Goal: Task Accomplishment & Management: Manage account settings

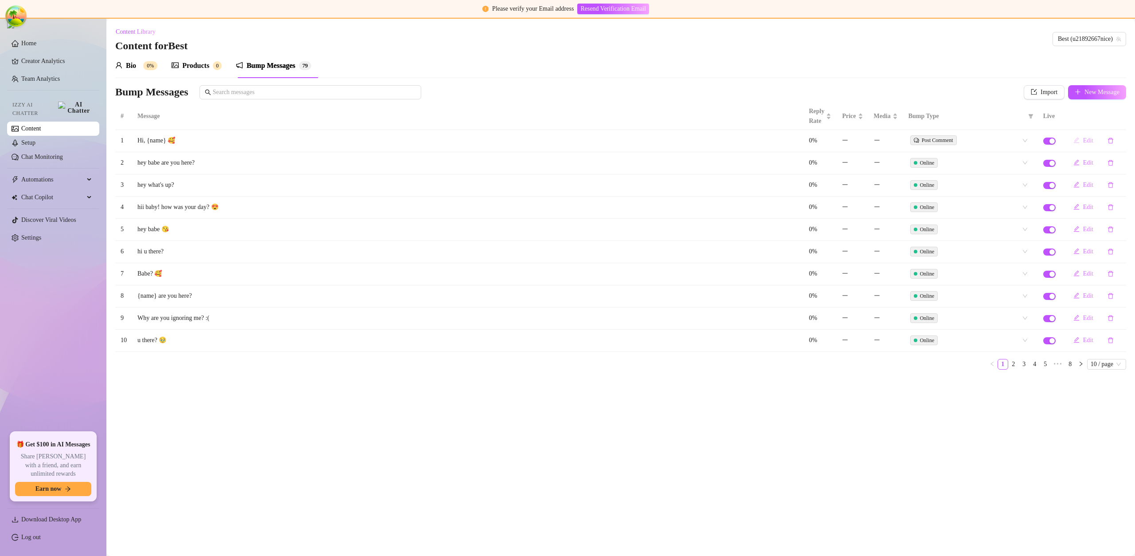
click at [1080, 142] on button "Edit" at bounding box center [1083, 140] width 34 height 14
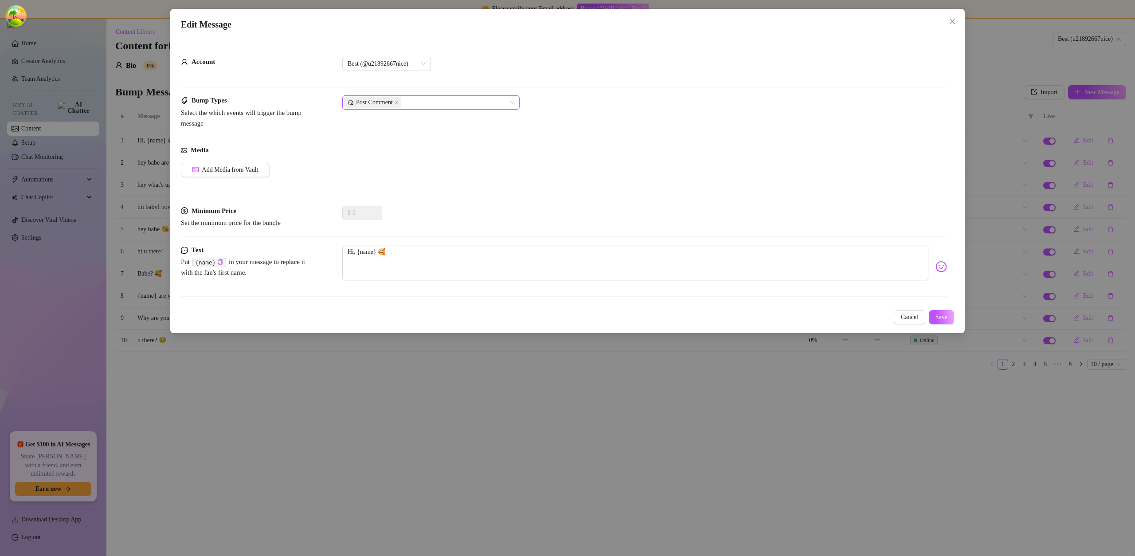
click at [446, 96] on div "Post Comment" at bounding box center [430, 102] width 177 height 14
click at [423, 132] on div "Post Like" at bounding box center [430, 134] width 163 height 10
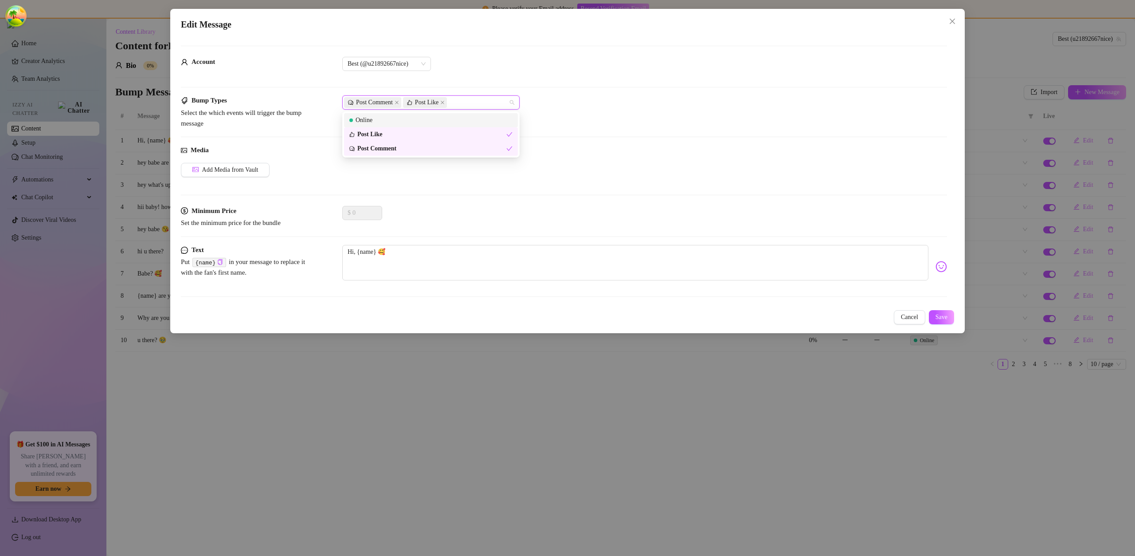
click at [426, 115] on div "Online" at bounding box center [430, 120] width 163 height 10
click at [936, 319] on span "Save" at bounding box center [942, 316] width 12 height 7
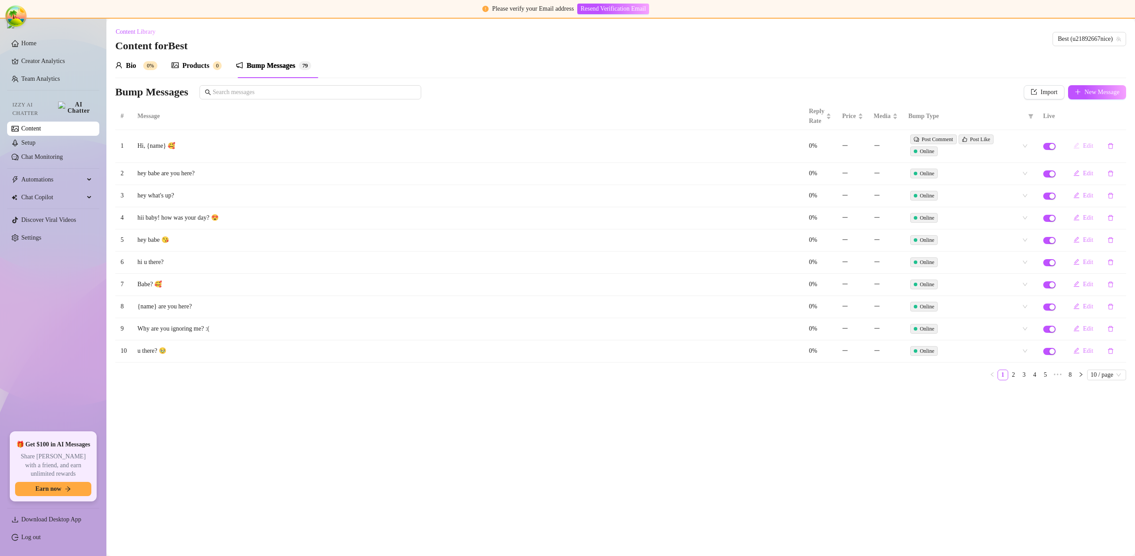
click at [1081, 144] on button "Edit" at bounding box center [1083, 146] width 34 height 14
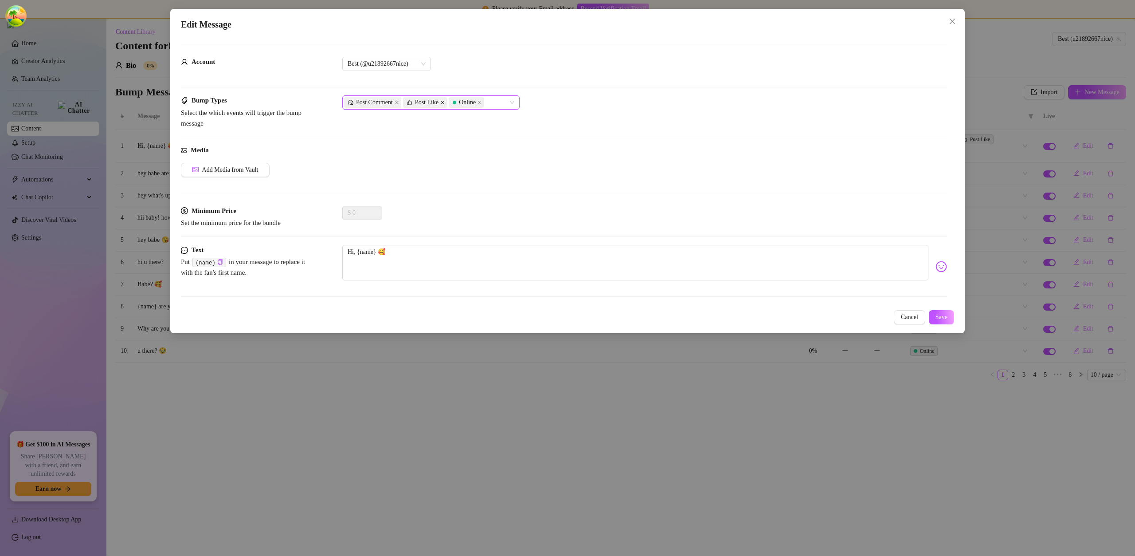
click at [445, 102] on icon "close" at bounding box center [442, 102] width 4 height 4
click at [436, 103] on icon "close" at bounding box center [434, 102] width 4 height 4
click at [943, 323] on button "Save" at bounding box center [941, 317] width 25 height 14
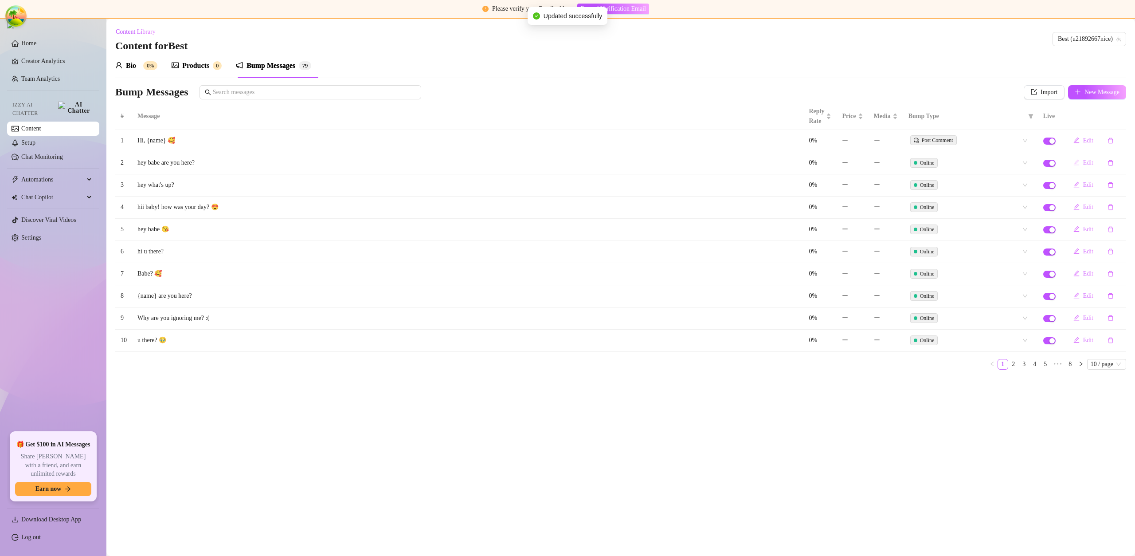
click at [1089, 163] on span "Edit" at bounding box center [1088, 162] width 10 height 7
type textarea "hey babe are you here?"
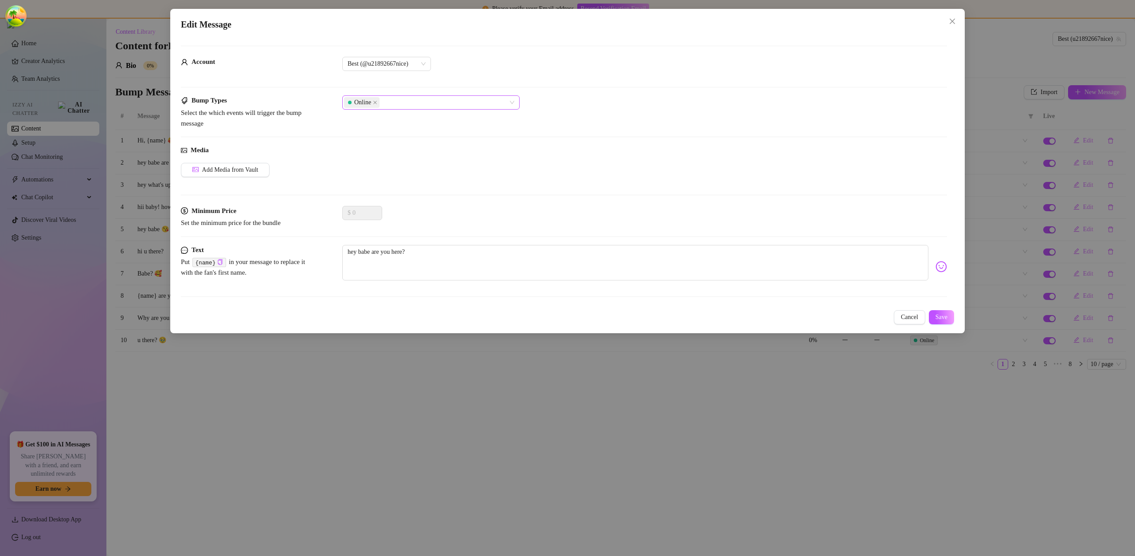
click at [395, 104] on div "Online" at bounding box center [426, 102] width 165 height 12
click at [396, 141] on div "Post Like" at bounding box center [431, 134] width 174 height 14
click at [937, 323] on button "Save" at bounding box center [941, 317] width 25 height 14
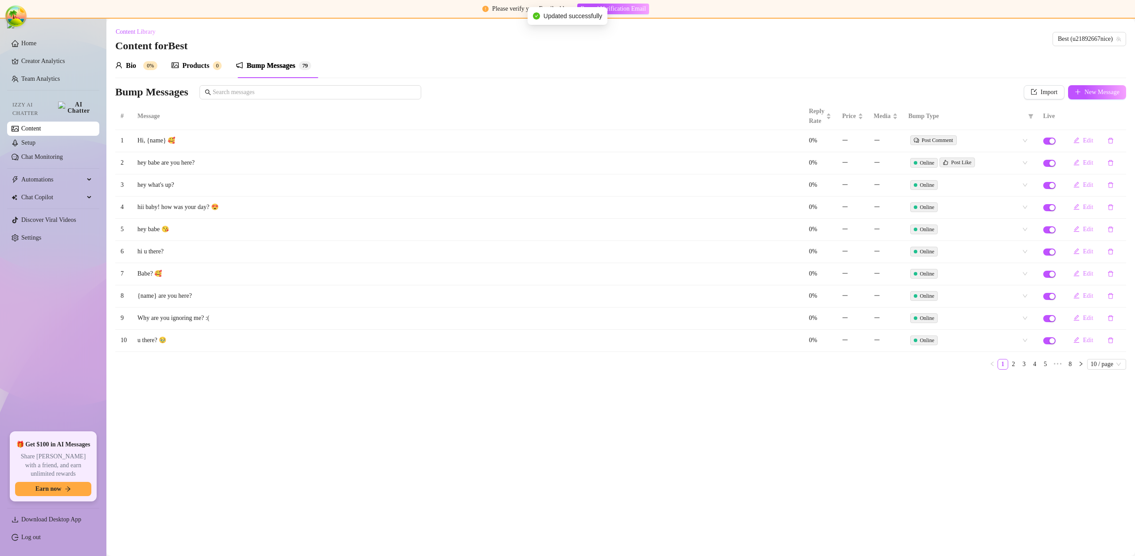
click at [1050, 167] on td at bounding box center [1049, 163] width 23 height 22
click at [1050, 166] on div "button" at bounding box center [1052, 163] width 5 height 5
click at [1025, 164] on div "Online Post Like" at bounding box center [971, 163] width 124 height 14
click at [966, 208] on div "Post Comment" at bounding box center [970, 209] width 110 height 10
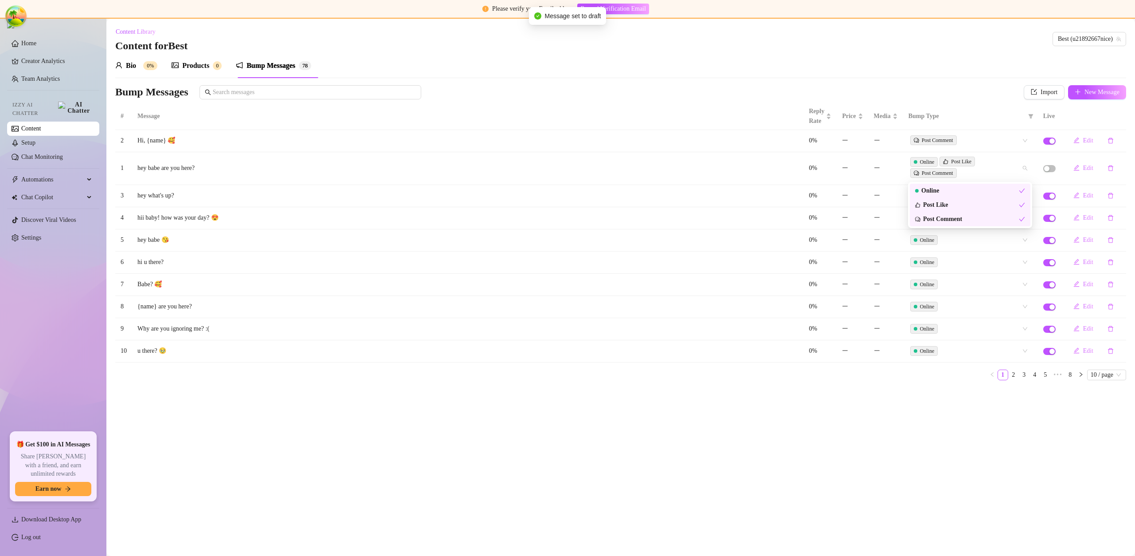
click at [844, 405] on main "Content Library Content for Best Best (u21892667nice) Bio 0% Products 0 Bump Me…" at bounding box center [620, 287] width 1029 height 537
click at [1050, 172] on span "button" at bounding box center [1049, 168] width 12 height 7
click at [932, 161] on div "Online" at bounding box center [924, 161] width 21 height 9
click at [933, 162] on div "Online" at bounding box center [924, 161] width 21 height 9
click at [950, 161] on div "Post Like" at bounding box center [957, 161] width 28 height 9
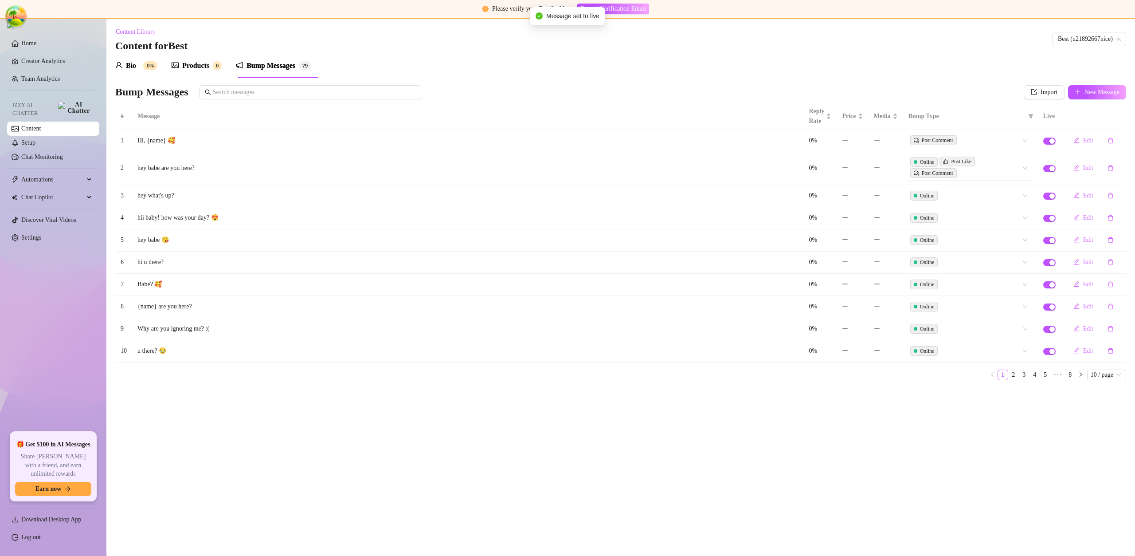
click at [989, 161] on div "Online Post Like Post Comment" at bounding box center [965, 168] width 111 height 23
click at [970, 160] on div "Post Like" at bounding box center [957, 161] width 28 height 9
click at [978, 205] on div "Post Like" at bounding box center [967, 205] width 104 height 10
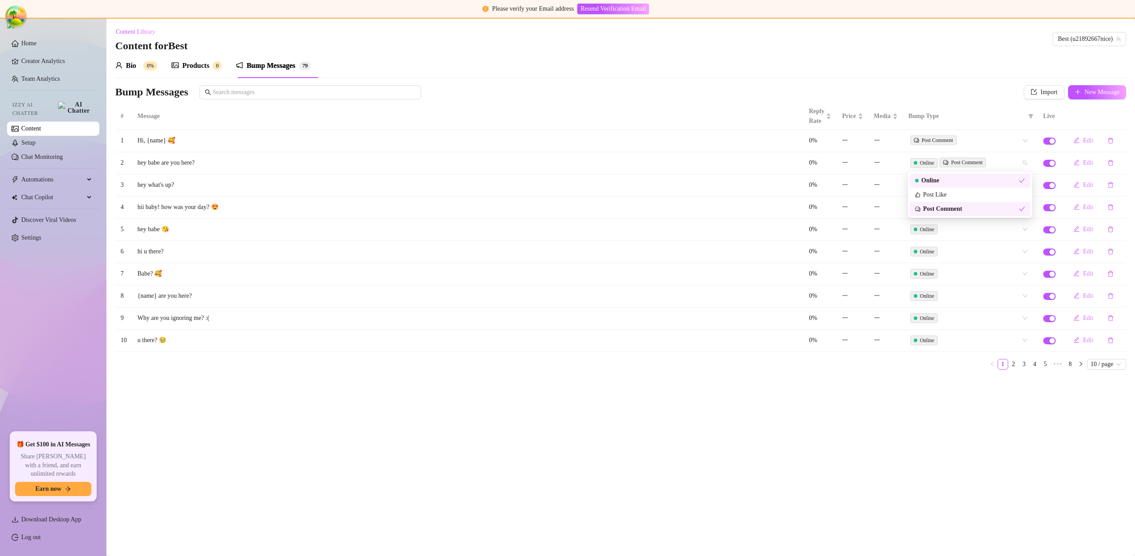
click at [974, 181] on div "Online" at bounding box center [967, 181] width 104 height 10
click at [967, 350] on div "# Message Reply Rate Price Media Bump Type Live 1 Hi, {name} 🥰 0% Post Comment …" at bounding box center [620, 236] width 1011 height 266
click at [1050, 340] on div "button" at bounding box center [1052, 340] width 5 height 5
click at [1048, 317] on span "button" at bounding box center [1049, 318] width 12 height 7
click at [942, 320] on div "Online" at bounding box center [965, 318] width 111 height 12
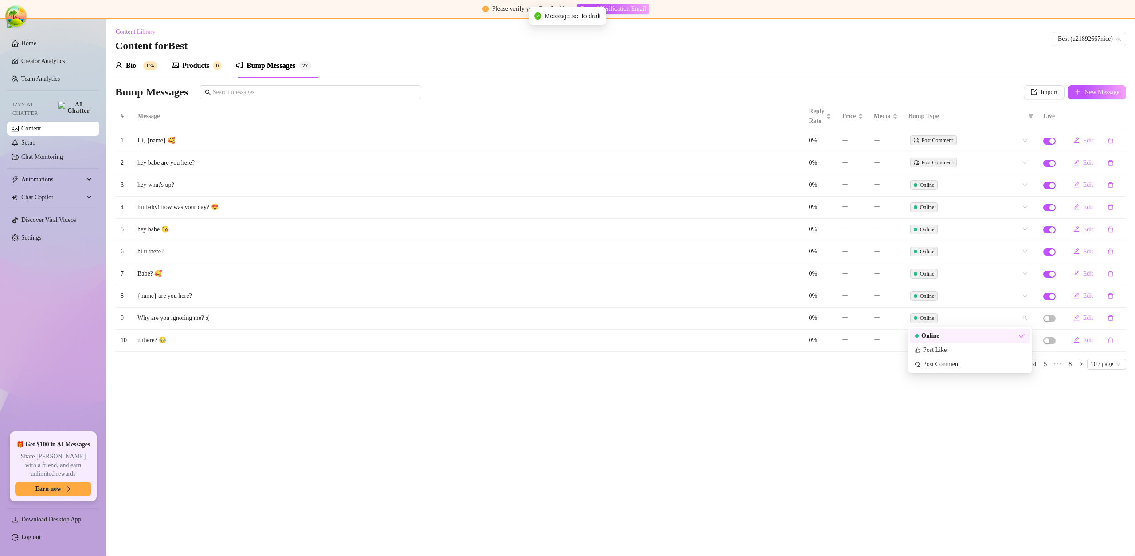
click at [967, 357] on div "Post Comment" at bounding box center [970, 364] width 121 height 14
click at [975, 291] on div "Online" at bounding box center [965, 296] width 111 height 12
click at [971, 328] on div "Post Like" at bounding box center [970, 328] width 110 height 10
click at [968, 233] on div "Online" at bounding box center [965, 229] width 111 height 12
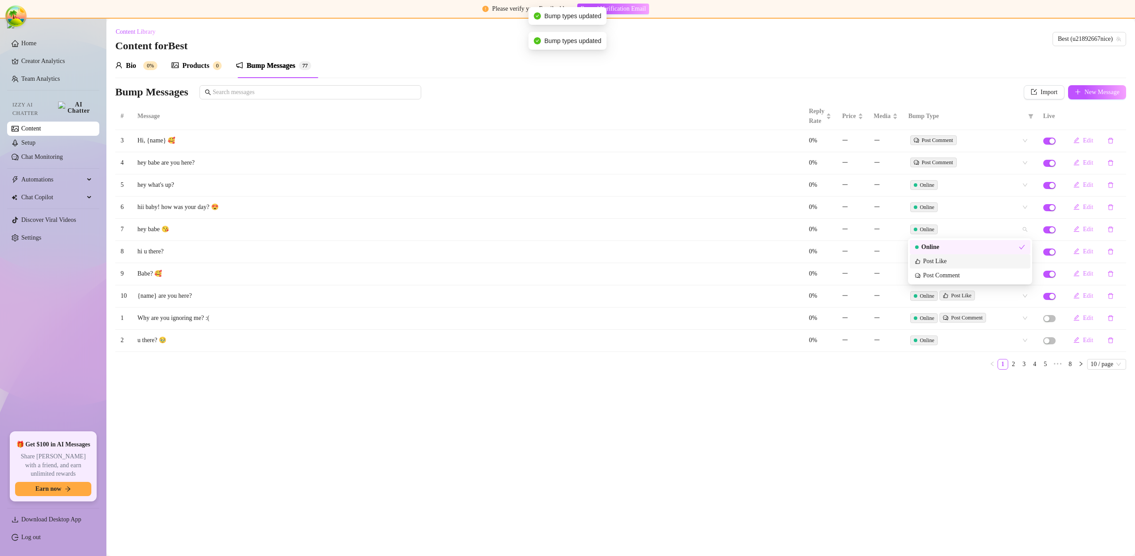
click at [964, 267] on div "Post Like" at bounding box center [970, 261] width 121 height 14
click at [955, 183] on div "Online" at bounding box center [965, 185] width 111 height 12
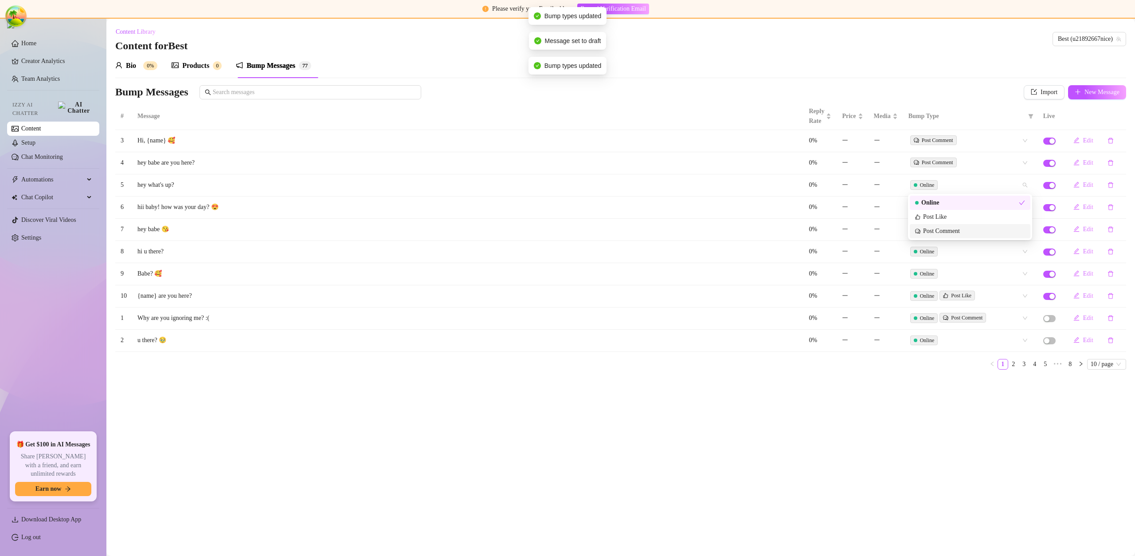
click at [969, 234] on div "Post Comment" at bounding box center [970, 231] width 110 height 10
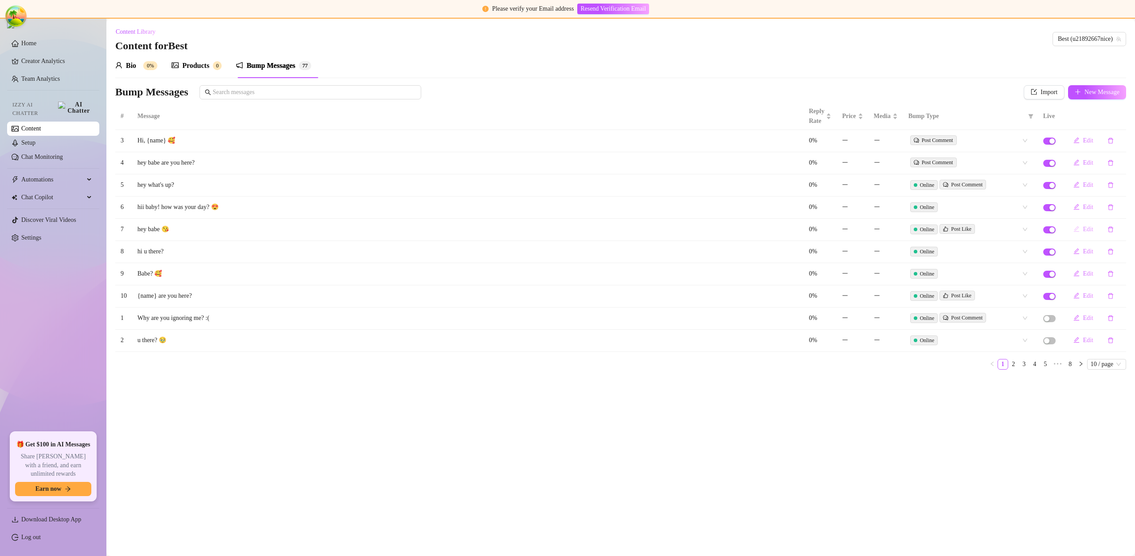
click at [1080, 228] on button "Edit" at bounding box center [1083, 229] width 34 height 14
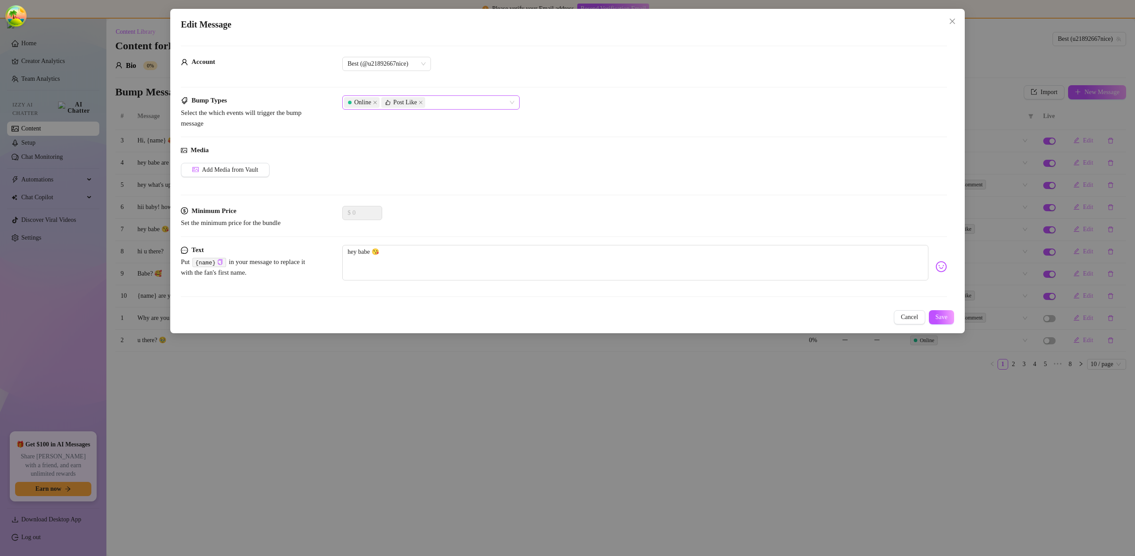
click at [468, 104] on div "Online Post Like" at bounding box center [426, 102] width 165 height 12
click at [469, 144] on div "Post Comment" at bounding box center [430, 149] width 163 height 10
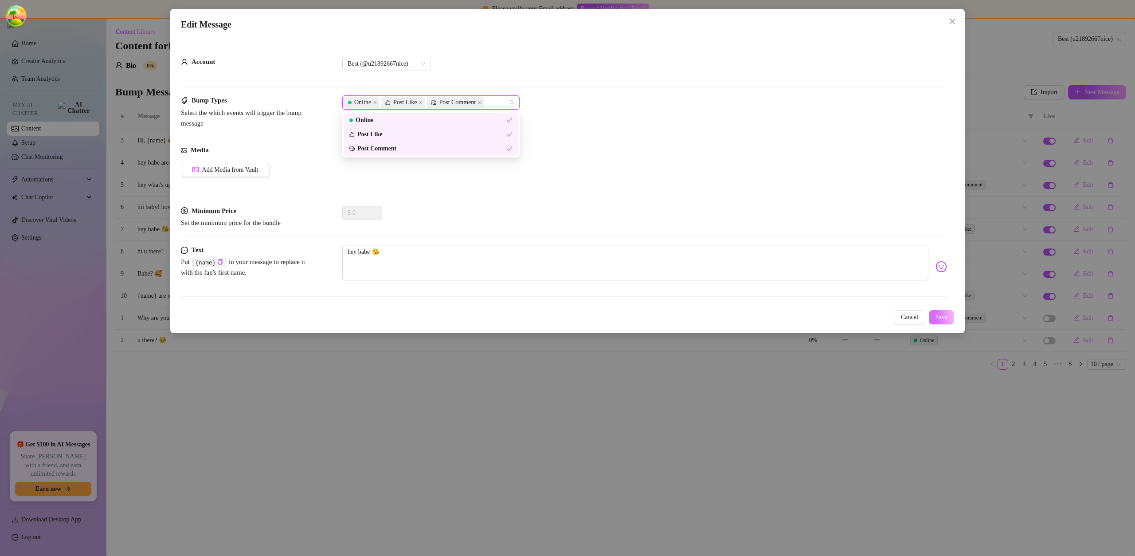
click at [939, 320] on span "Save" at bounding box center [942, 316] width 12 height 7
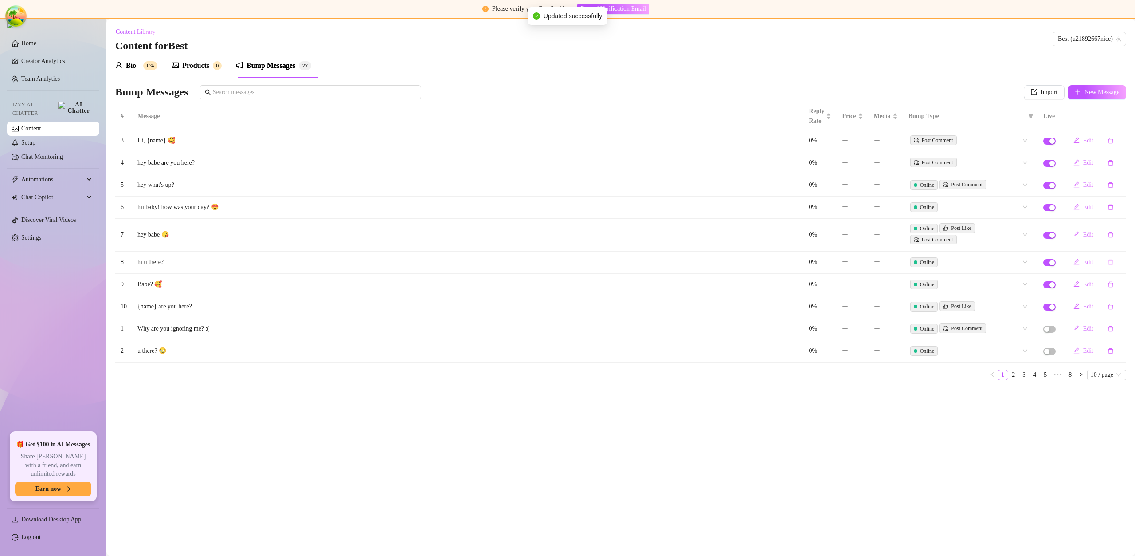
click at [1116, 262] on button "button" at bounding box center [1111, 262] width 20 height 14
click at [1111, 241] on div "No Yes" at bounding box center [1092, 238] width 62 height 11
click at [1113, 239] on button "Yes" at bounding box center [1115, 238] width 15 height 11
click at [1108, 329] on icon "delete" at bounding box center [1111, 328] width 6 height 6
click at [1115, 311] on div "Delete this message? No Yes" at bounding box center [1092, 298] width 72 height 35
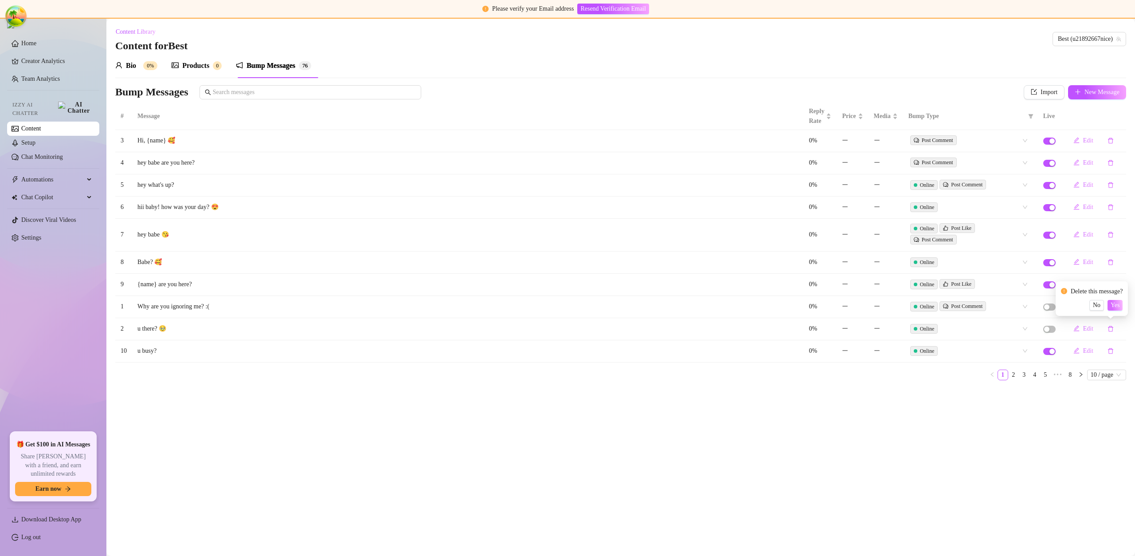
click at [1116, 308] on span "Yes" at bounding box center [1115, 305] width 9 height 7
click at [1089, 95] on span "New Message" at bounding box center [1102, 92] width 35 height 7
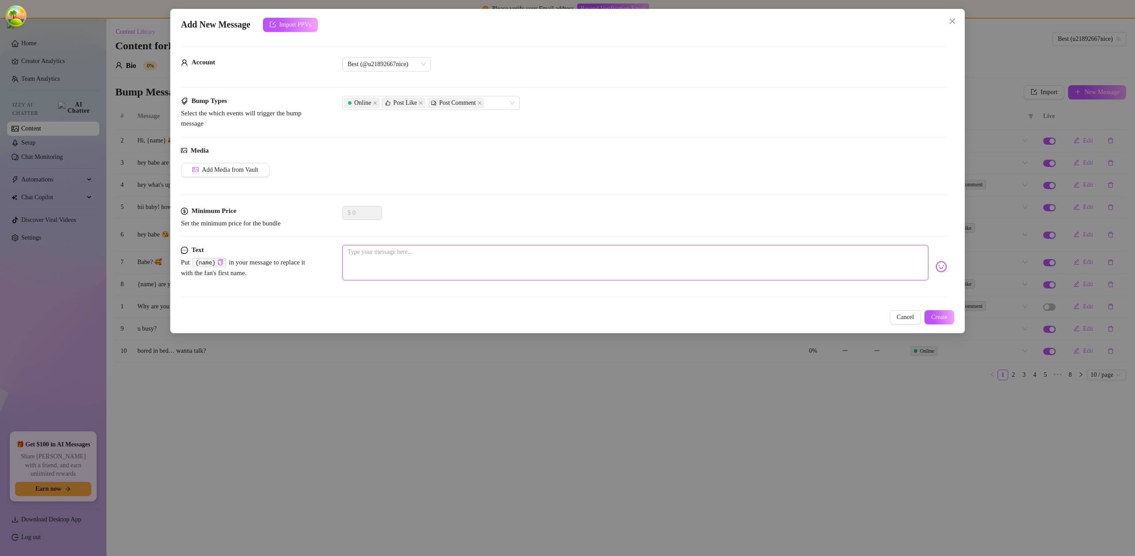
click at [453, 253] on textarea at bounding box center [635, 262] width 586 height 35
type textarea "1"
type textarea "12"
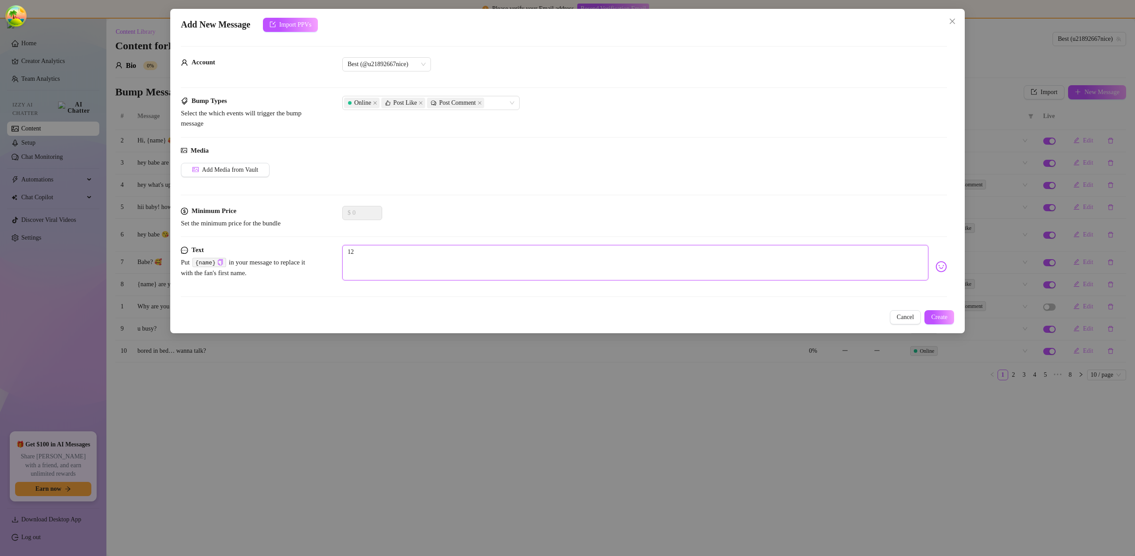
type textarea "121"
type textarea "1212"
type textarea "12123"
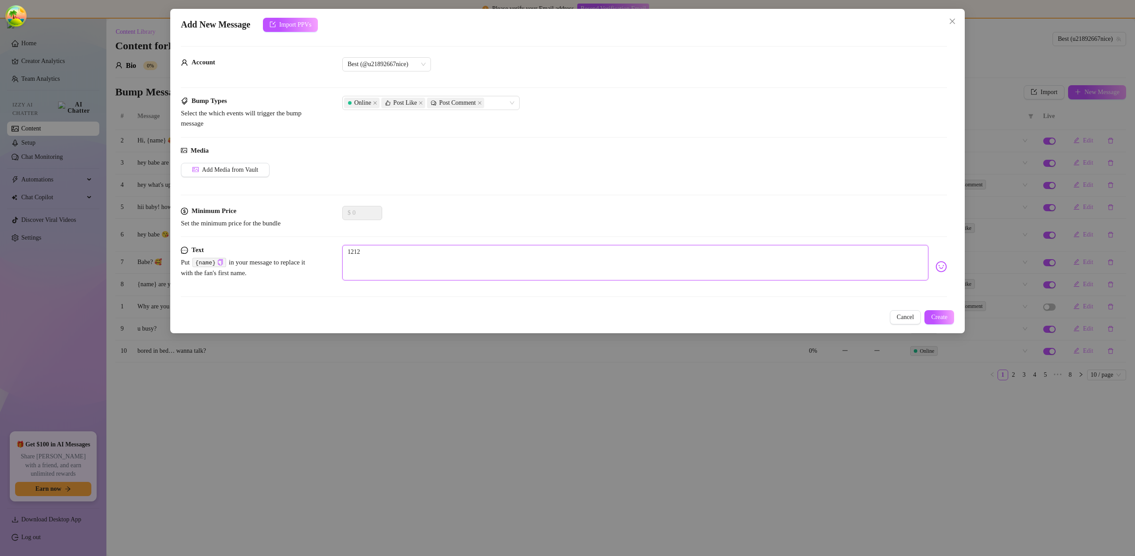
type textarea "12123"
type textarea "121231"
type textarea "1212312"
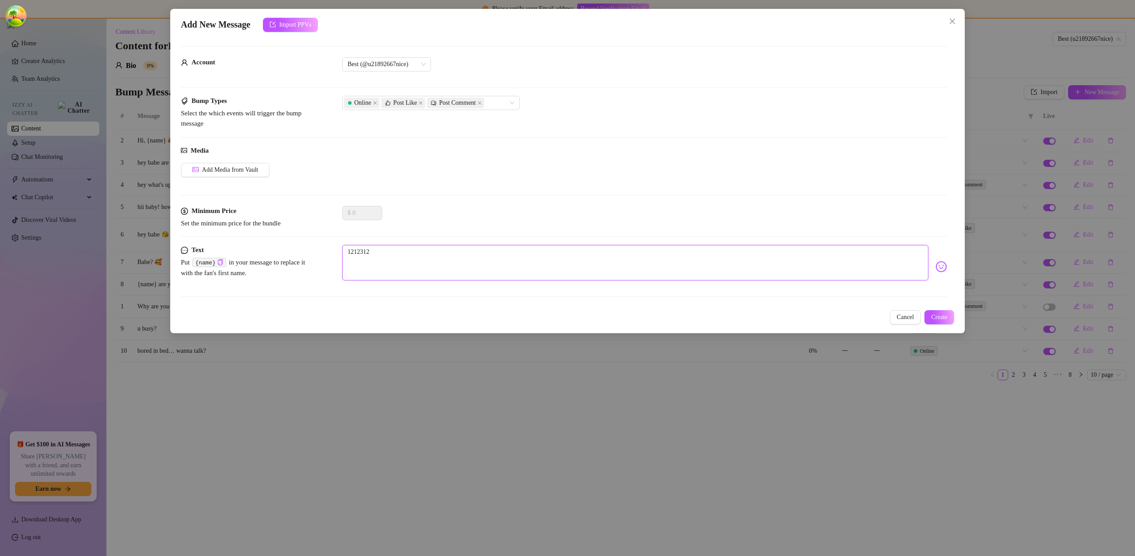
type textarea "12123123"
type textarea "121231231"
type textarea "1212312313"
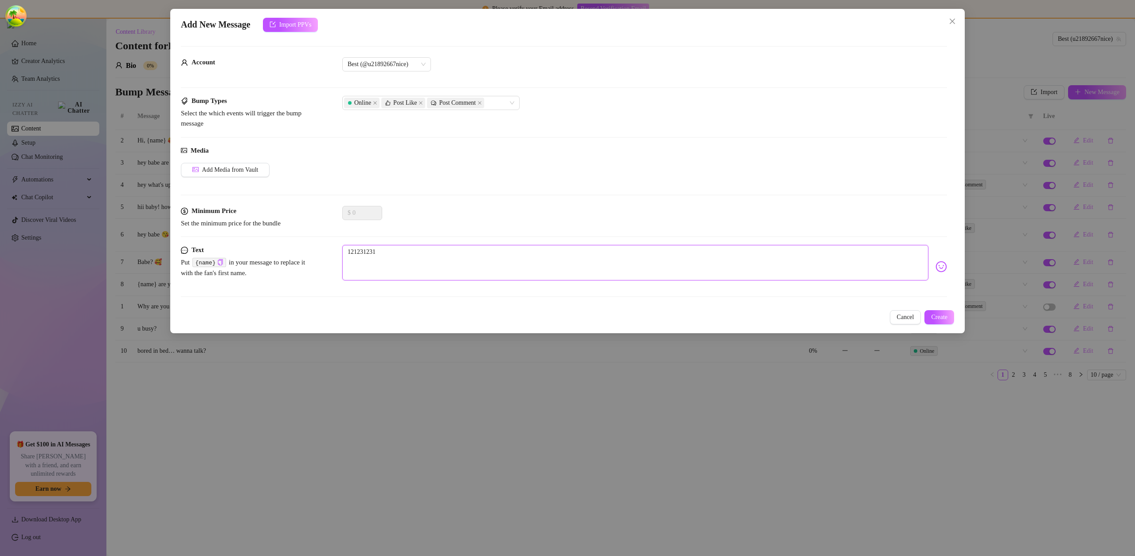
type textarea "1212312313"
type textarea "12123123132"
type textarea "121231231321"
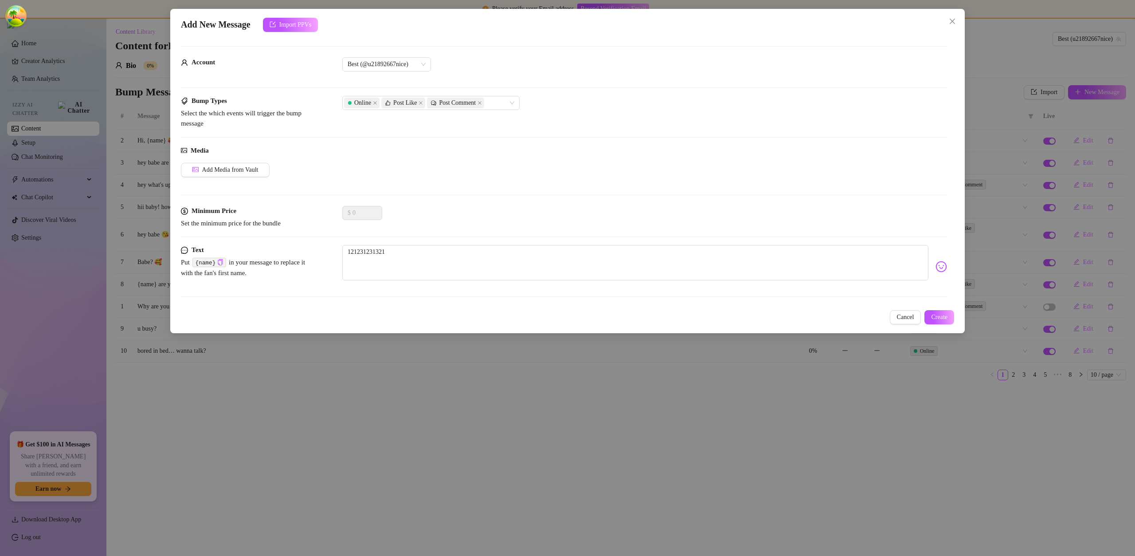
click at [963, 313] on div "Add New Message Import PPVs Account Best (@u21892667nice) Bump Types Select the…" at bounding box center [567, 171] width 795 height 324
click at [931, 313] on button "Create" at bounding box center [939, 317] width 30 height 14
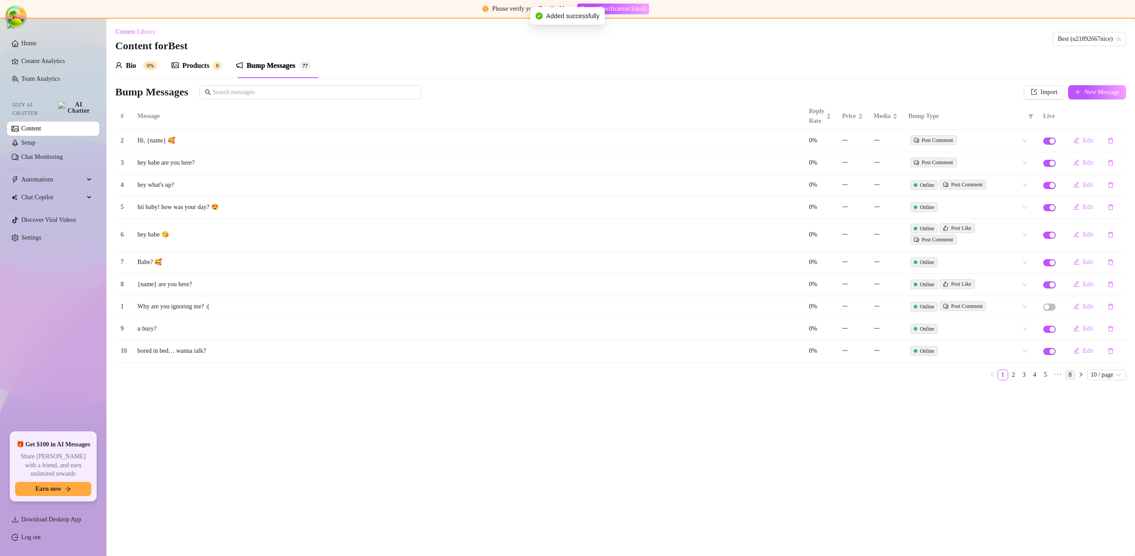
click at [1067, 374] on link "8" at bounding box center [1071, 375] width 10 height 10
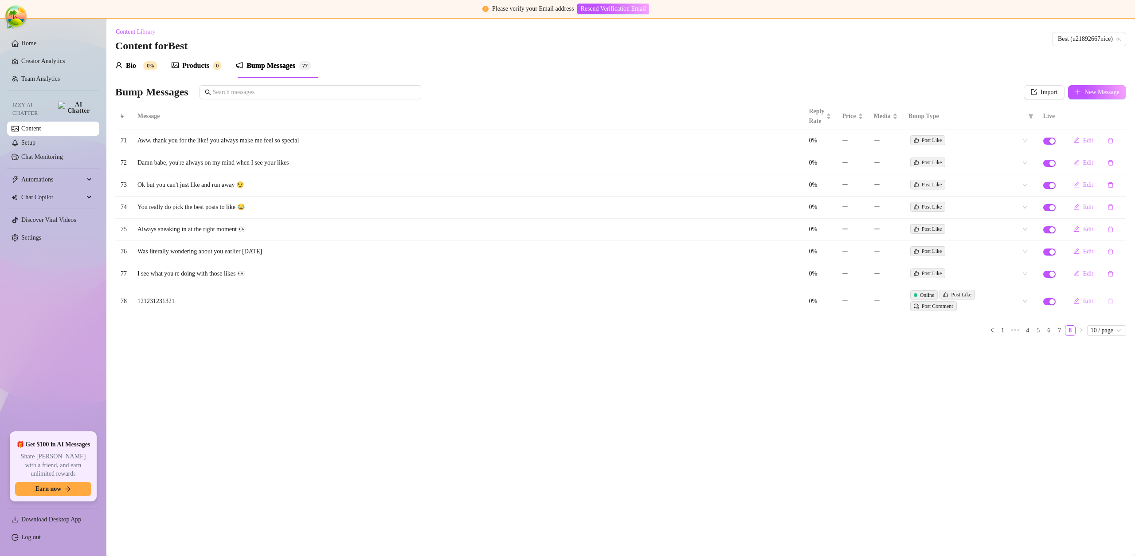
click at [1108, 302] on icon "delete" at bounding box center [1111, 301] width 6 height 6
click at [1117, 278] on span "Yes" at bounding box center [1115, 277] width 9 height 7
click at [1045, 91] on span "Import" at bounding box center [1049, 92] width 17 height 7
type textarea "Type your message here..."
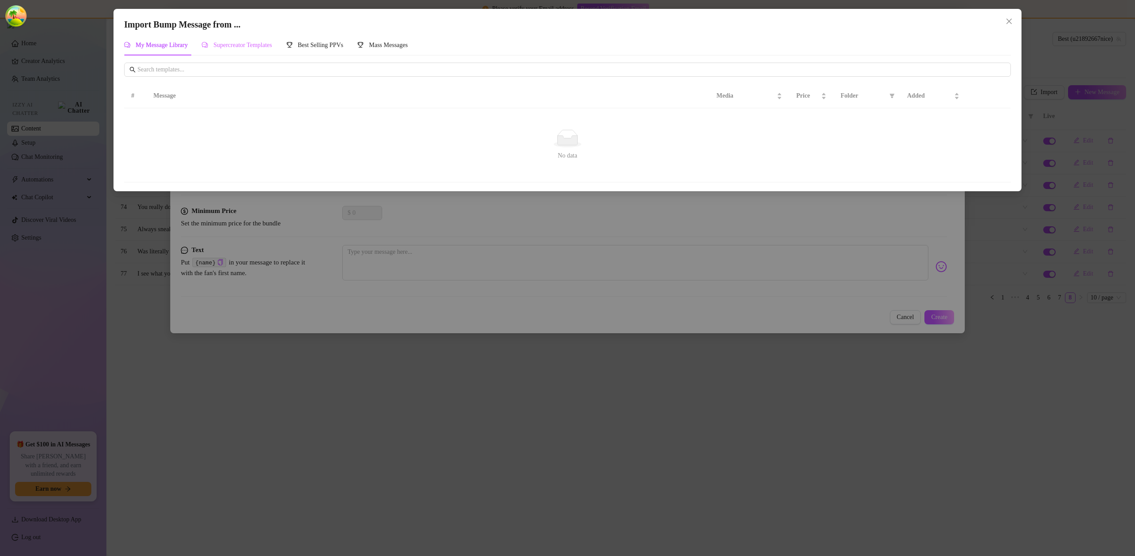
click at [262, 52] on div "Supercreator Templates" at bounding box center [237, 45] width 70 height 20
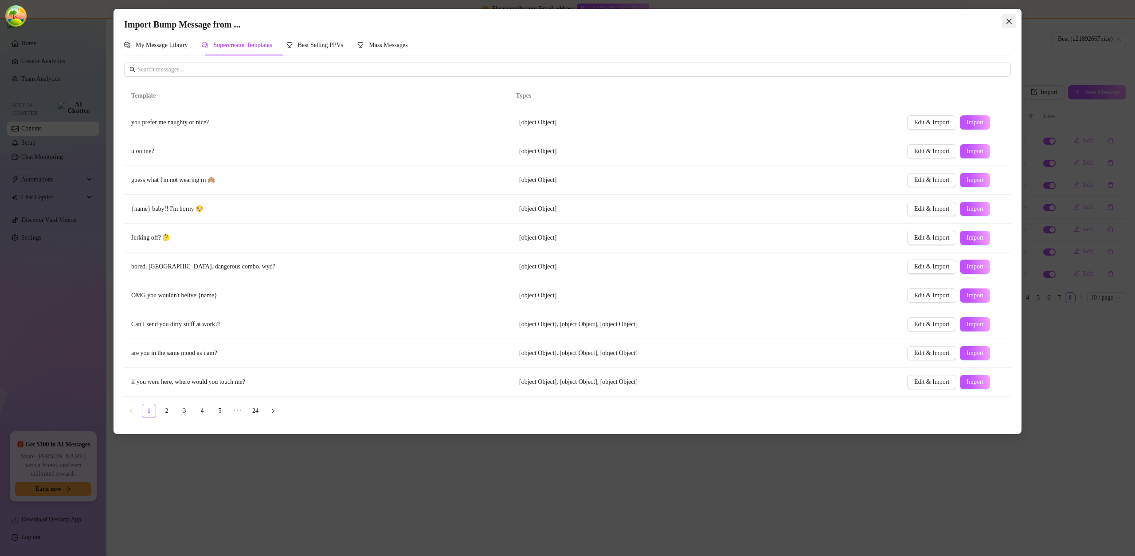
click at [1008, 21] on icon "close" at bounding box center [1009, 21] width 5 height 5
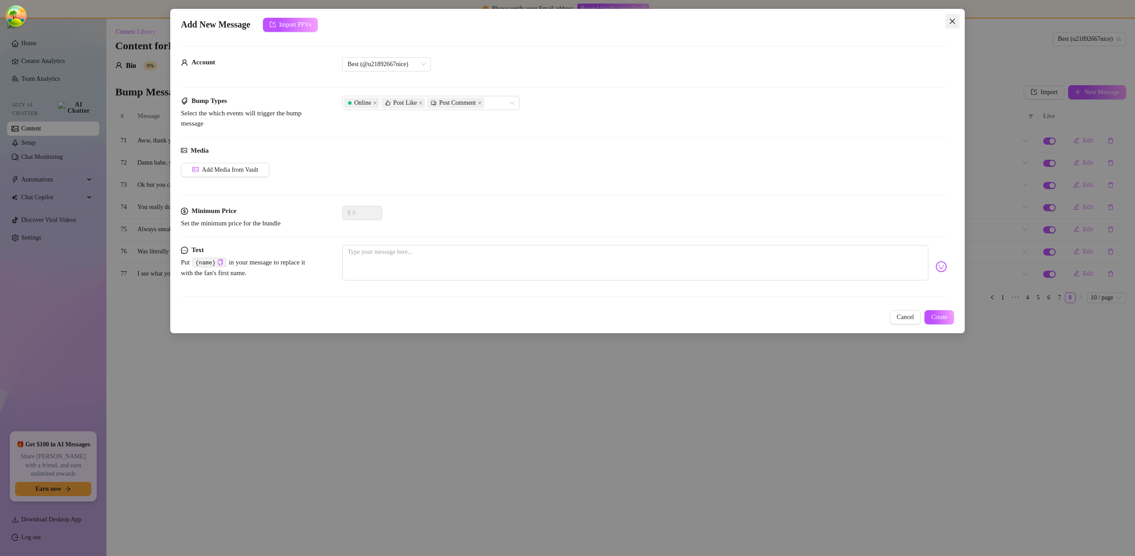
click at [949, 20] on icon "close" at bounding box center [952, 21] width 7 height 7
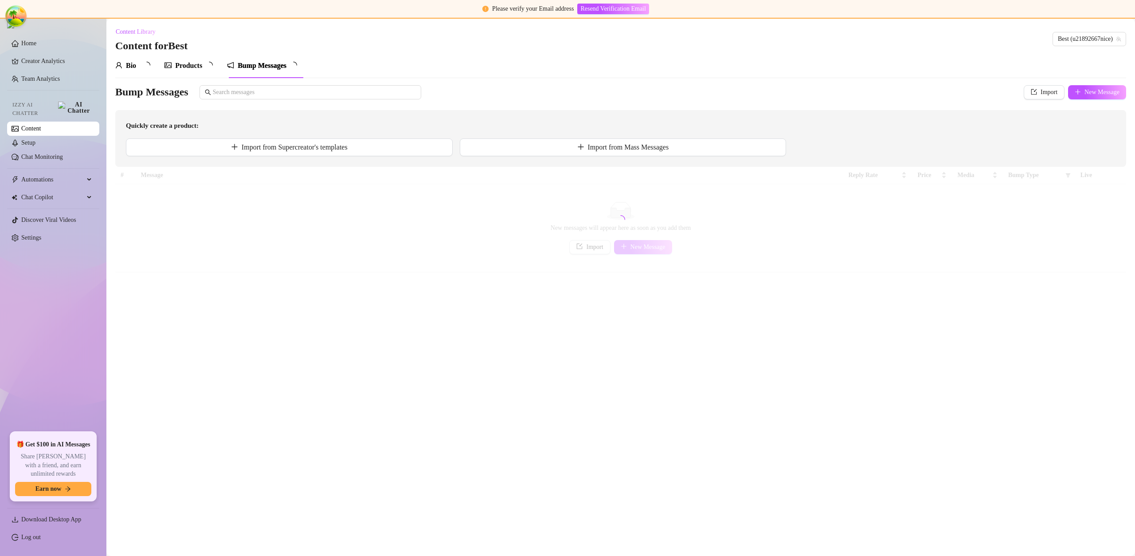
click at [41, 535] on link "Log out" at bounding box center [31, 536] width 20 height 7
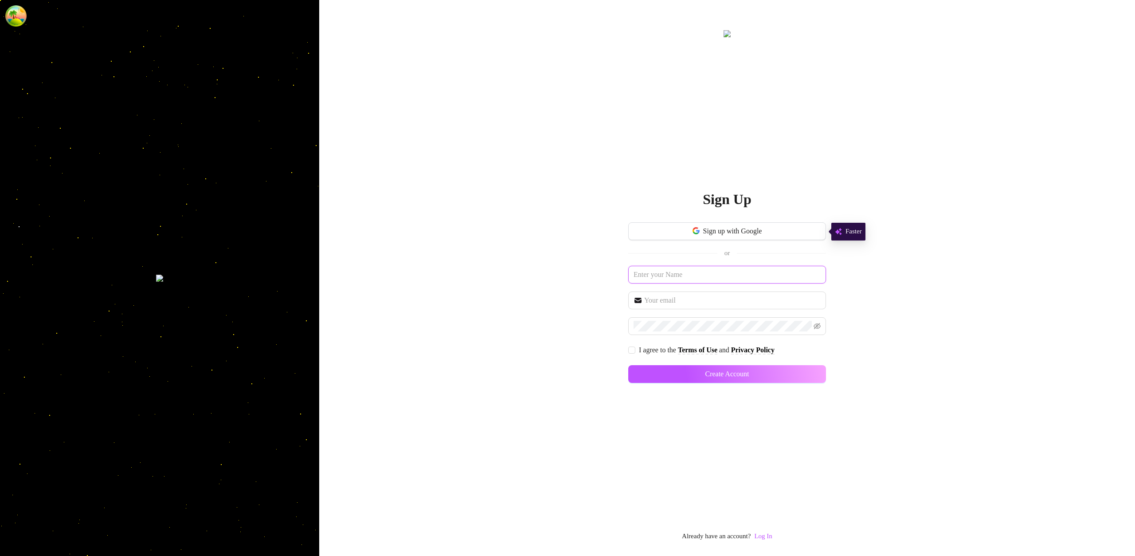
click at [694, 274] on input "text" at bounding box center [727, 275] width 198 height 18
paste input "wirid97949@artvara.com"
type input "wirid97949@artvara.com"
paste input "wirid97949@artvara.com"
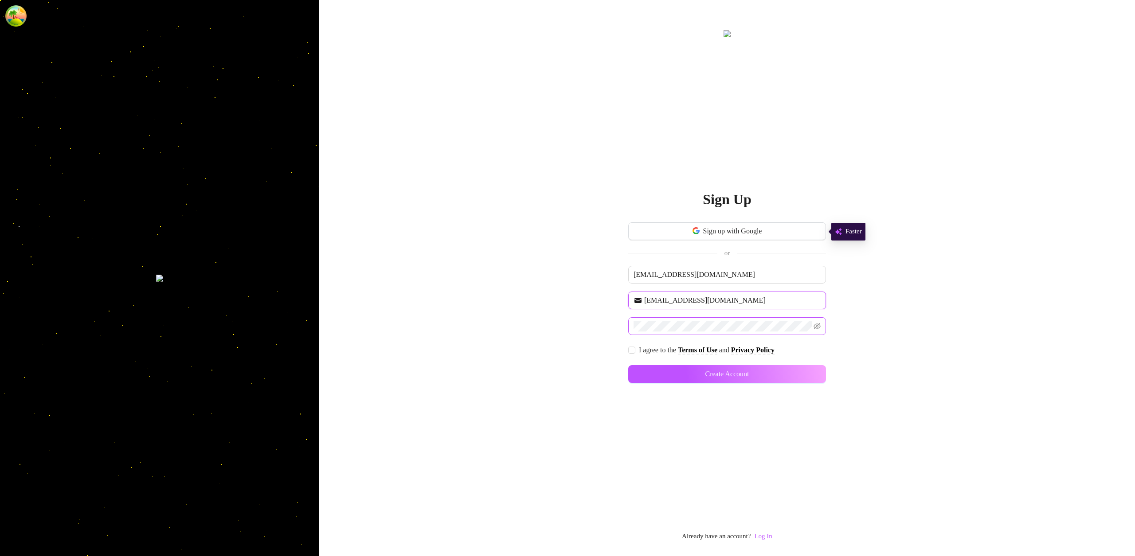
type input "wirid97949@artvara.com"
click at [702, 333] on span at bounding box center [727, 326] width 198 height 18
click at [629, 348] on input "I agree to the Terms of Use and Privacy Policy" at bounding box center [631, 349] width 6 height 6
checkbox input "true"
click at [697, 378] on button "Create Account" at bounding box center [727, 374] width 198 height 18
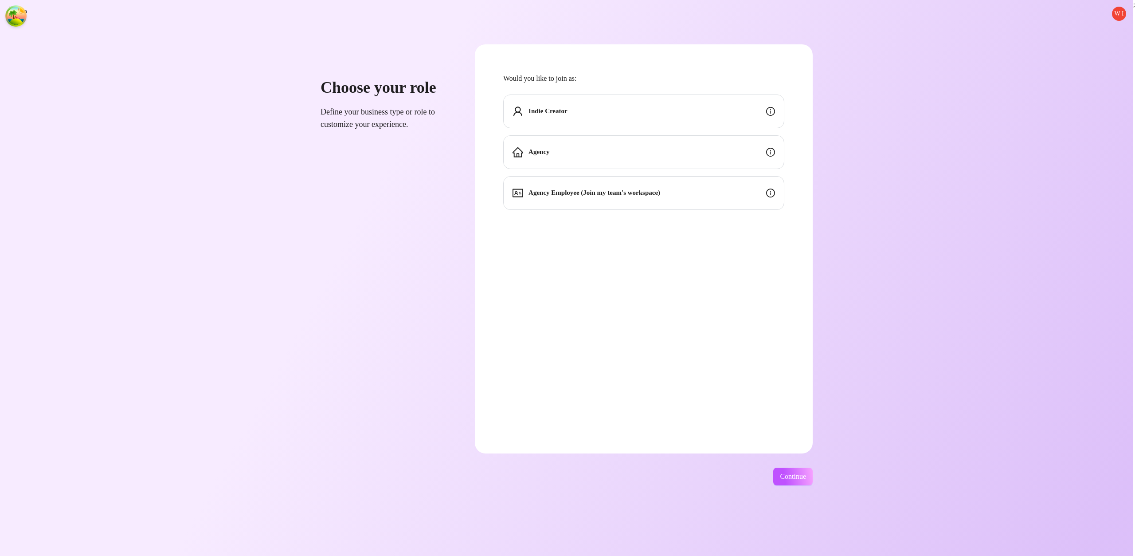
click at [709, 106] on div "Indie Creator" at bounding box center [643, 111] width 281 height 34
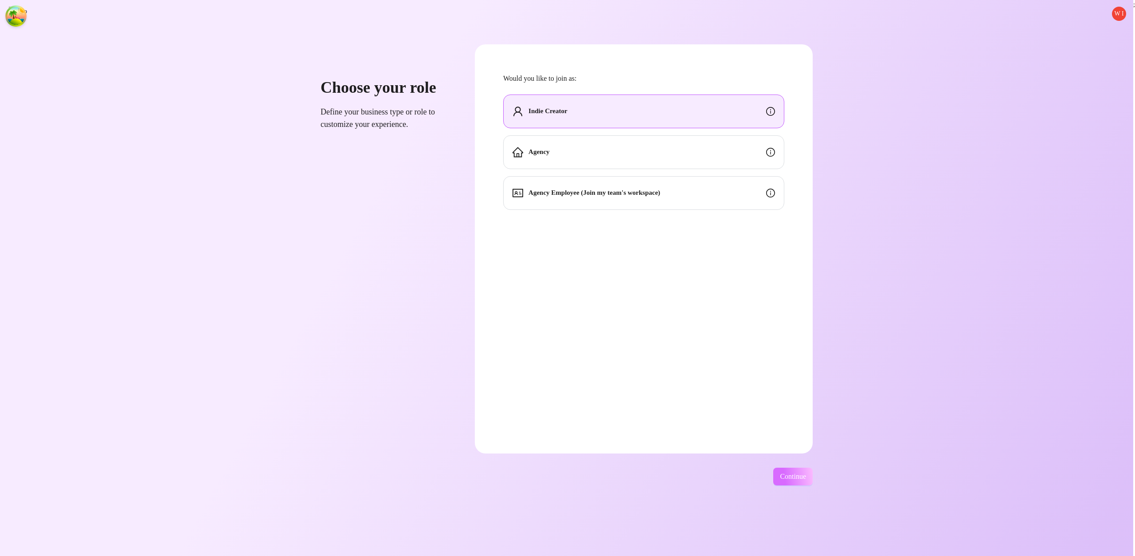
click at [806, 480] on span "Continue" at bounding box center [793, 476] width 26 height 8
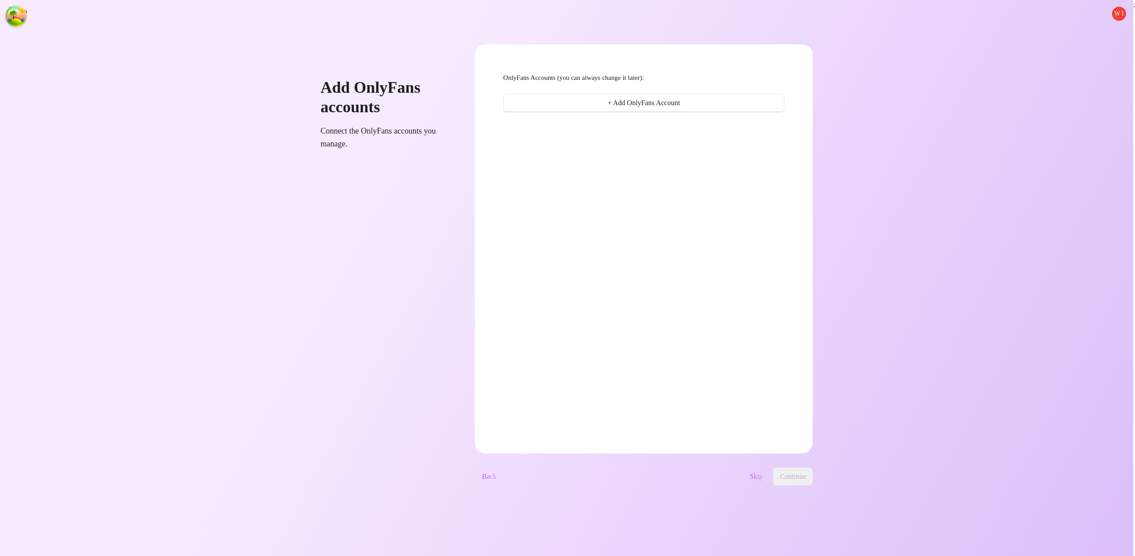
click at [770, 478] on button "Skip" at bounding box center [756, 476] width 27 height 18
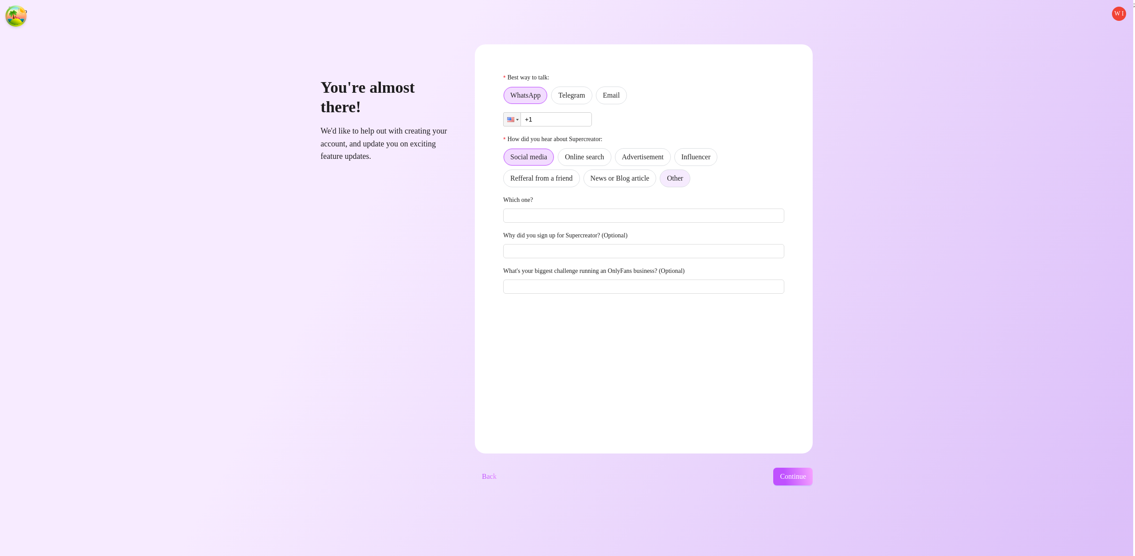
click at [683, 176] on span "Other" at bounding box center [675, 178] width 16 height 8
click at [662, 180] on input "Other" at bounding box center [662, 180] width 0 height 0
click at [620, 92] on span "Email" at bounding box center [611, 95] width 17 height 8
click at [599, 98] on input "Email" at bounding box center [599, 98] width 0 height 0
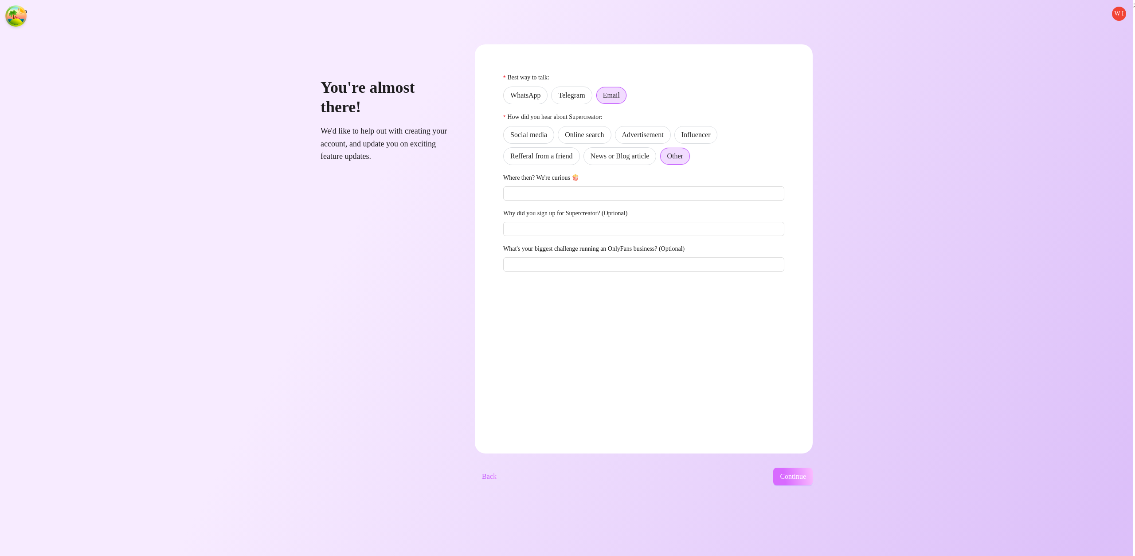
click at [806, 479] on span "Continue" at bounding box center [793, 476] width 26 height 8
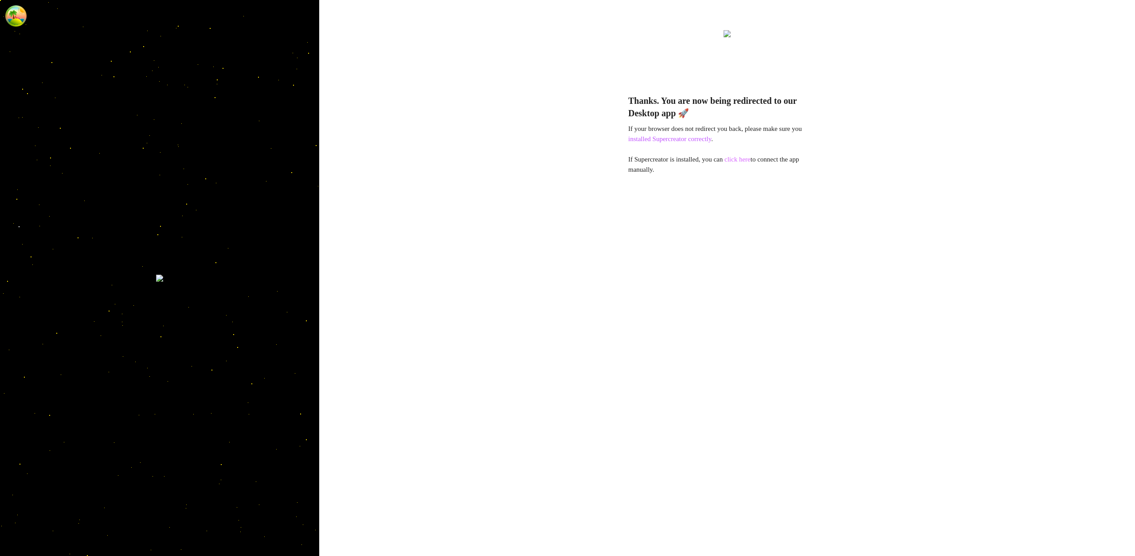
click at [746, 160] on link "click here" at bounding box center [738, 159] width 26 height 7
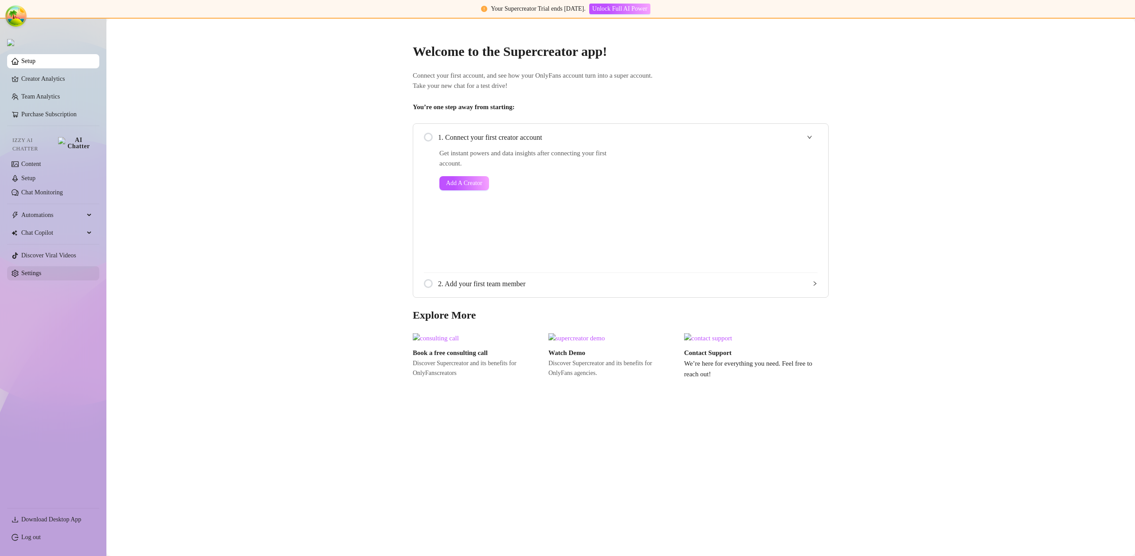
click at [41, 270] on link "Settings" at bounding box center [31, 273] width 20 height 7
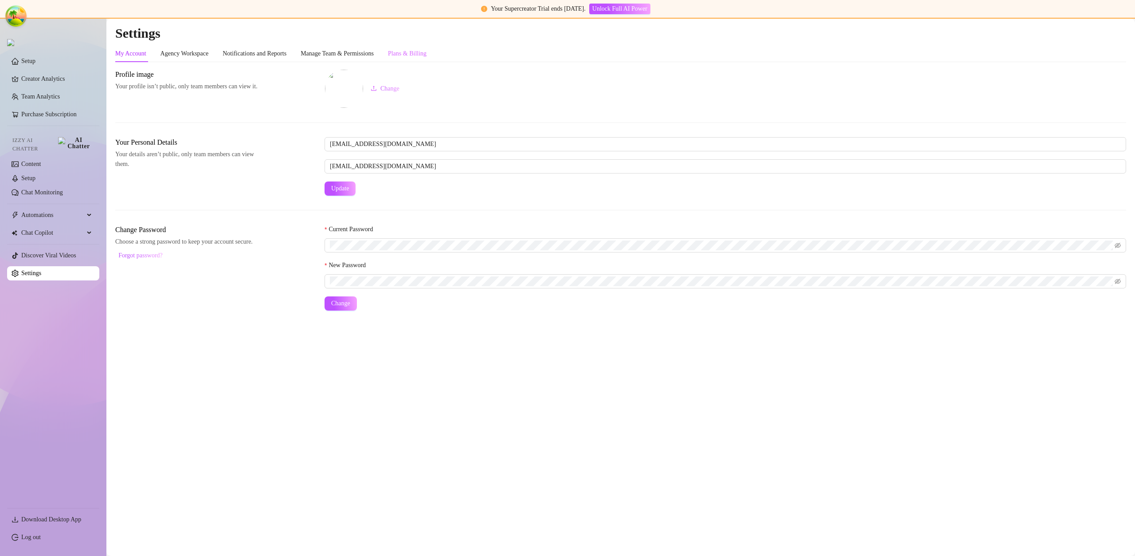
click at [426, 63] on div "My Account Agency Workspace Notifications and Reports Manage Team & Permissions…" at bounding box center [620, 177] width 1011 height 265
click at [427, 57] on div "Plans & Billing" at bounding box center [407, 54] width 39 height 10
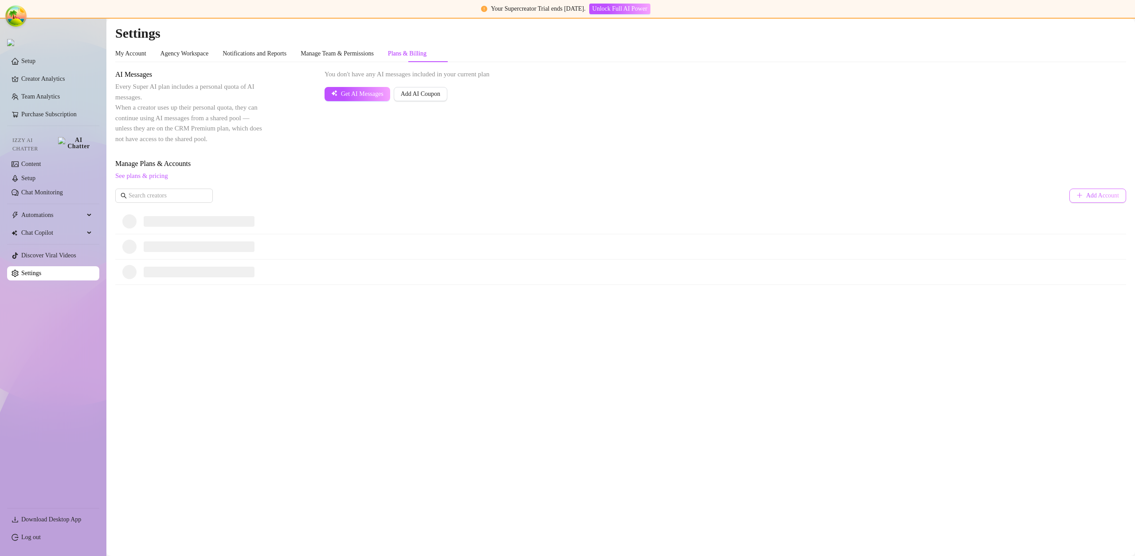
click at [1105, 196] on span "Add Account" at bounding box center [1102, 195] width 33 height 7
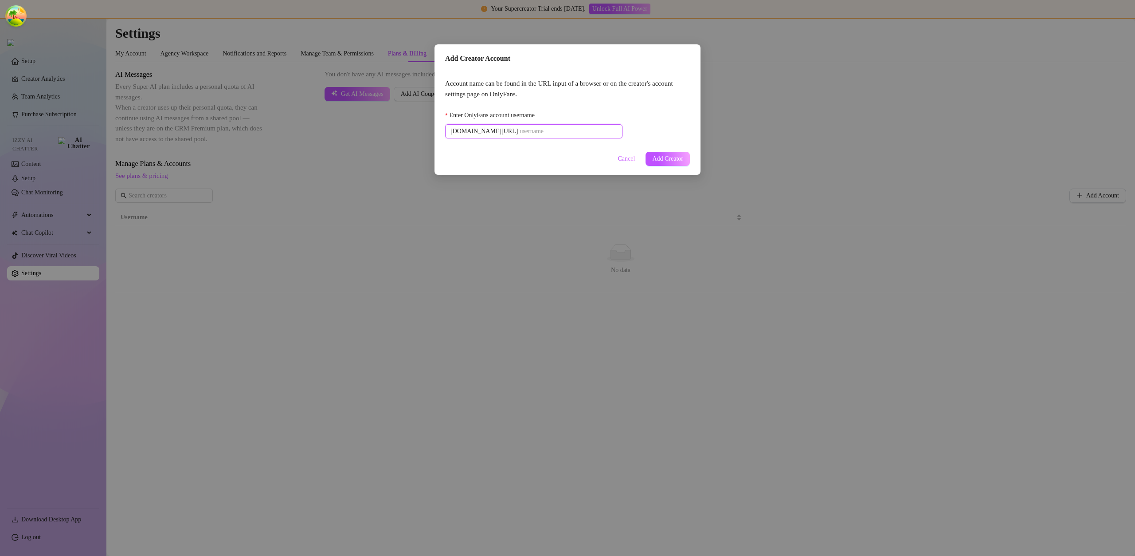
paste input "u21892667nice"
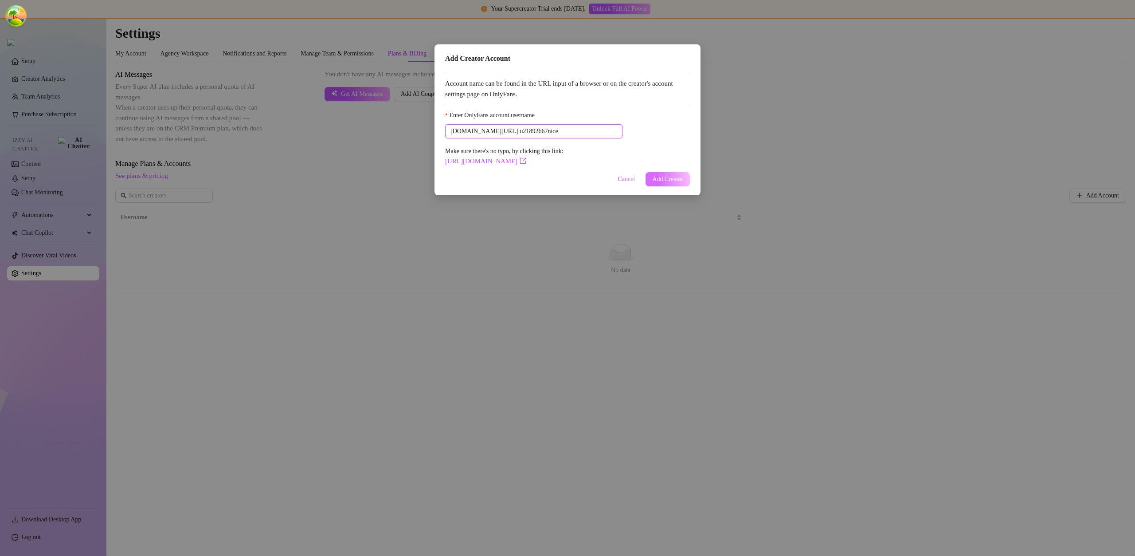
type input "u21892667nice"
click at [666, 176] on span "Add Creator" at bounding box center [667, 179] width 31 height 7
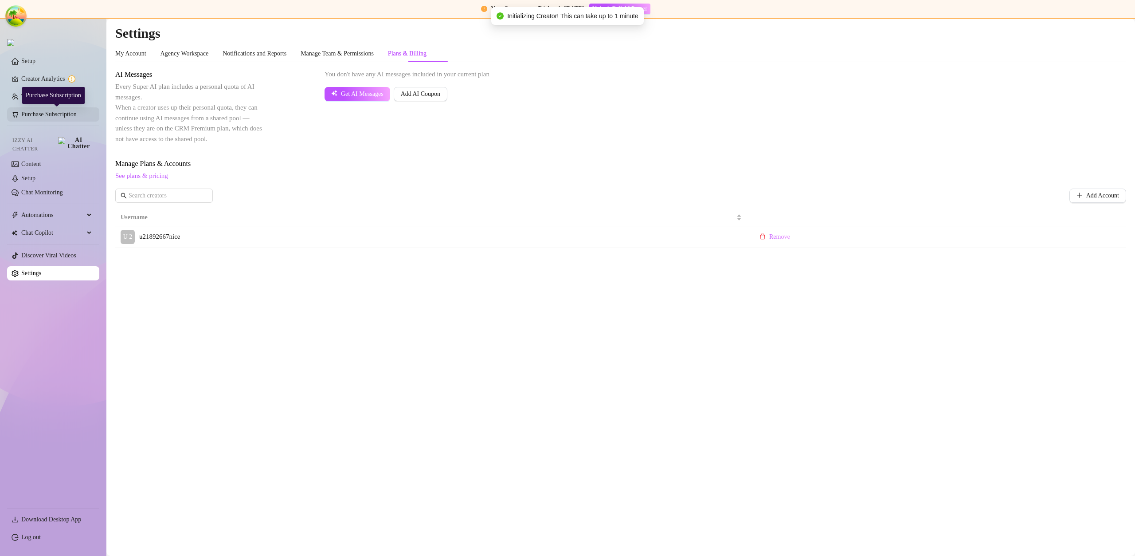
click at [72, 118] on link "Purchase Subscription" at bounding box center [56, 114] width 71 height 14
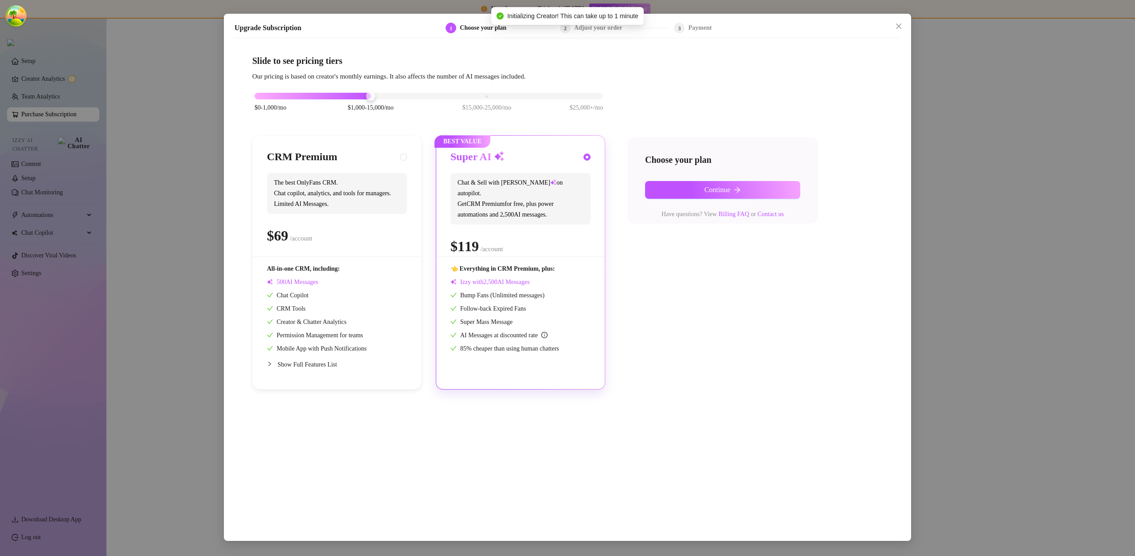
click at [685, 177] on div "Choose your plan Continue Have questions? View Billing FAQ or Contact us" at bounding box center [722, 180] width 191 height 86
click at [693, 187] on button "Continue" at bounding box center [722, 190] width 155 height 18
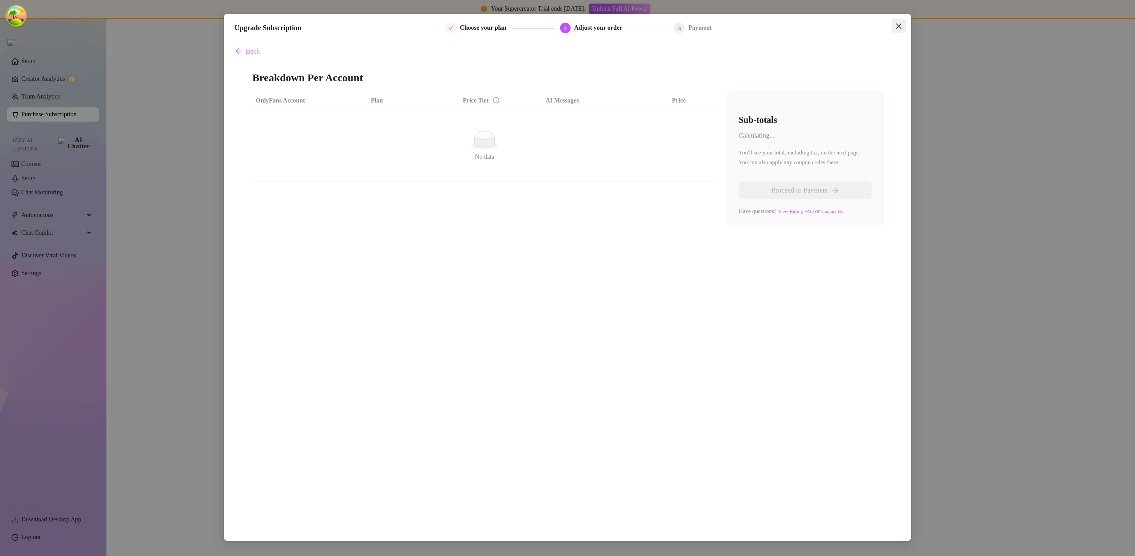
click at [898, 24] on icon "close" at bounding box center [898, 26] width 7 height 7
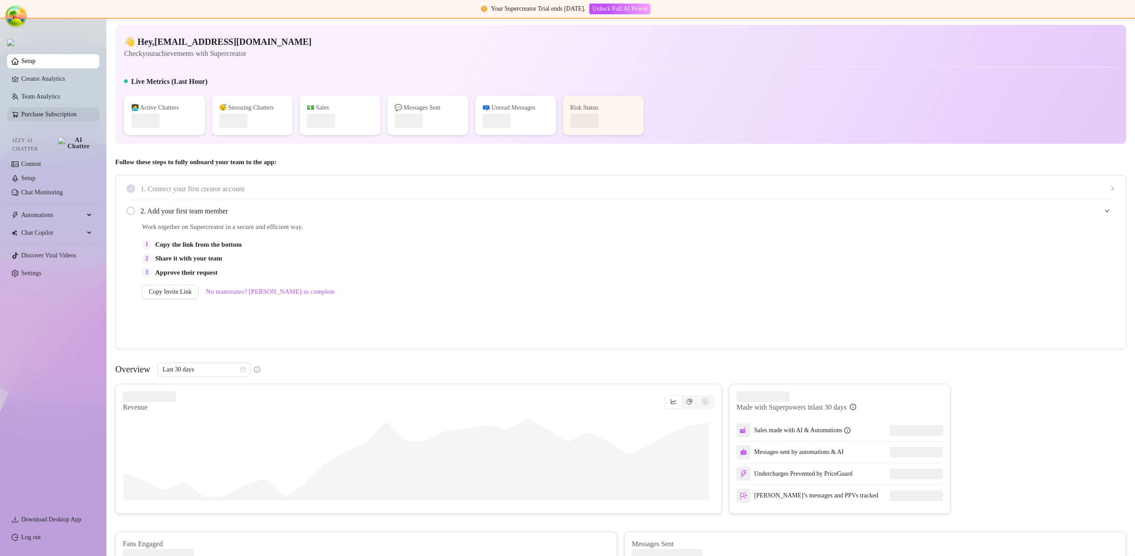
click at [75, 117] on link "Purchase Subscription" at bounding box center [56, 114] width 71 height 14
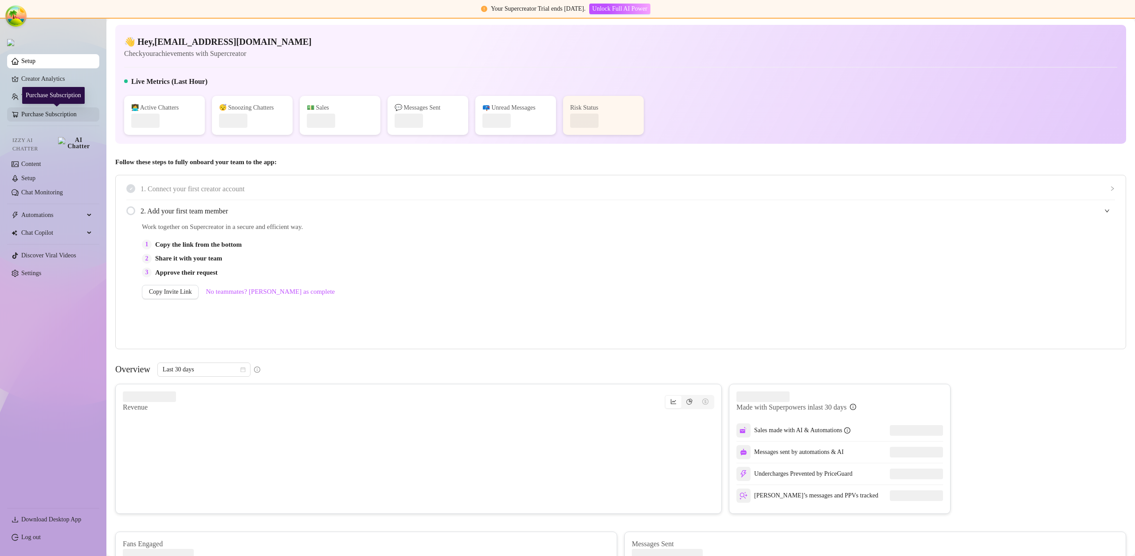
click at [75, 117] on link "Purchase Subscription" at bounding box center [56, 114] width 71 height 14
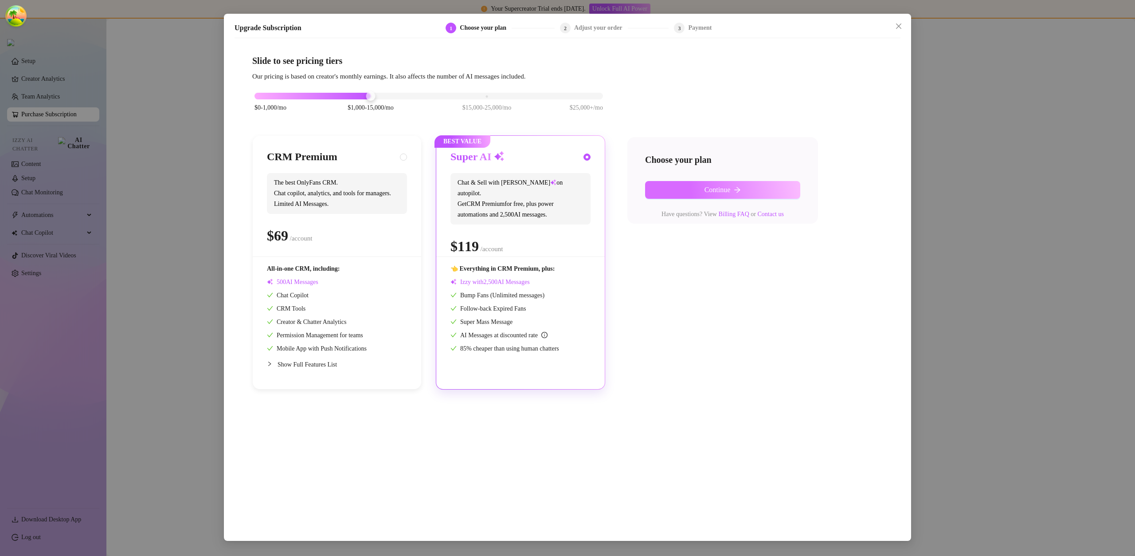
click at [709, 194] on button "Continue" at bounding box center [722, 190] width 155 height 18
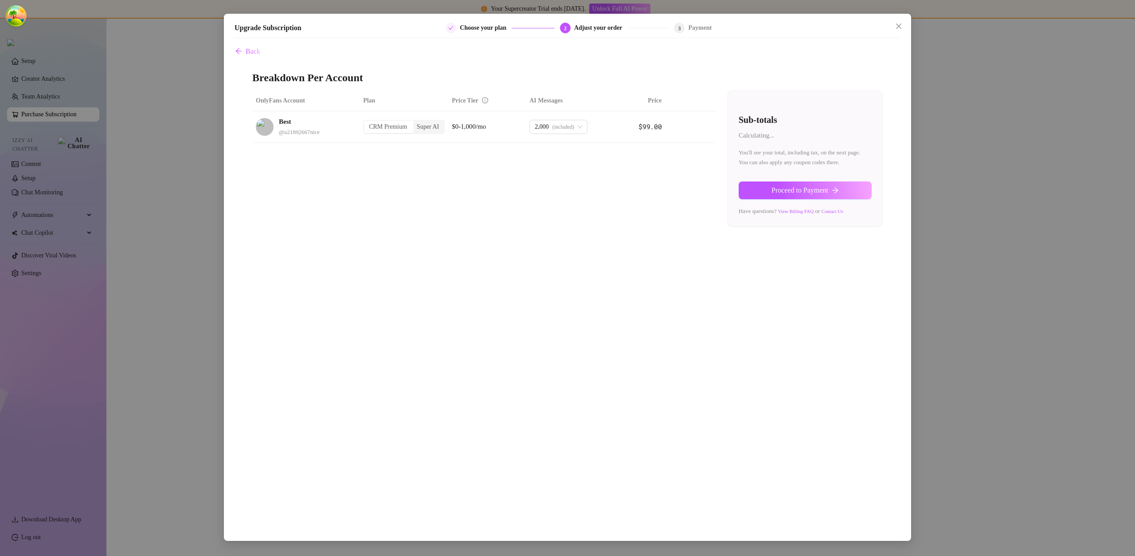
click at [790, 196] on div "Calculating... You'll see your total, including tax, on the next page. You can …" at bounding box center [805, 173] width 133 height 86
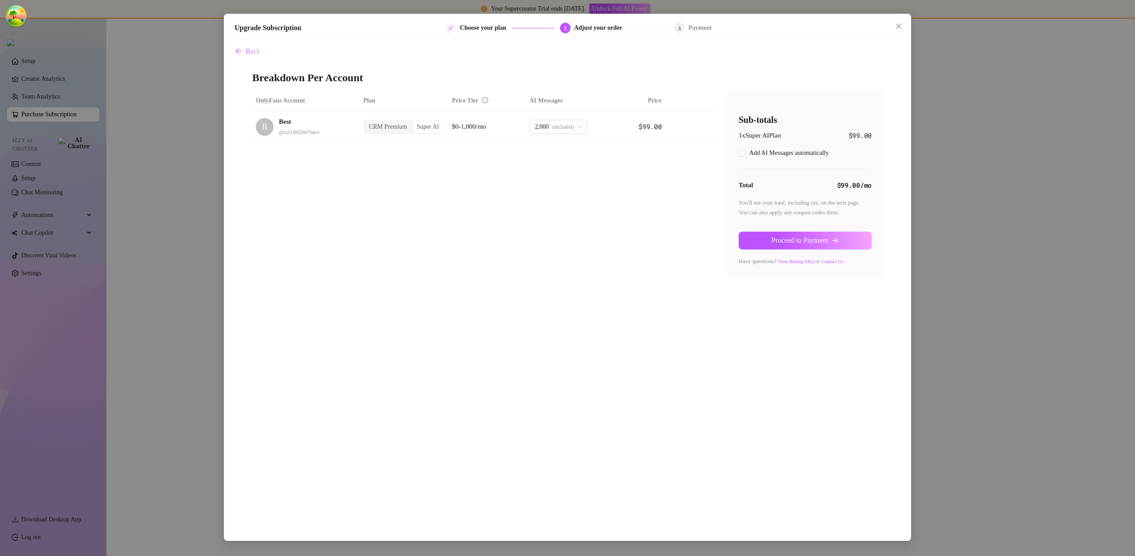
click at [785, 238] on span "Proceed to Payment" at bounding box center [800, 240] width 57 height 8
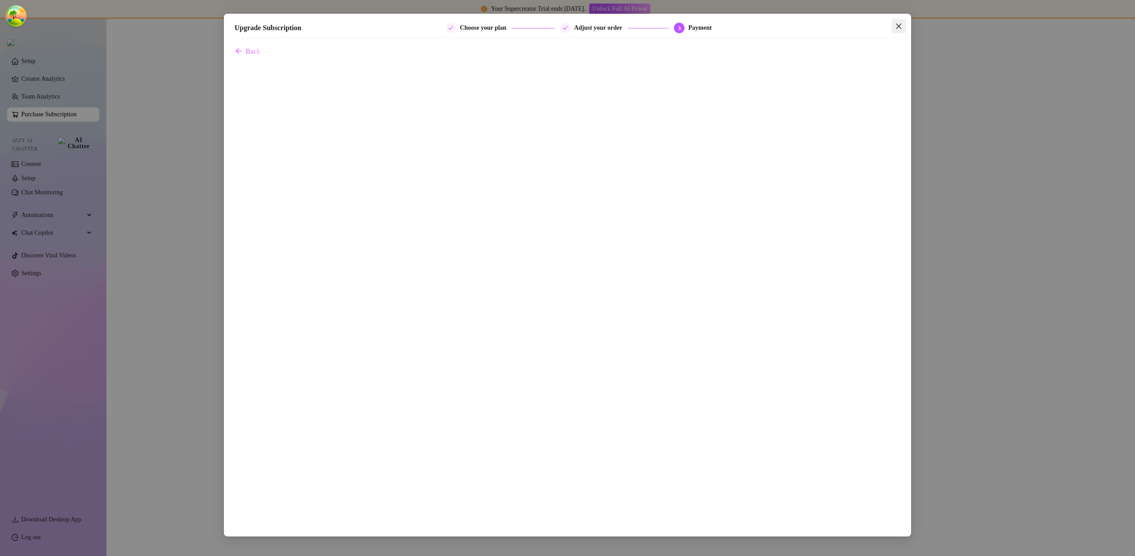
click at [904, 28] on span "Close" at bounding box center [899, 26] width 14 height 7
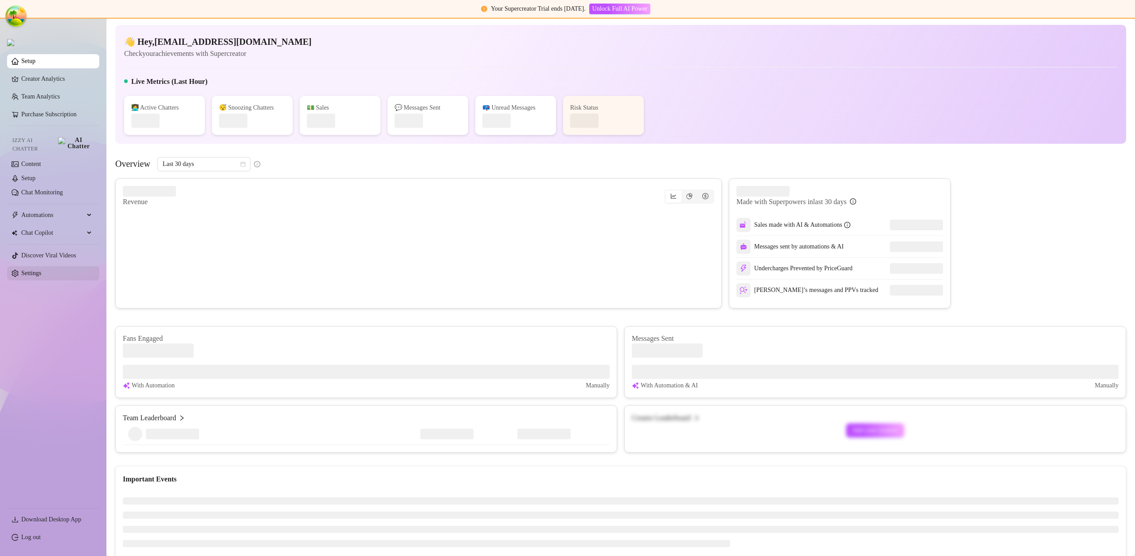
click at [41, 270] on link "Settings" at bounding box center [31, 273] width 20 height 7
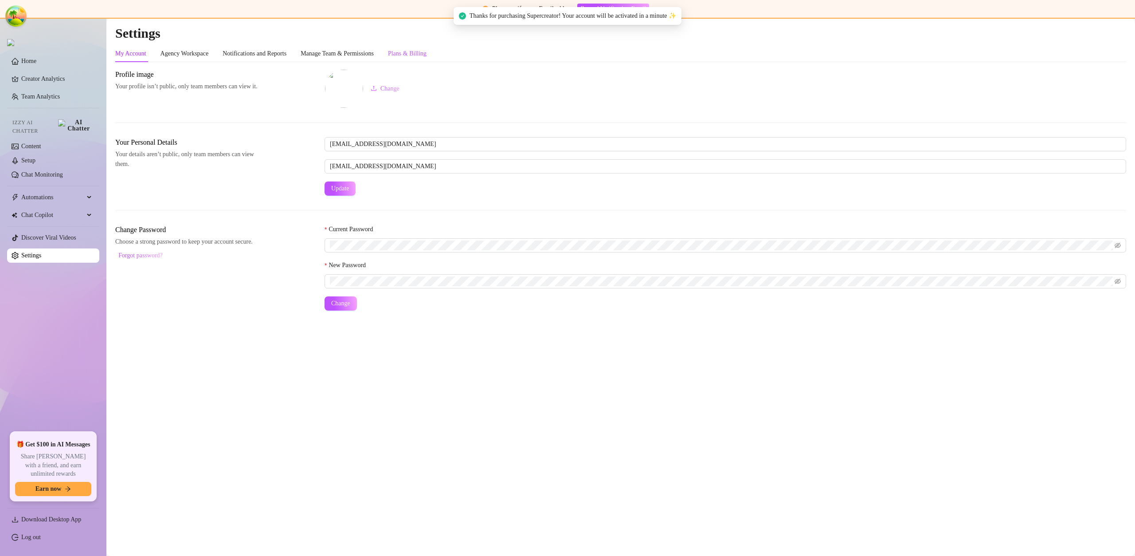
click at [427, 57] on div "Plans & Billing" at bounding box center [407, 54] width 39 height 10
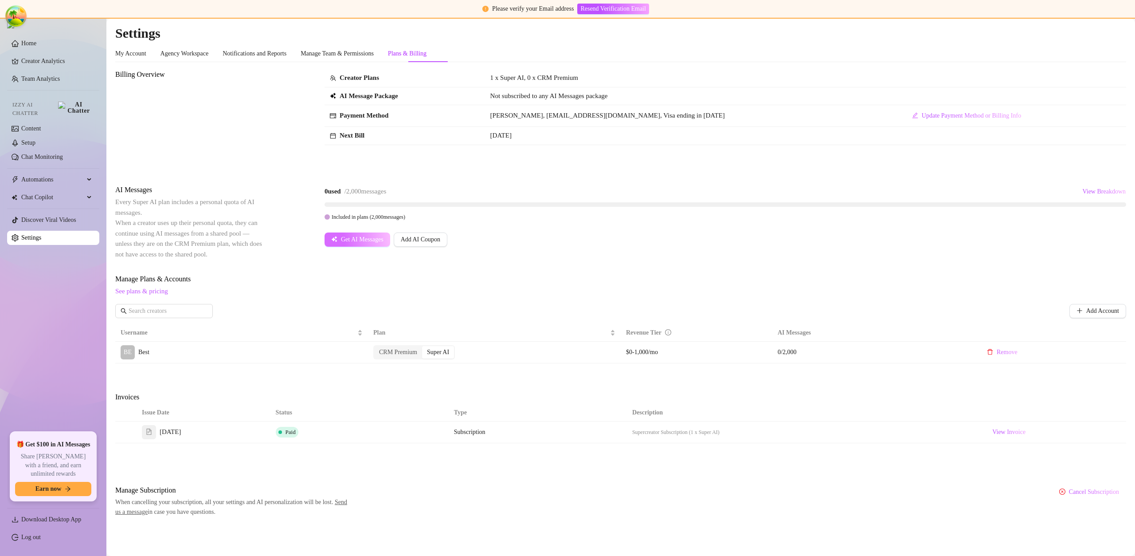
click at [379, 239] on span "Get AI Messages" at bounding box center [362, 239] width 43 height 7
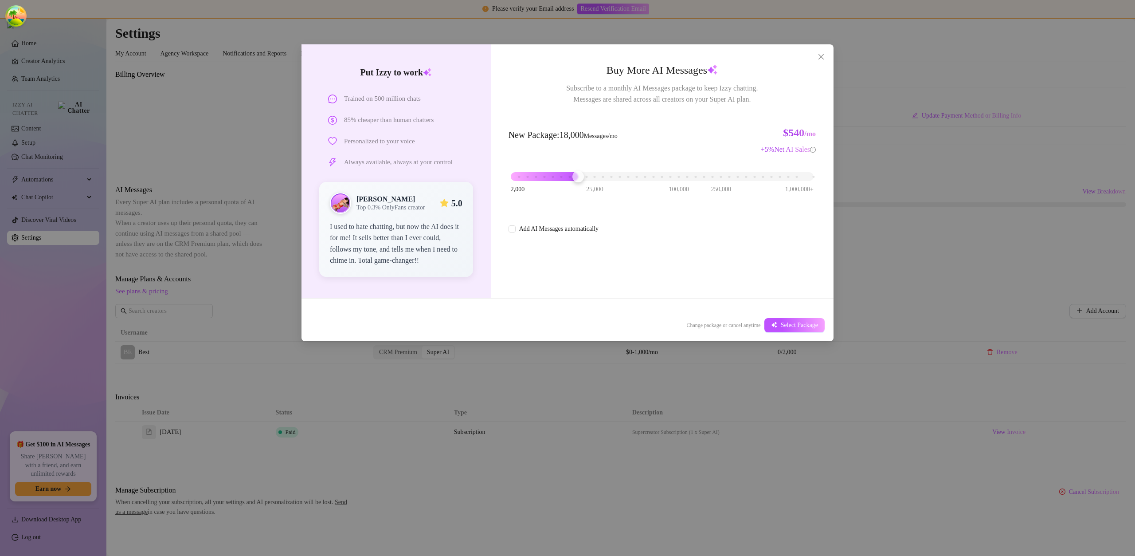
click at [576, 176] on div "2,000 25,000 100,000 250,000 1,000,000+" at bounding box center [662, 172] width 303 height 5
click at [785, 321] on button "Select Package" at bounding box center [794, 325] width 60 height 14
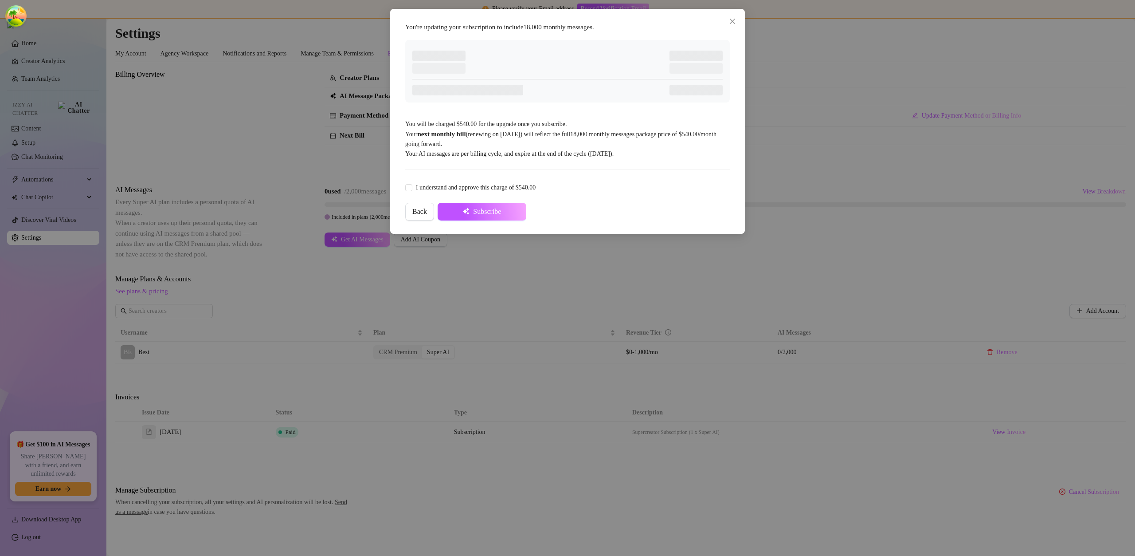
click at [458, 179] on div "You're updating your subscription to include 18,000 monthly messages . You will…" at bounding box center [567, 121] width 333 height 207
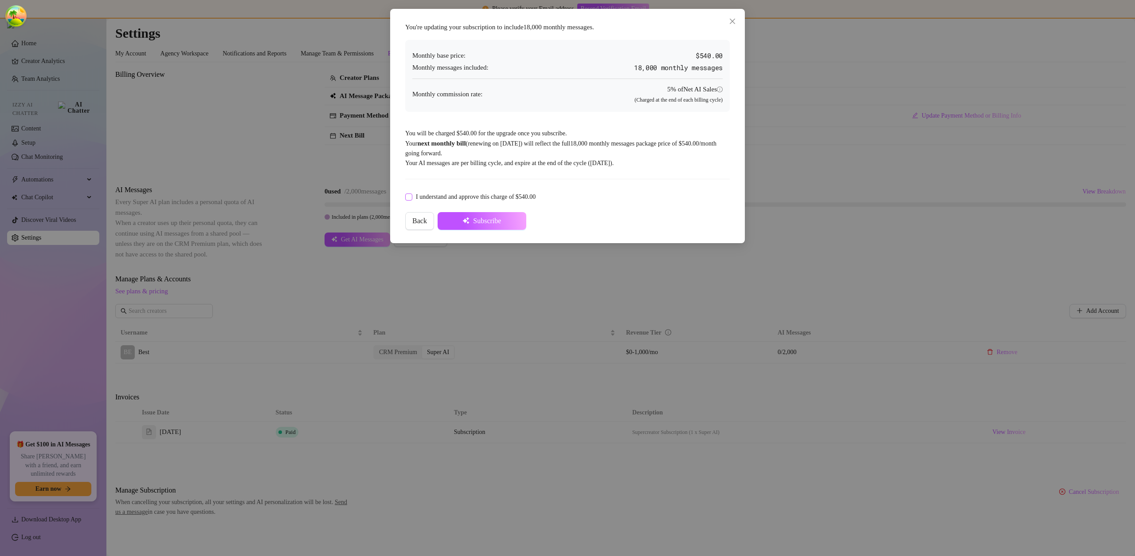
click at [465, 192] on span "I understand and approve this charge of $540.00" at bounding box center [475, 197] width 127 height 10
click at [411, 193] on input "I understand and approve this charge of $540.00" at bounding box center [408, 196] width 6 height 6
checkbox input "true"
click at [488, 217] on span "Subscribe" at bounding box center [487, 221] width 28 height 8
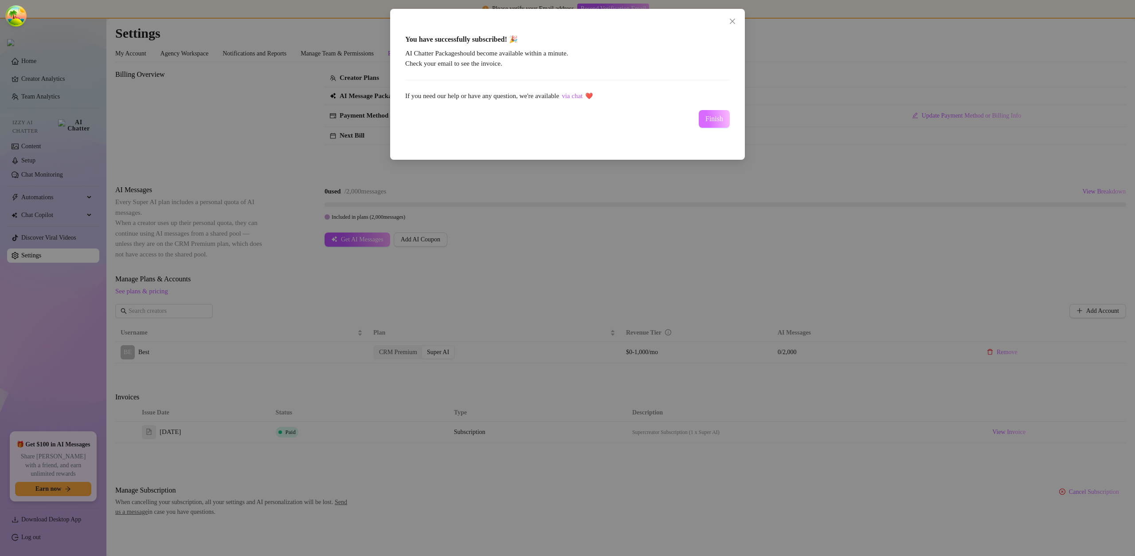
click at [706, 120] on span "Finish" at bounding box center [714, 119] width 18 height 8
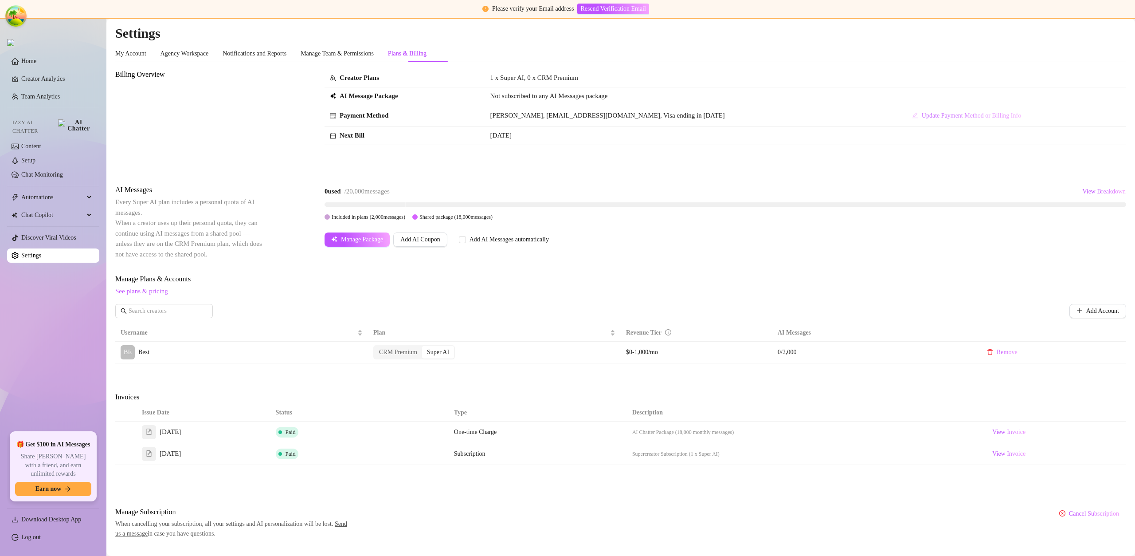
click at [922, 112] on span "Update Payment Method or Billing Info" at bounding box center [971, 115] width 99 height 7
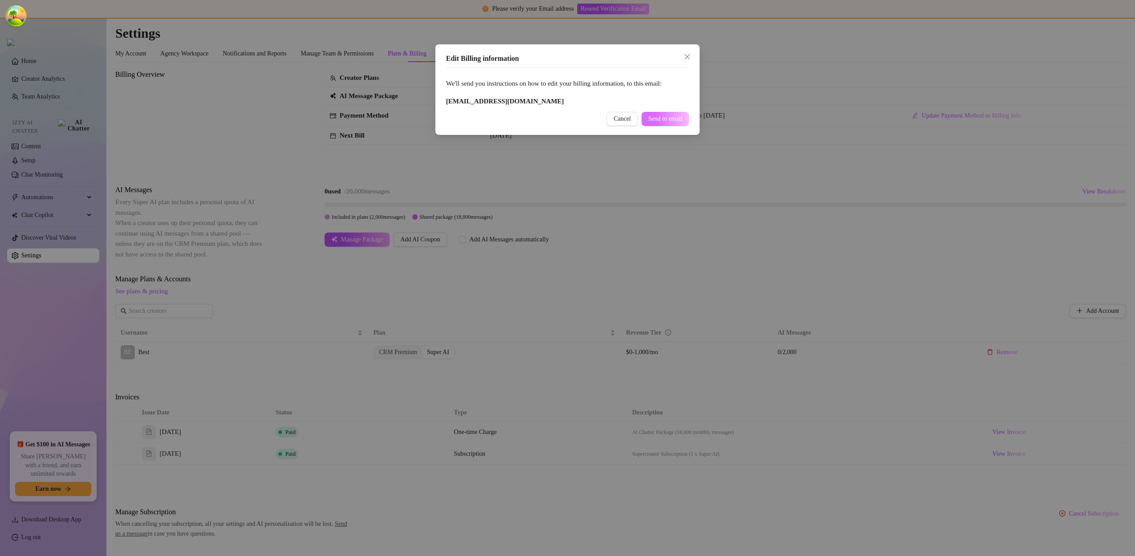
click at [670, 124] on button "Send to email" at bounding box center [665, 119] width 47 height 14
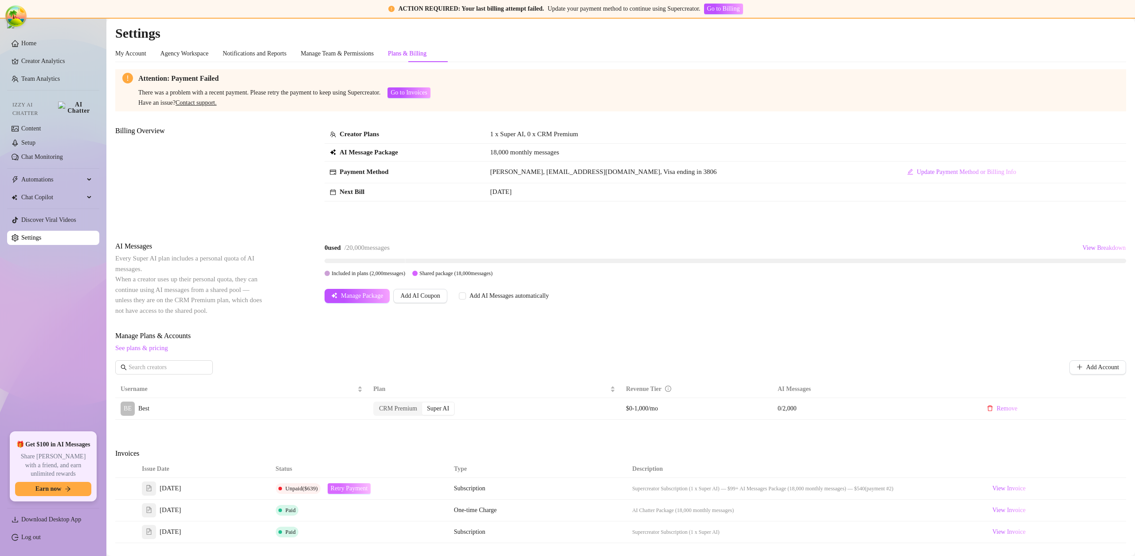
click at [349, 488] on span "Retry Payment" at bounding box center [349, 488] width 37 height 7
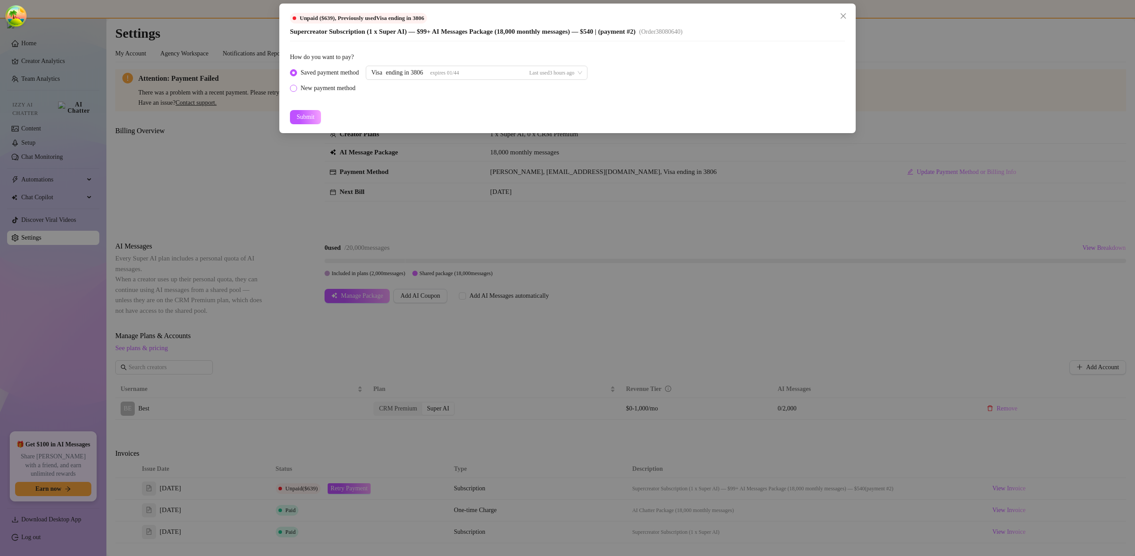
click at [351, 89] on div "New payment method" at bounding box center [328, 88] width 55 height 10
click at [296, 89] on input "New payment method" at bounding box center [294, 89] width 4 height 6
radio input "true"
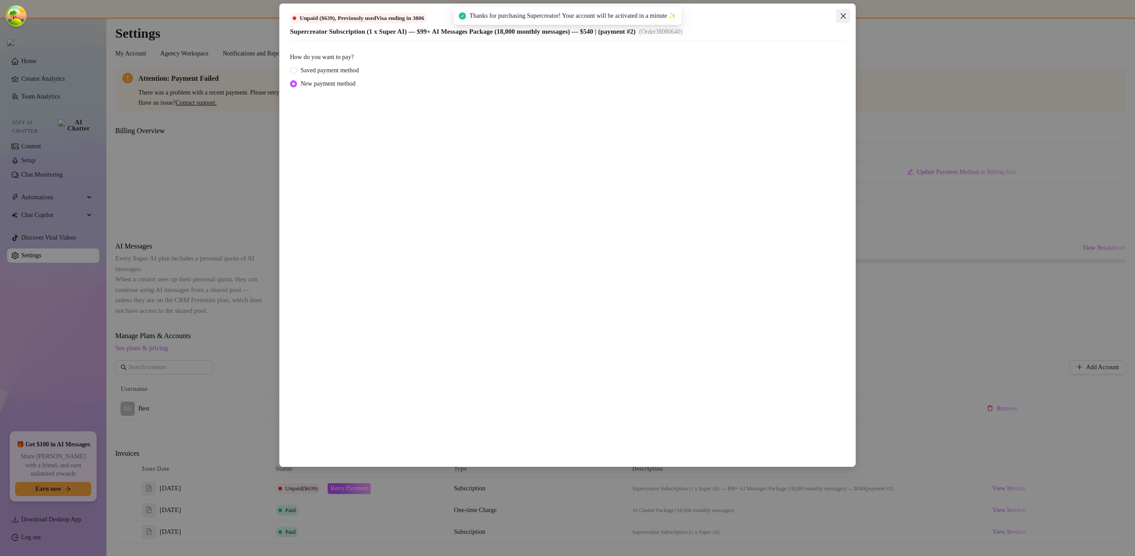
click at [839, 15] on span "Close" at bounding box center [843, 15] width 14 height 7
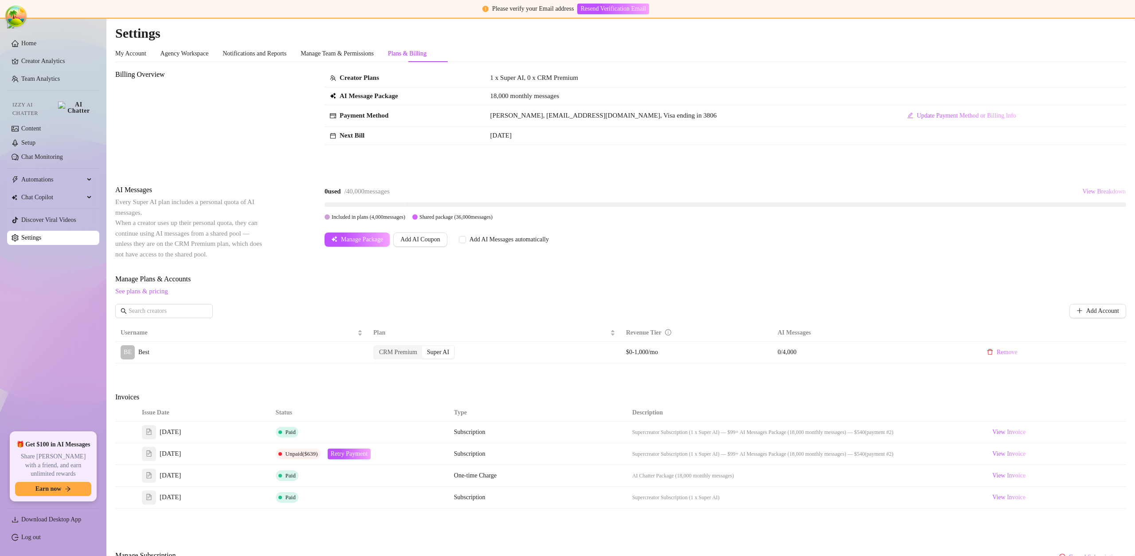
click at [1082, 188] on button "View Breakdown" at bounding box center [1104, 191] width 44 height 14
click at [1082, 188] on span "View Breakdown" at bounding box center [1103, 191] width 43 height 7
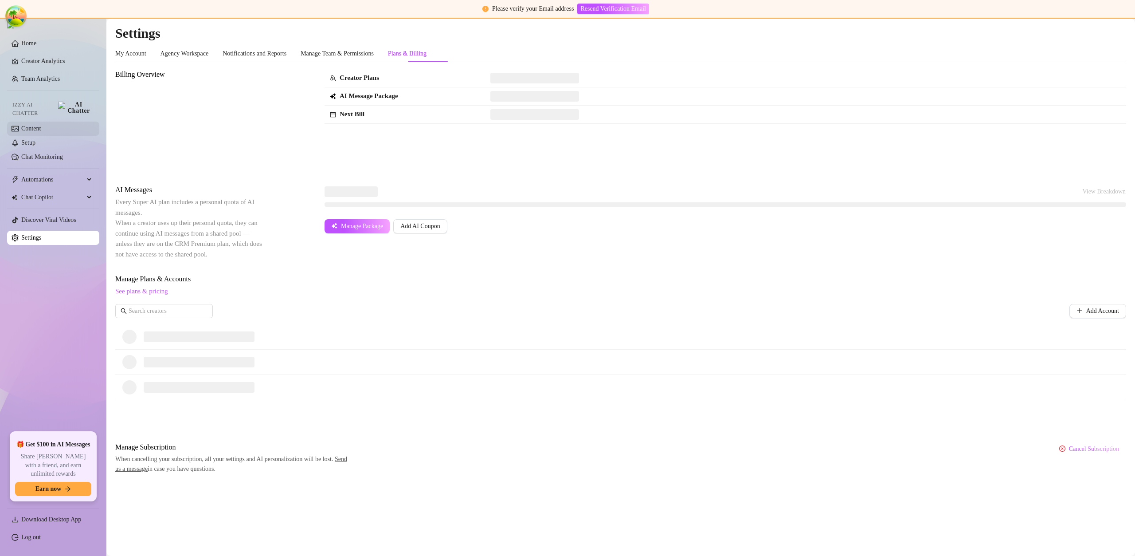
click at [41, 125] on link "Content" at bounding box center [31, 128] width 20 height 7
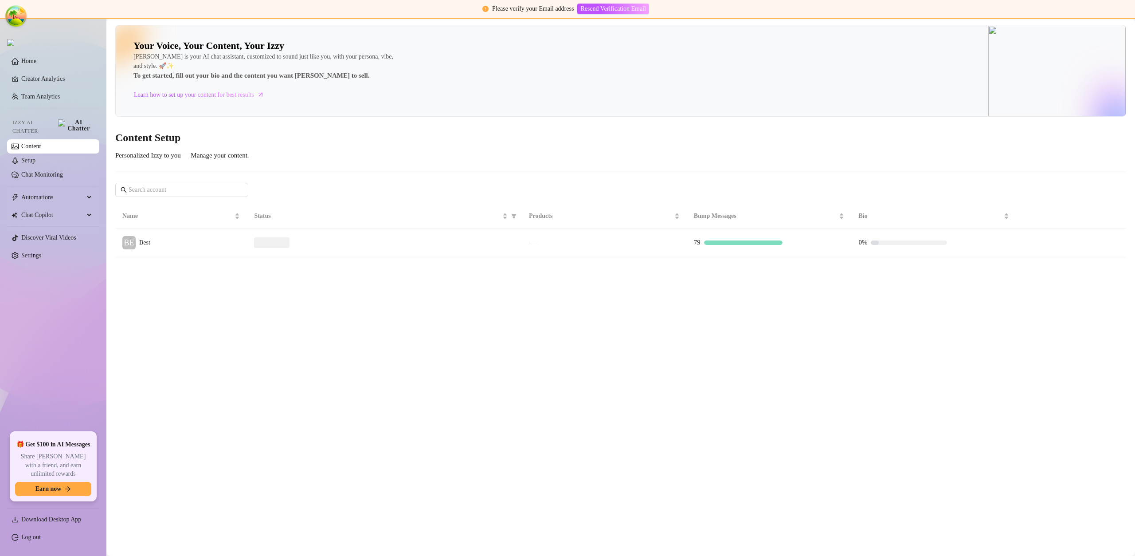
click at [346, 250] on td at bounding box center [384, 242] width 275 height 29
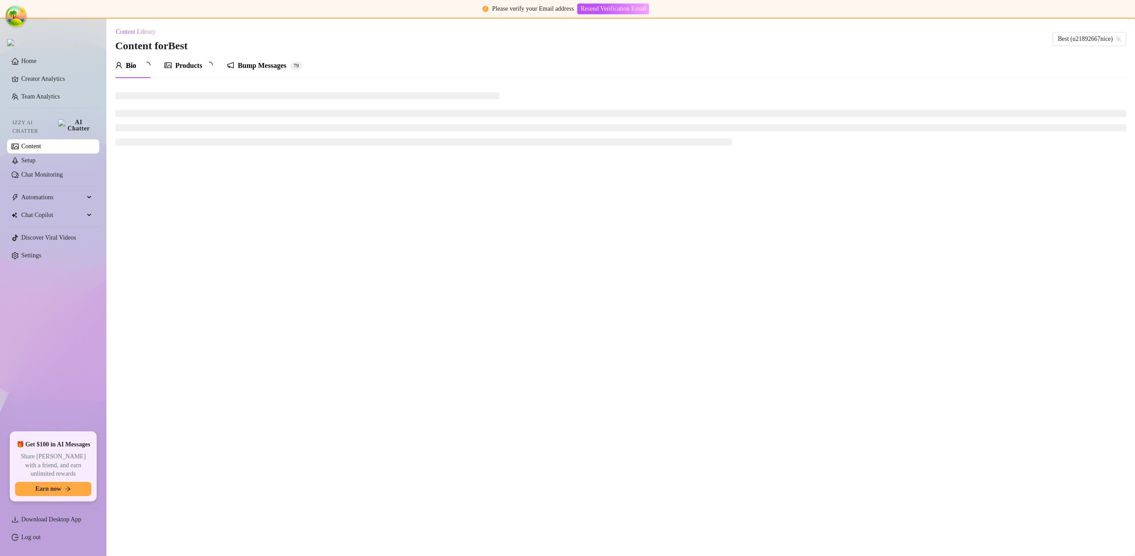
click at [267, 62] on div "Bump Messages" at bounding box center [262, 65] width 49 height 11
click at [262, 63] on div "Bump Messages" at bounding box center [262, 65] width 49 height 11
click at [259, 64] on div "Bump Messages" at bounding box center [262, 65] width 49 height 11
click at [260, 64] on div "Bump Messages" at bounding box center [262, 65] width 49 height 11
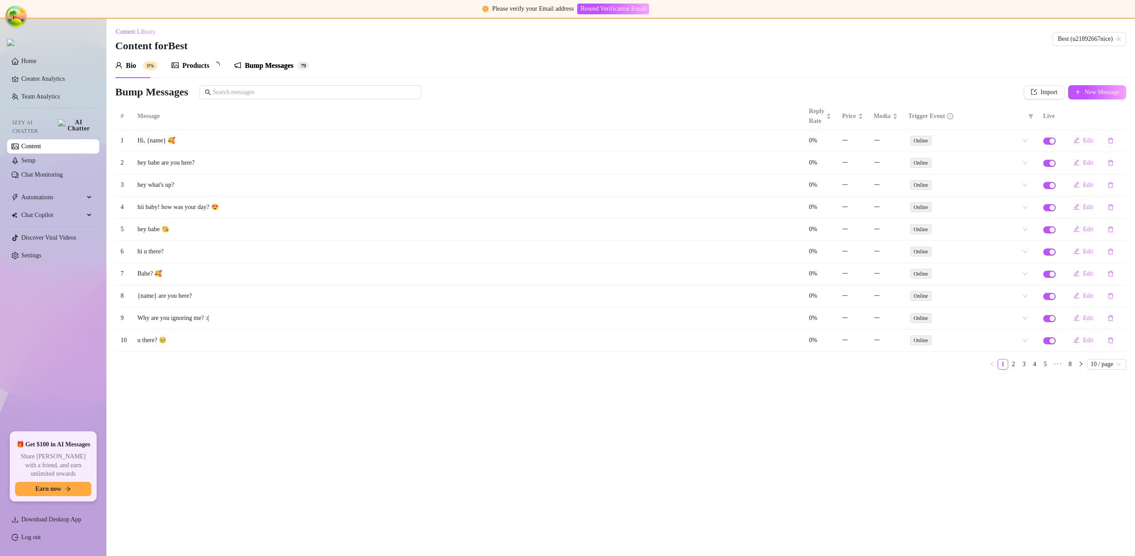
click at [260, 64] on div "Bump Messages" at bounding box center [269, 65] width 49 height 11
click at [965, 140] on div "Online" at bounding box center [965, 140] width 111 height 12
click at [955, 170] on div "Like" at bounding box center [970, 173] width 110 height 10
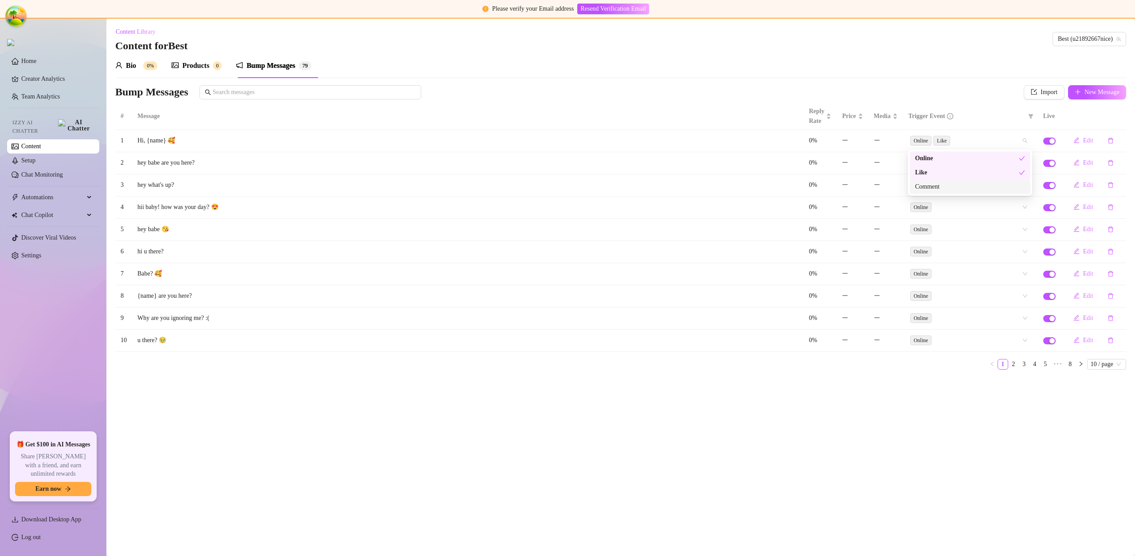
click at [954, 184] on div "Comment" at bounding box center [970, 187] width 110 height 10
click at [943, 237] on td "Online" at bounding box center [970, 230] width 135 height 22
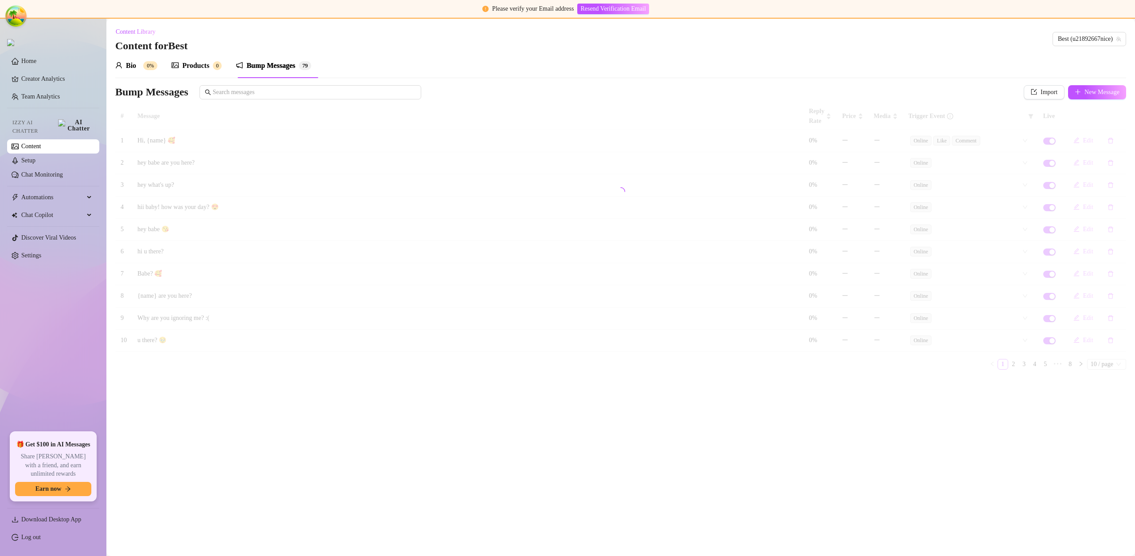
click at [945, 231] on div at bounding box center [620, 191] width 1011 height 177
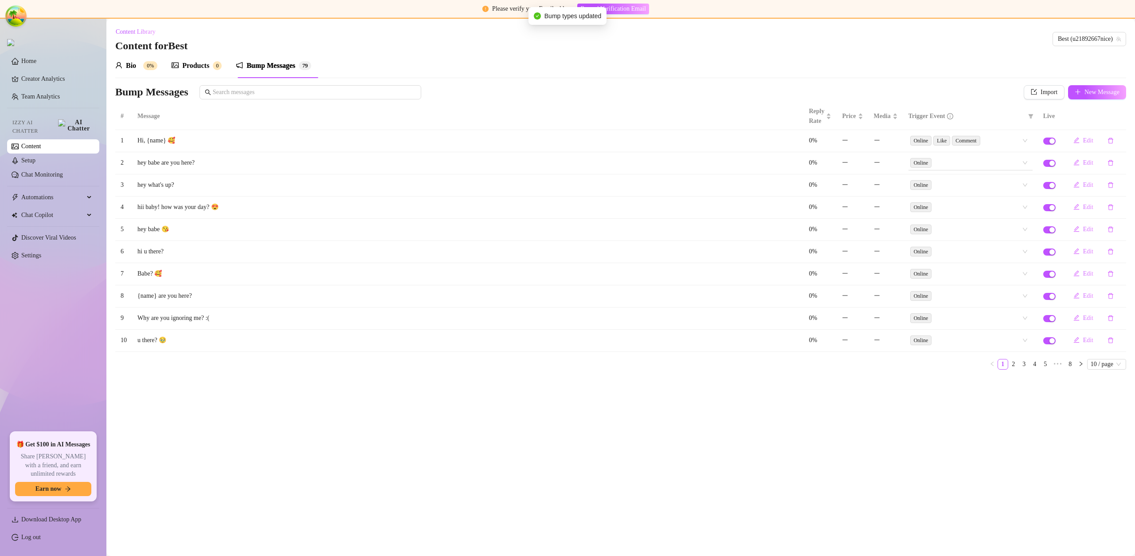
click at [948, 164] on div "Online" at bounding box center [965, 163] width 111 height 12
click at [944, 200] on div "Like" at bounding box center [970, 195] width 121 height 14
click at [946, 209] on div "Comment" at bounding box center [970, 209] width 110 height 10
click at [948, 235] on div "Online" at bounding box center [965, 229] width 111 height 12
click at [785, 65] on div "Bio 0% Products 0 Bump Messages 7 9" at bounding box center [620, 65] width 1011 height 25
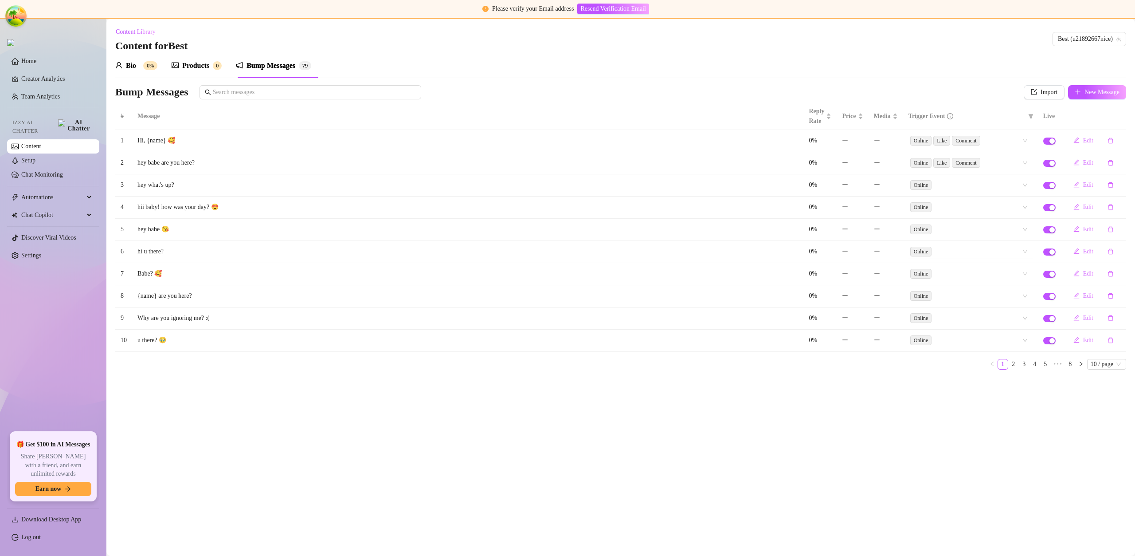
click at [958, 249] on div "Online" at bounding box center [965, 251] width 111 height 12
click at [946, 288] on div "Like" at bounding box center [970, 283] width 110 height 10
click at [947, 294] on div "Comment" at bounding box center [970, 298] width 110 height 10
click at [947, 200] on div "Online" at bounding box center [971, 207] width 124 height 14
click at [949, 239] on div "Like" at bounding box center [970, 239] width 110 height 10
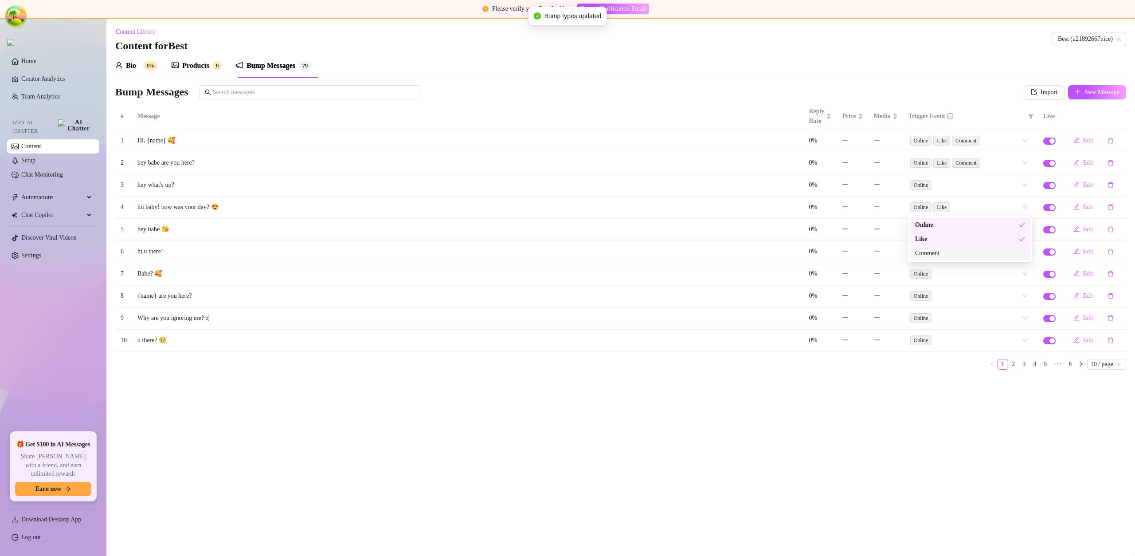
click at [954, 255] on div "Comment" at bounding box center [970, 253] width 110 height 10
click at [959, 186] on div "Online" at bounding box center [965, 185] width 111 height 12
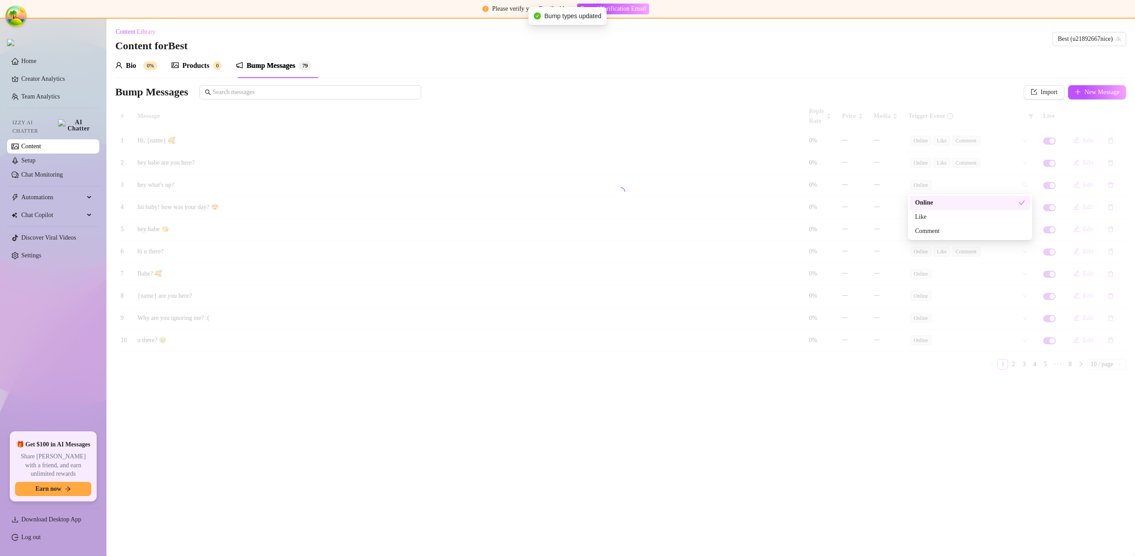
click at [959, 216] on div "Like" at bounding box center [970, 217] width 110 height 10
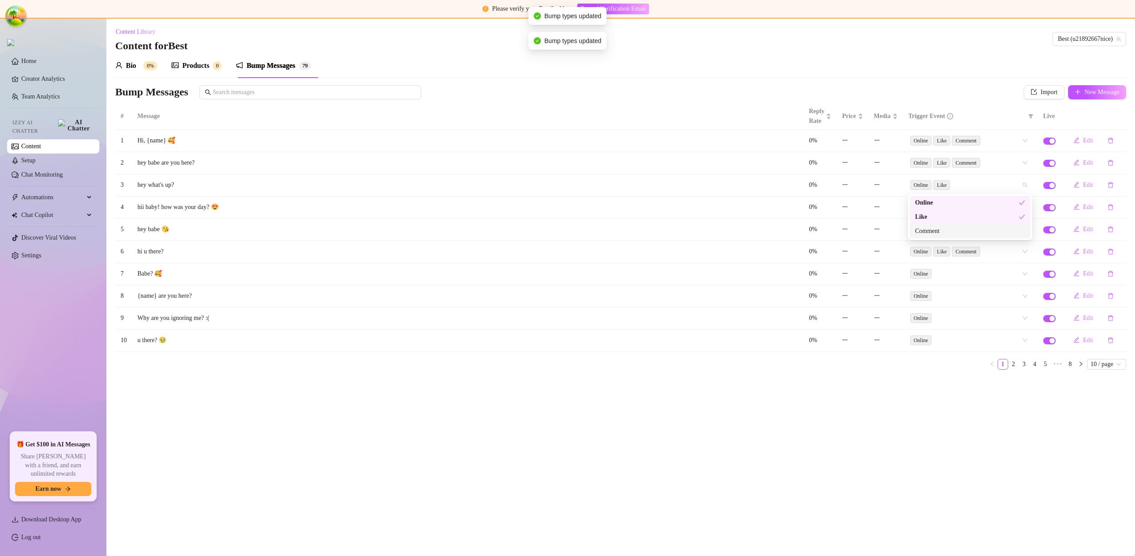
click at [961, 229] on div "Comment" at bounding box center [970, 231] width 110 height 10
click at [968, 315] on div "Online" at bounding box center [965, 318] width 111 height 12
click at [1086, 199] on td "Edit" at bounding box center [1093, 207] width 65 height 22
click at [1082, 161] on button "Edit" at bounding box center [1083, 163] width 34 height 14
type textarea "hey babe are you here?"
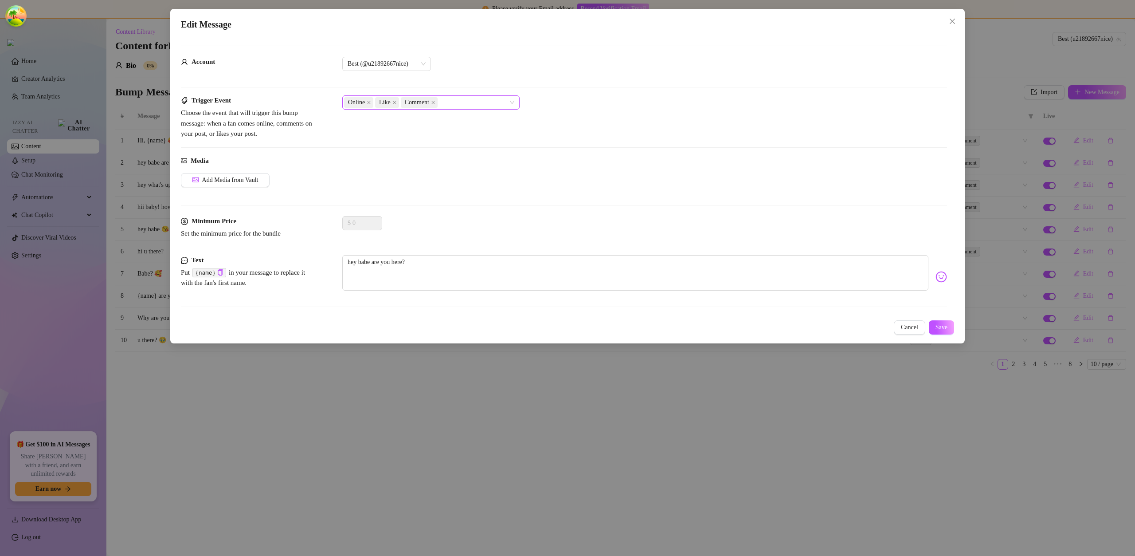
click at [398, 103] on span "Like" at bounding box center [387, 102] width 24 height 11
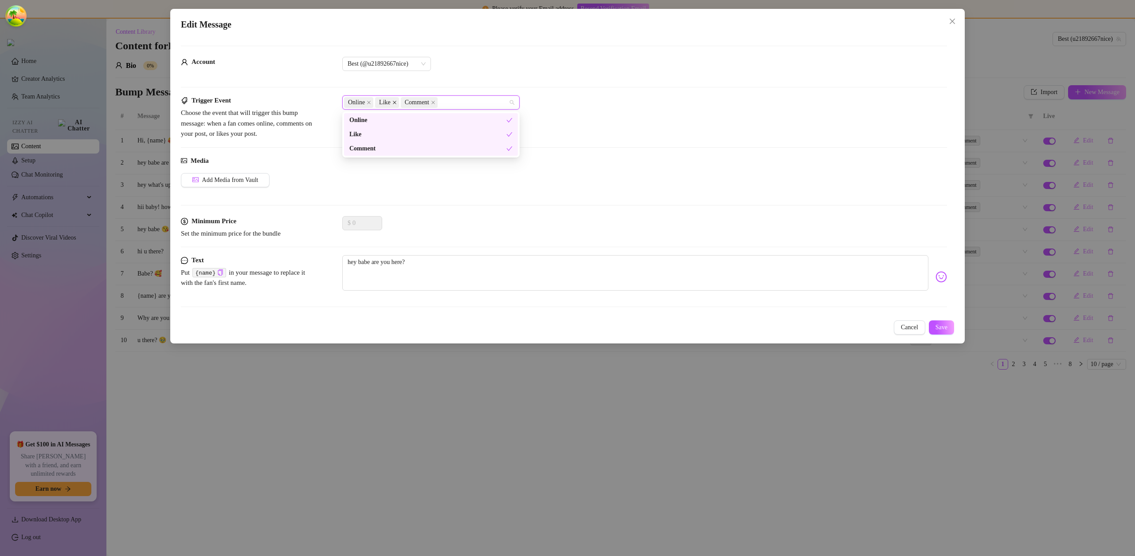
click at [396, 103] on icon "close" at bounding box center [394, 102] width 4 height 4
click at [407, 103] on span "Comment" at bounding box center [393, 102] width 37 height 11
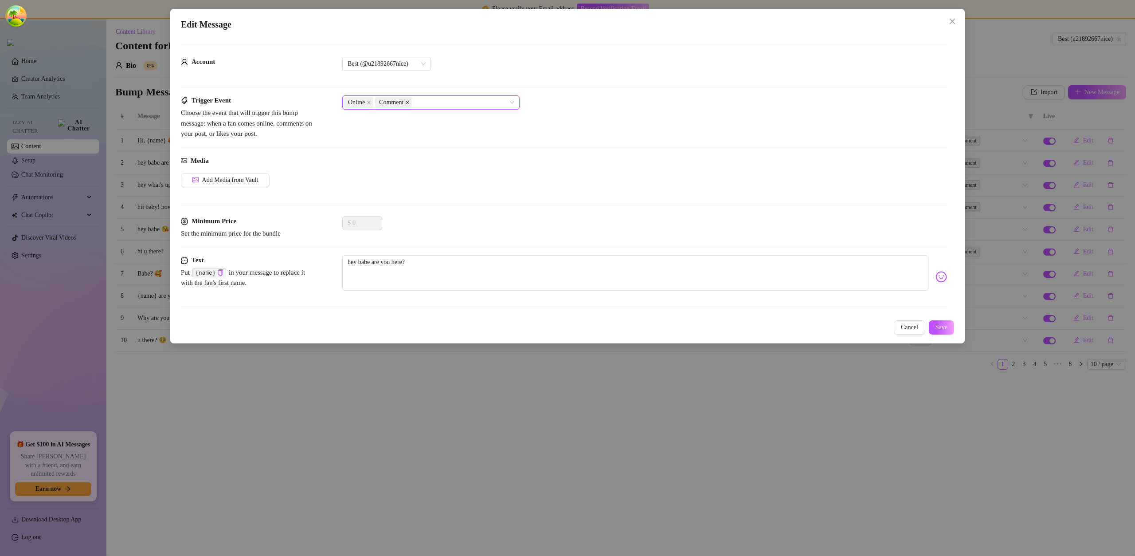
click at [409, 103] on icon "close" at bounding box center [408, 103] width 4 height 4
click at [936, 325] on span "Save" at bounding box center [942, 327] width 12 height 7
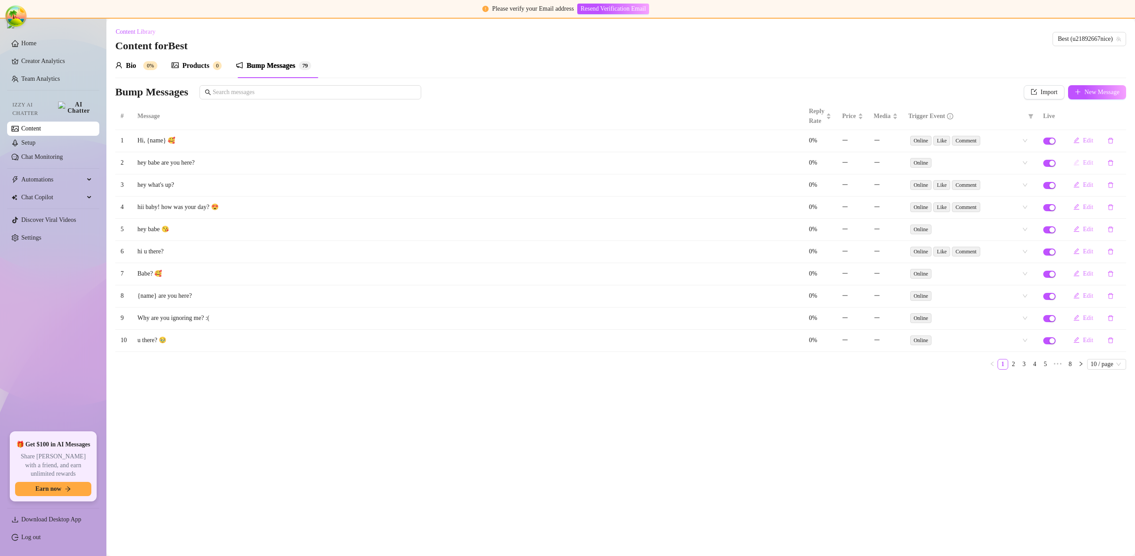
click at [1085, 166] on span "Edit" at bounding box center [1088, 162] width 10 height 7
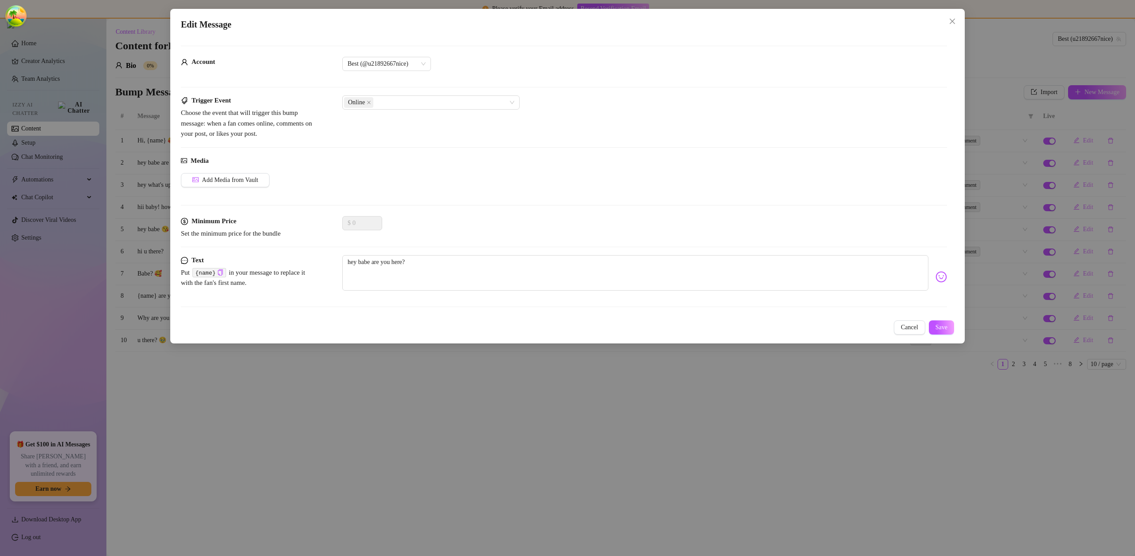
drag, startPoint x: 432, startPoint y: 78, endPoint x: 432, endPoint y: 84, distance: 6.7
click at [432, 81] on div "Account Best (@u21892667nice)" at bounding box center [564, 76] width 766 height 39
click at [432, 96] on div "Online" at bounding box center [426, 102] width 165 height 12
click at [412, 126] on div "Online" at bounding box center [431, 120] width 174 height 14
click at [415, 139] on div "Like" at bounding box center [431, 134] width 174 height 14
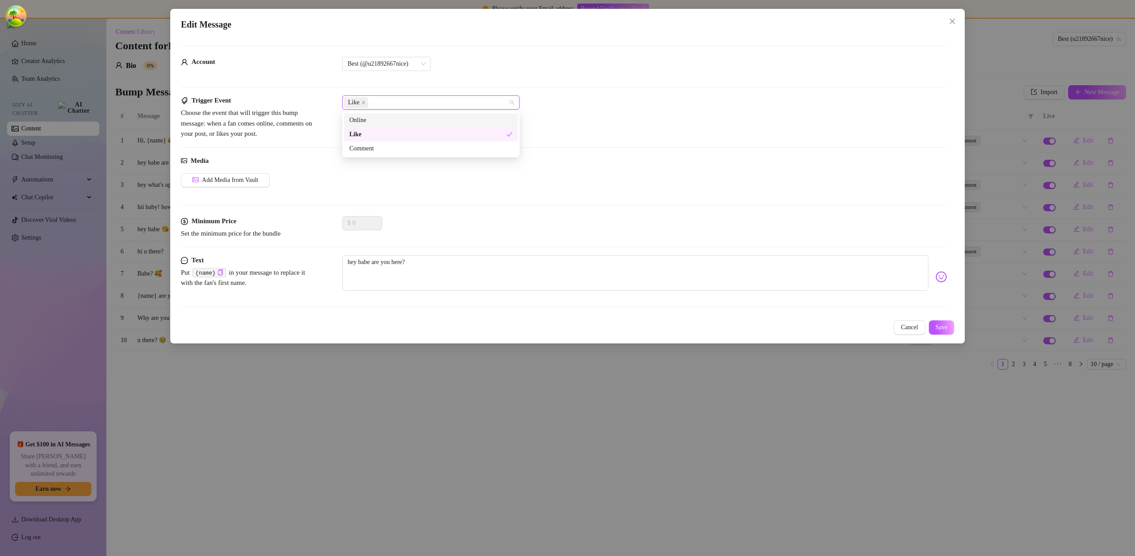
click at [420, 118] on div "Online" at bounding box center [430, 120] width 163 height 10
click at [423, 149] on div "Comment" at bounding box center [430, 149] width 163 height 10
click at [935, 321] on button "Save" at bounding box center [941, 327] width 25 height 14
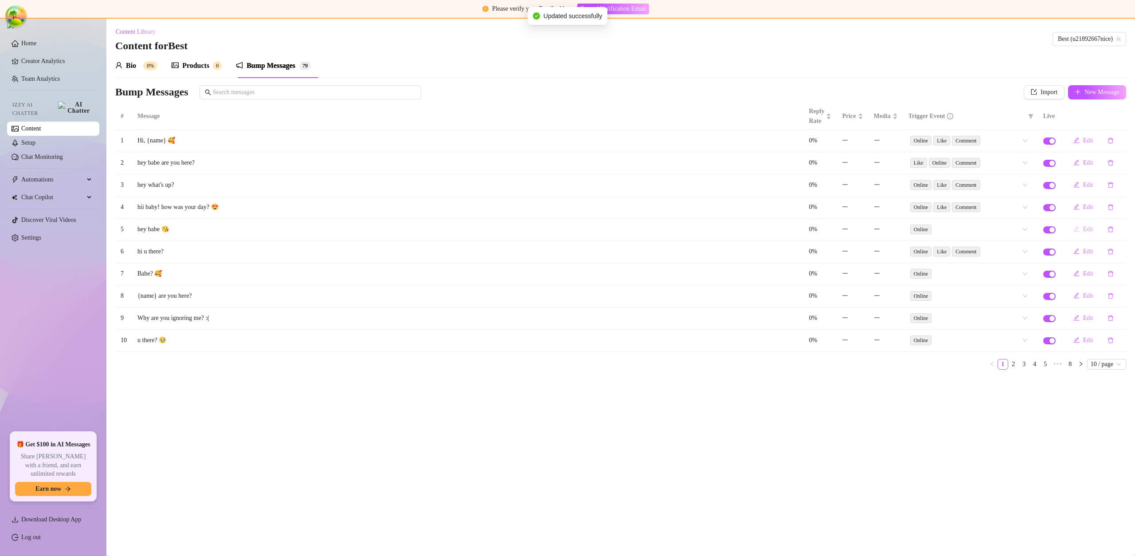
click at [1090, 233] on button "Edit" at bounding box center [1083, 229] width 34 height 14
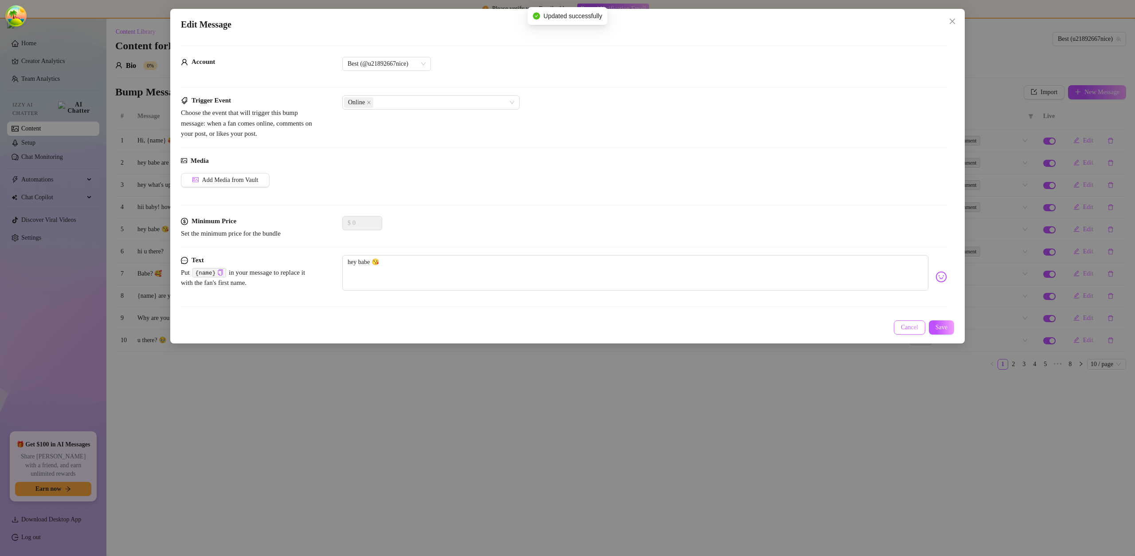
click at [901, 325] on span "Cancel" at bounding box center [909, 327] width 17 height 7
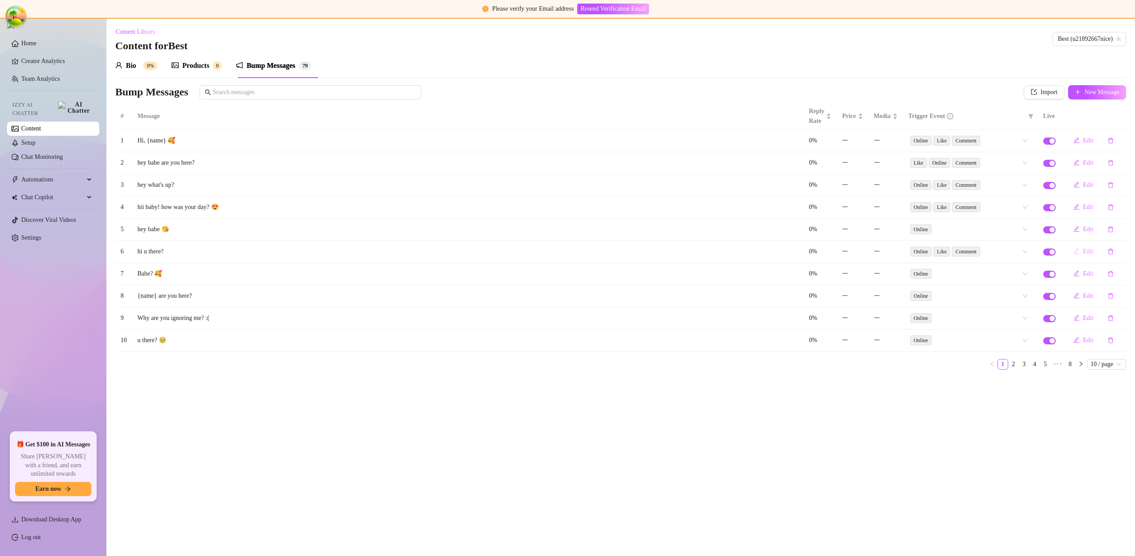
click at [1089, 253] on span "Edit" at bounding box center [1088, 251] width 10 height 7
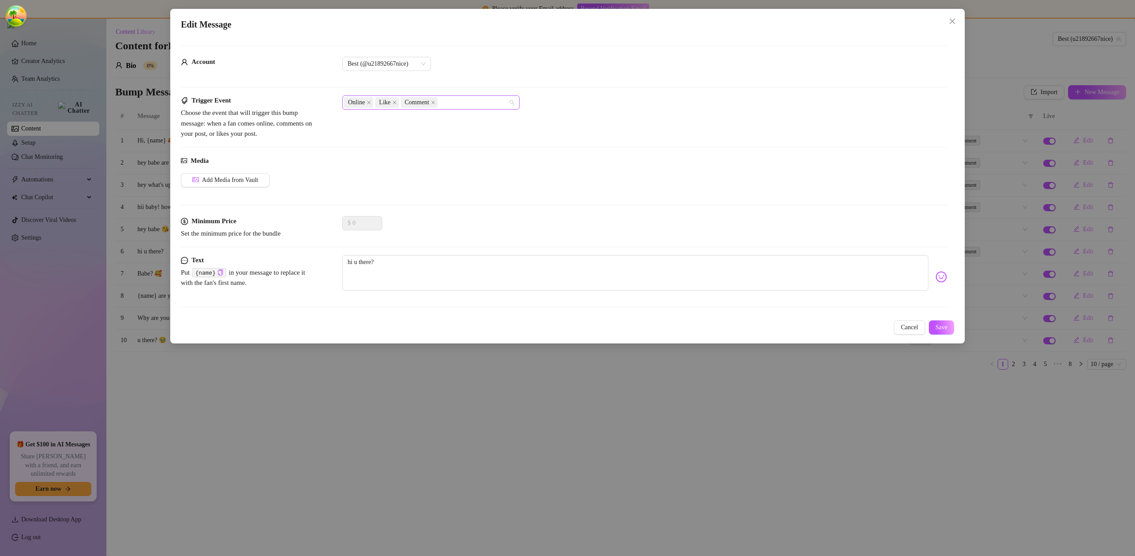
click at [389, 103] on span "Like" at bounding box center [385, 103] width 12 height 10
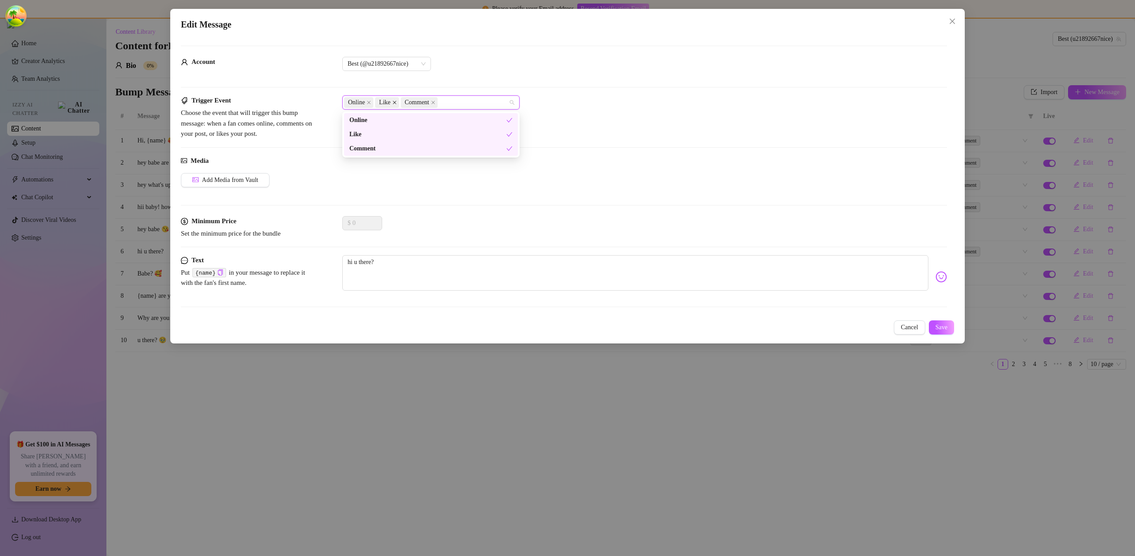
click at [394, 103] on icon "close" at bounding box center [395, 103] width 4 height 4
click at [409, 103] on icon "close" at bounding box center [408, 103] width 4 height 4
click at [945, 326] on span "Save" at bounding box center [942, 327] width 12 height 7
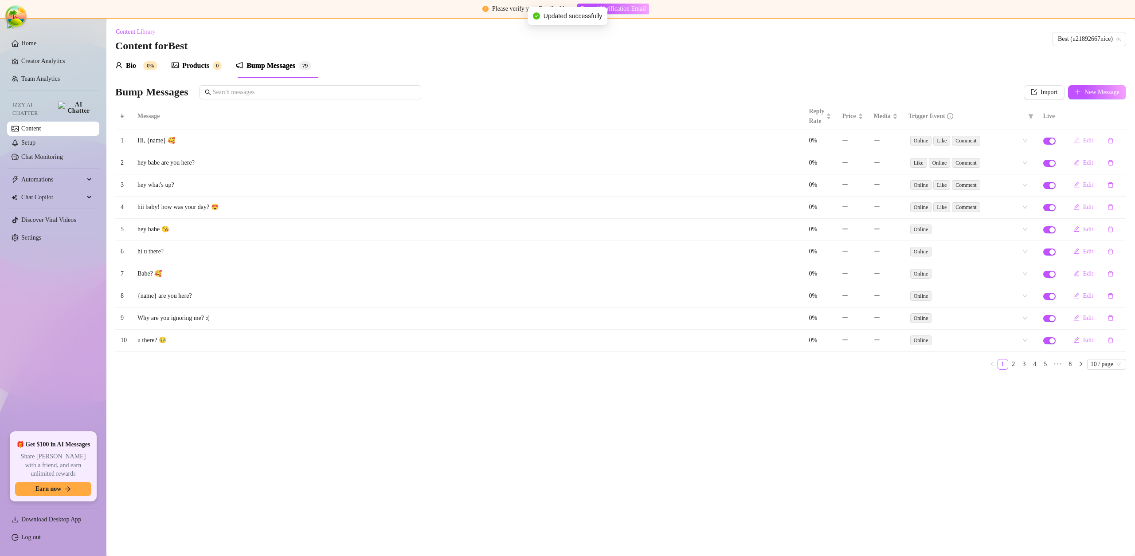
click at [1082, 141] on button "Edit" at bounding box center [1083, 140] width 34 height 14
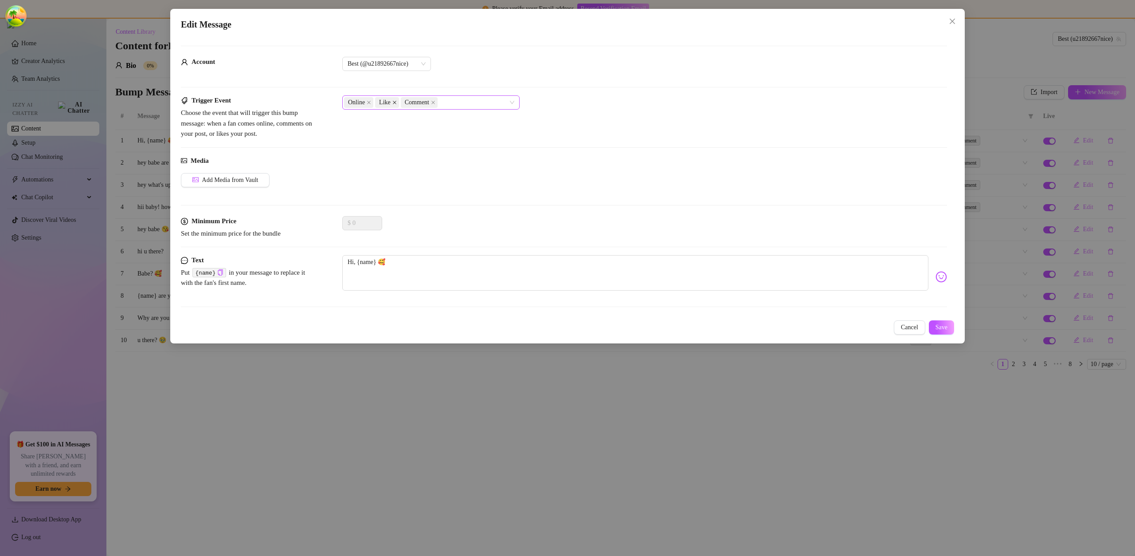
click at [396, 102] on icon "close" at bounding box center [394, 102] width 4 height 4
click at [950, 329] on button "Save" at bounding box center [941, 327] width 25 height 14
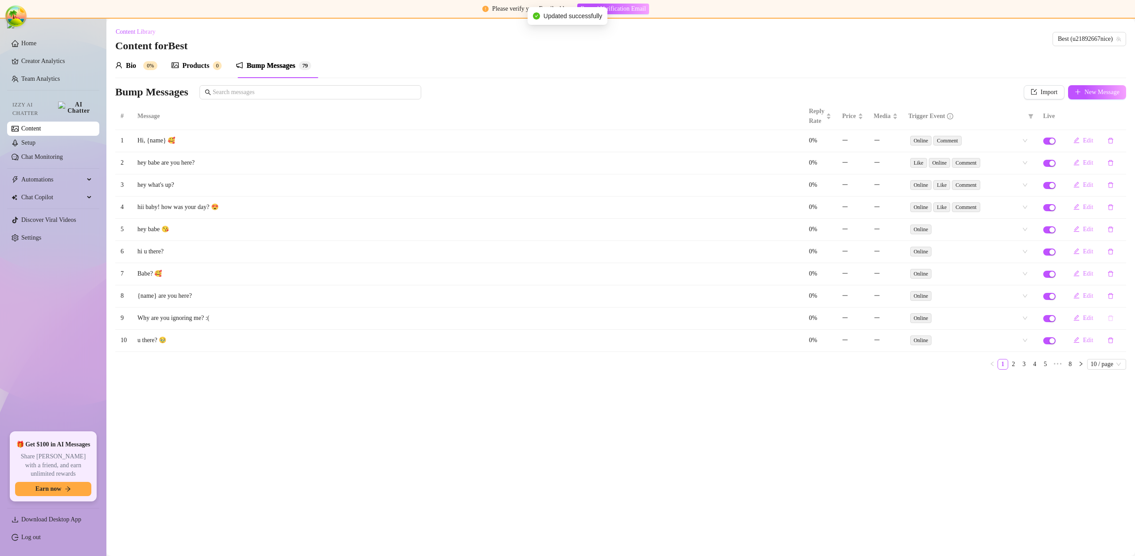
click at [1113, 319] on button "button" at bounding box center [1111, 318] width 20 height 14
click at [1120, 295] on span "Yes" at bounding box center [1115, 294] width 9 height 7
click at [1043, 94] on span "Import" at bounding box center [1049, 92] width 17 height 7
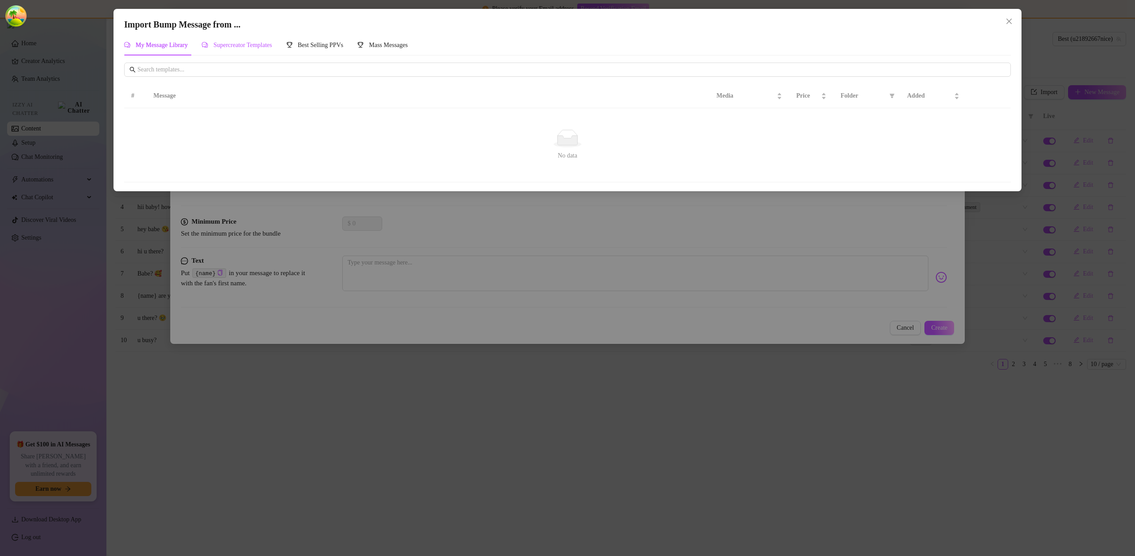
click at [230, 43] on span "Supercreator Templates" at bounding box center [242, 45] width 59 height 7
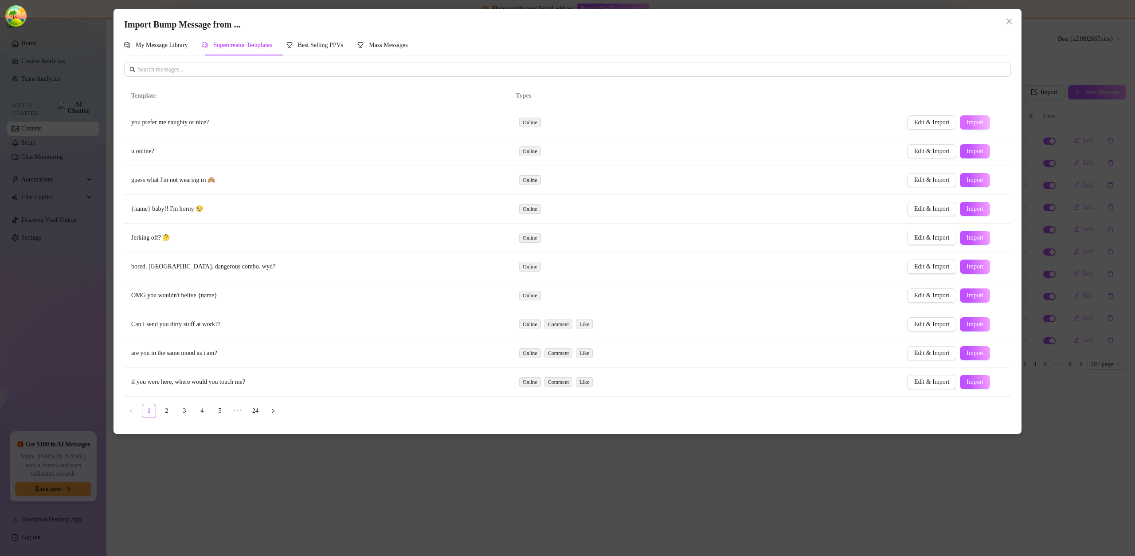
click at [972, 123] on span "Import" at bounding box center [975, 122] width 17 height 7
click at [914, 122] on span "Edit & Import" at bounding box center [931, 122] width 35 height 7
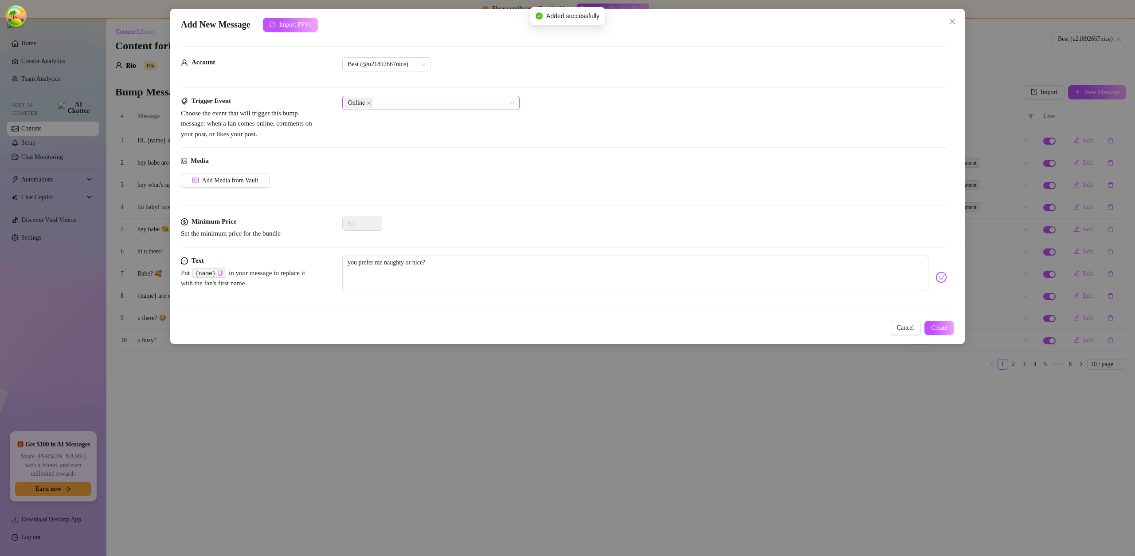
click at [447, 100] on div "Online" at bounding box center [426, 103] width 165 height 12
click at [428, 137] on div "Like" at bounding box center [430, 135] width 163 height 10
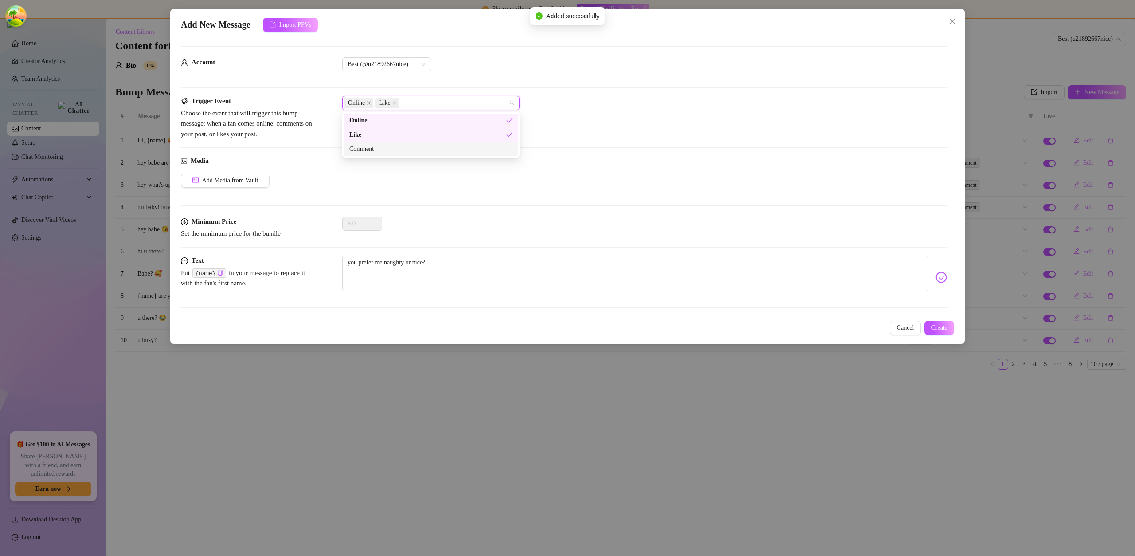
click at [431, 150] on div "Comment" at bounding box center [430, 149] width 163 height 10
click at [462, 269] on textarea "you prefer me naughty or nice?" at bounding box center [635, 272] width 586 height 35
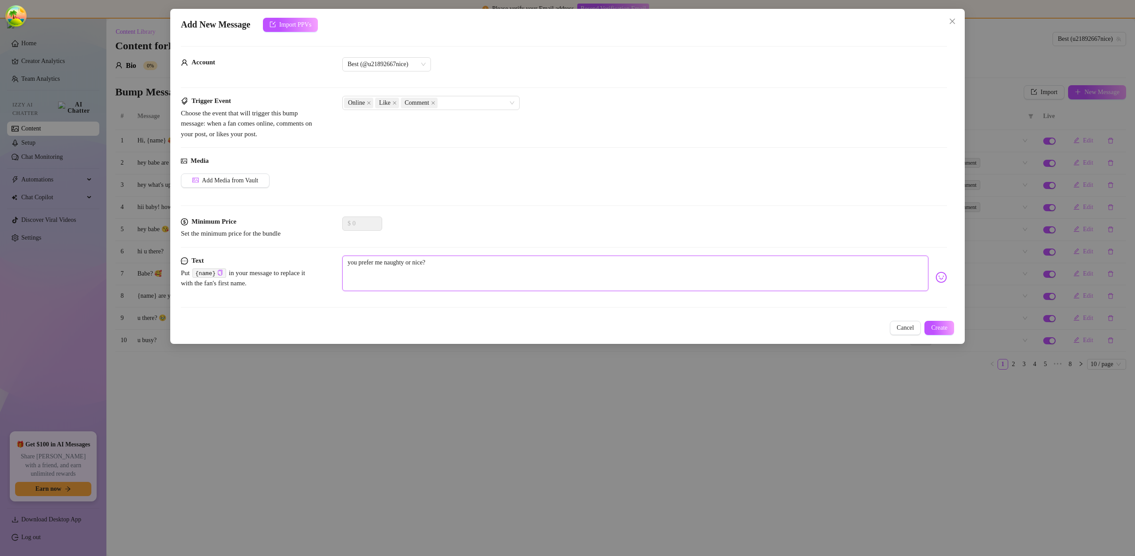
type textarea "you prefer me naughty or nice?1"
type textarea "you prefer me naughty or nice?10"
type textarea "you prefer me naughty or nice?100"
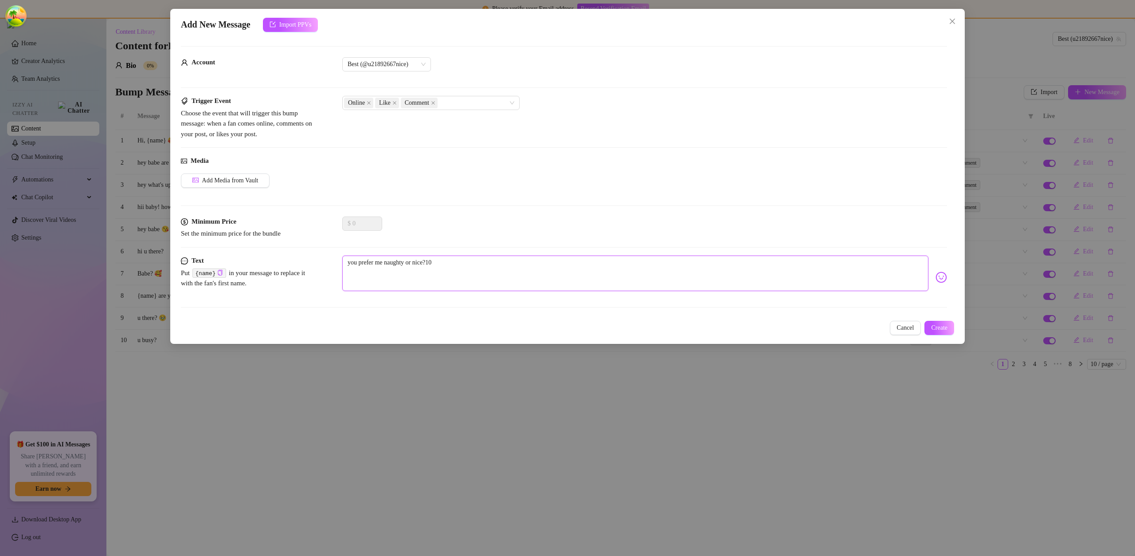
type textarea "you prefer me naughty or nice?100"
type textarea "you prefer me naughty or nice?1000"
click at [952, 331] on button "Create" at bounding box center [939, 328] width 30 height 14
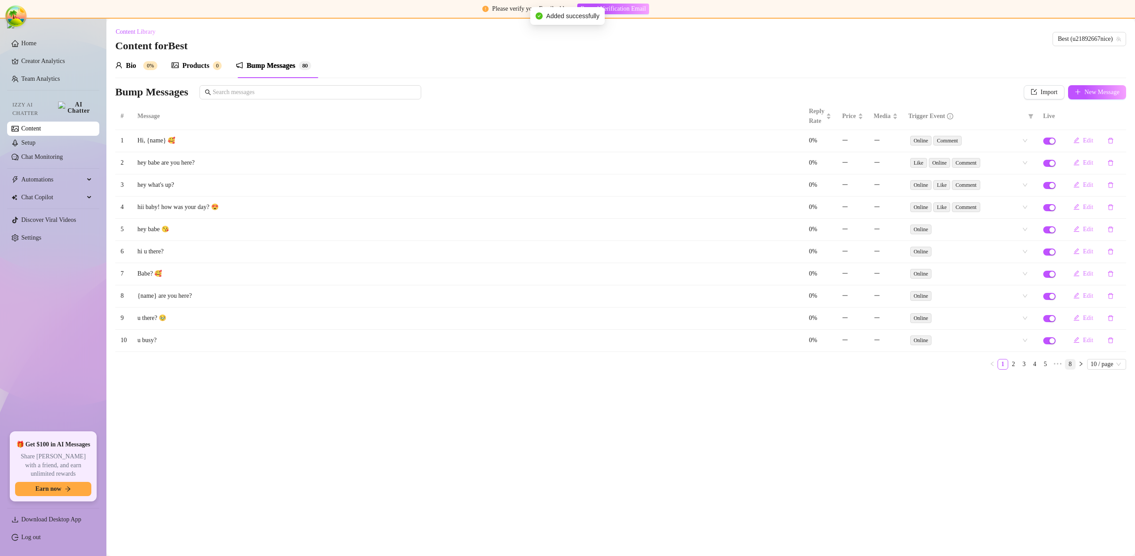
click at [1066, 364] on link "8" at bounding box center [1071, 364] width 10 height 10
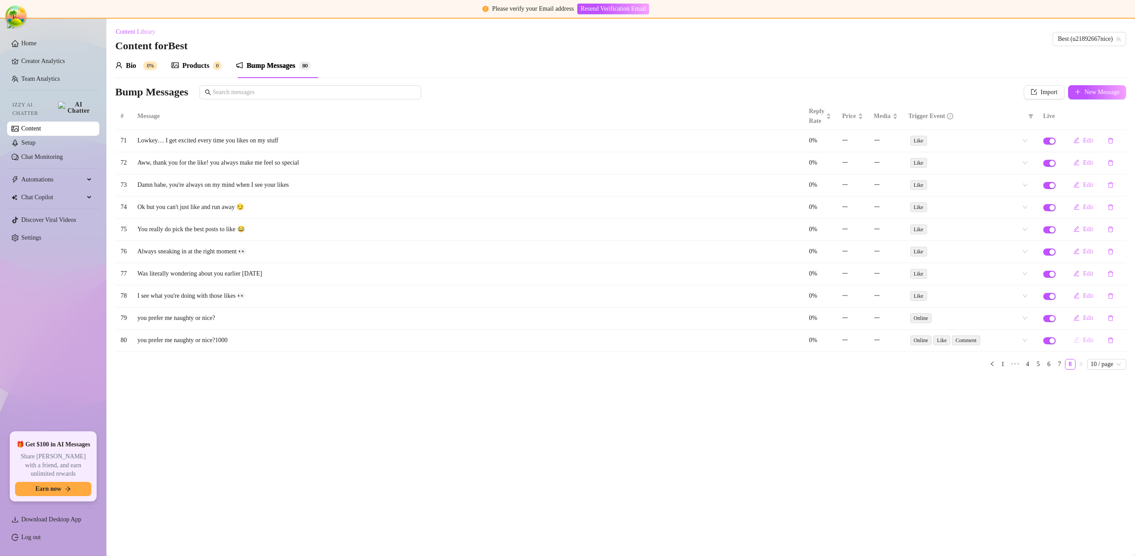
click at [1088, 342] on span "Edit" at bounding box center [1088, 340] width 10 height 7
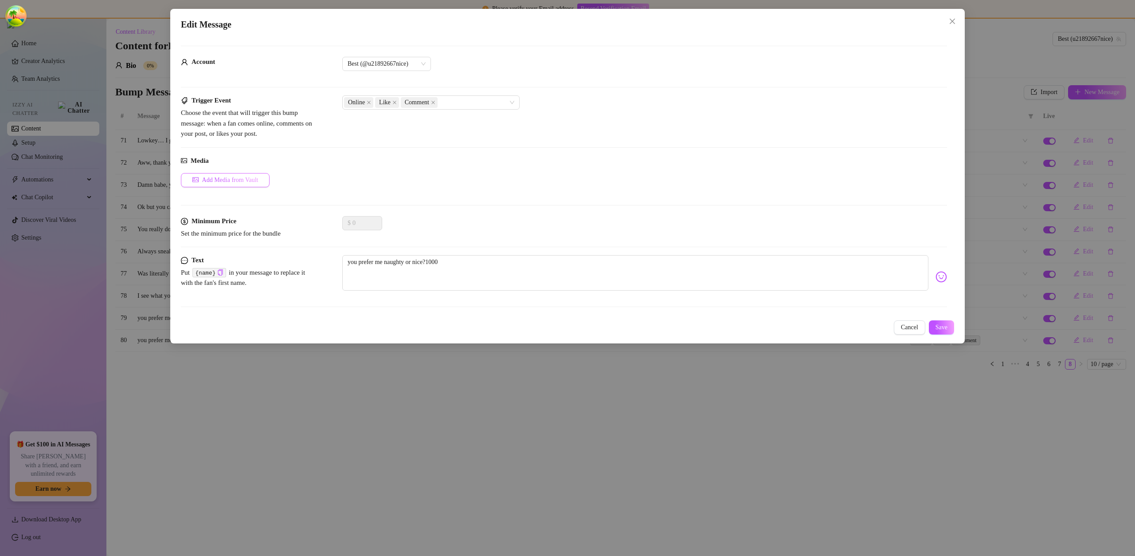
click at [233, 180] on span "Add Media from Vault" at bounding box center [230, 179] width 56 height 7
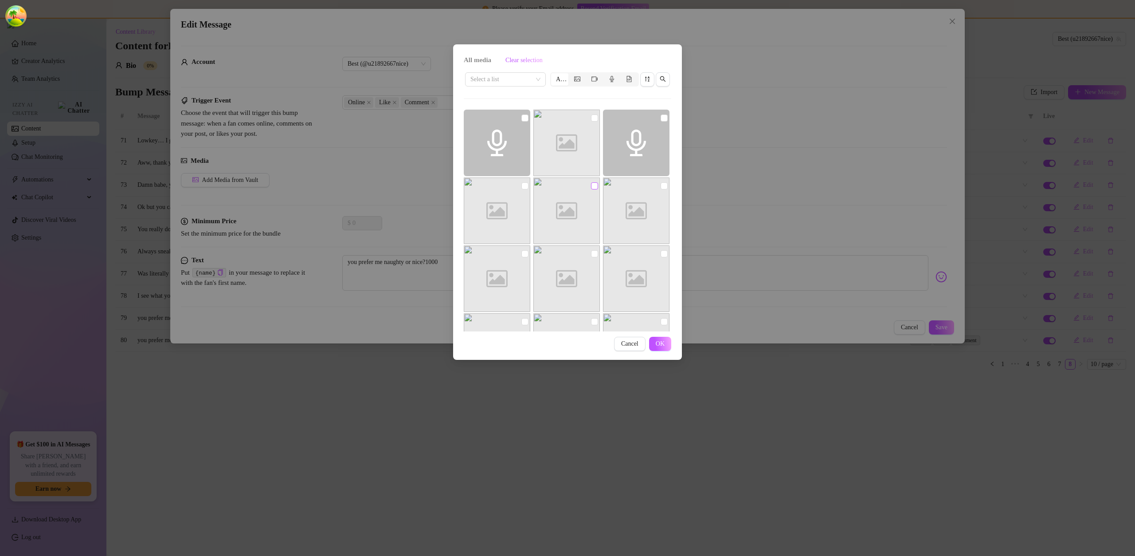
click at [593, 184] on input "checkbox" at bounding box center [594, 185] width 7 height 7
checkbox input "true"
click at [662, 185] on div "Image placeholder" at bounding box center [636, 210] width 67 height 67
checkbox input "true"
click at [658, 345] on span "OK" at bounding box center [660, 343] width 9 height 7
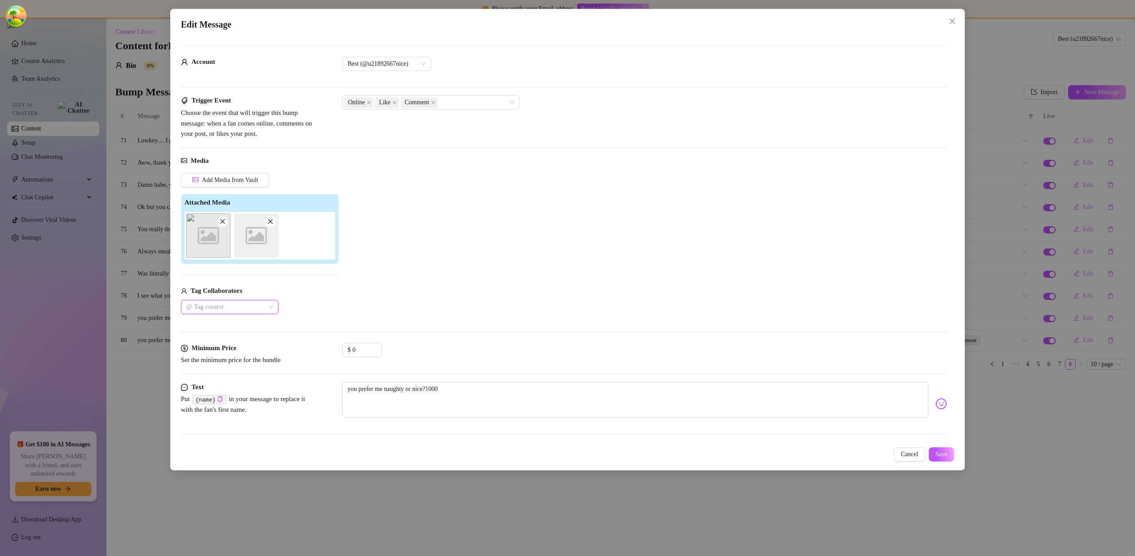
click at [249, 304] on div at bounding box center [225, 307] width 85 height 12
click at [231, 342] on div "dgafbella" at bounding box center [229, 339] width 83 height 10
click at [370, 224] on div "Add Media from Vault Attached Media Tag Collaborators dgafbella" at bounding box center [564, 243] width 766 height 141
click at [396, 101] on icon "close" at bounding box center [394, 102] width 4 height 4
click at [948, 450] on button "Save" at bounding box center [941, 454] width 25 height 14
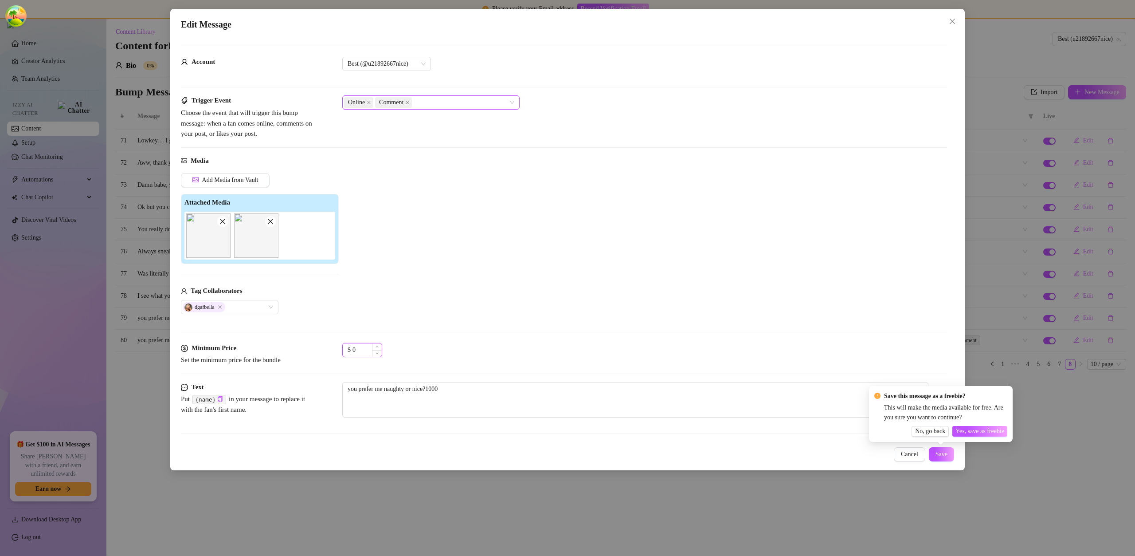
click at [372, 343] on div "0" at bounding box center [367, 349] width 29 height 13
click at [376, 346] on icon "up" at bounding box center [377, 346] width 3 height 3
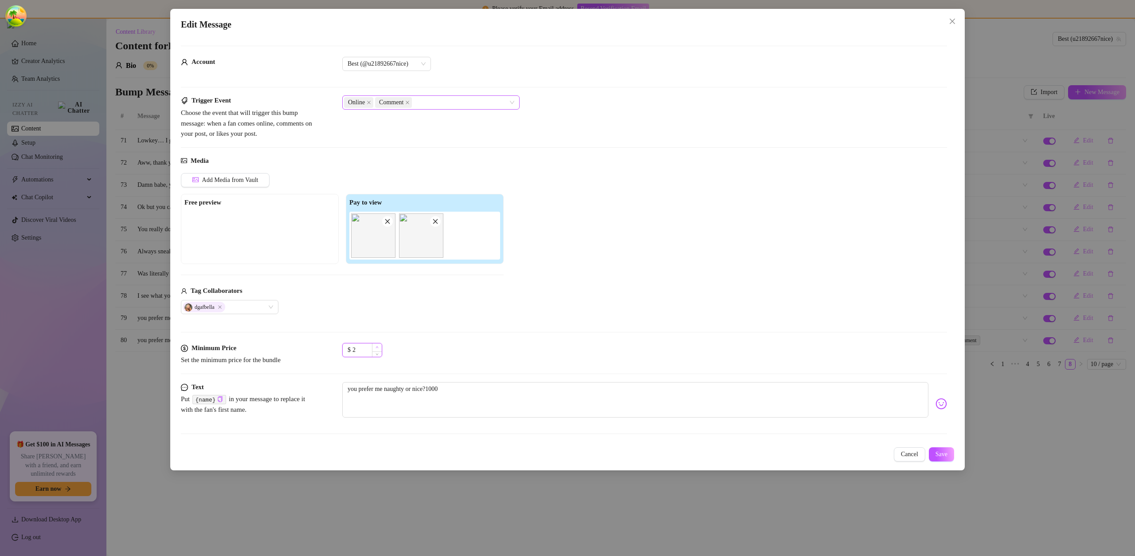
click at [376, 346] on icon "up" at bounding box center [377, 346] width 3 height 3
click at [376, 347] on icon "up" at bounding box center [377, 346] width 3 height 3
drag, startPoint x: 376, startPoint y: 347, endPoint x: 386, endPoint y: 351, distance: 10.5
click at [381, 347] on icon "up" at bounding box center [382, 346] width 3 height 3
click at [375, 348] on span "Increase Value" at bounding box center [377, 347] width 10 height 8
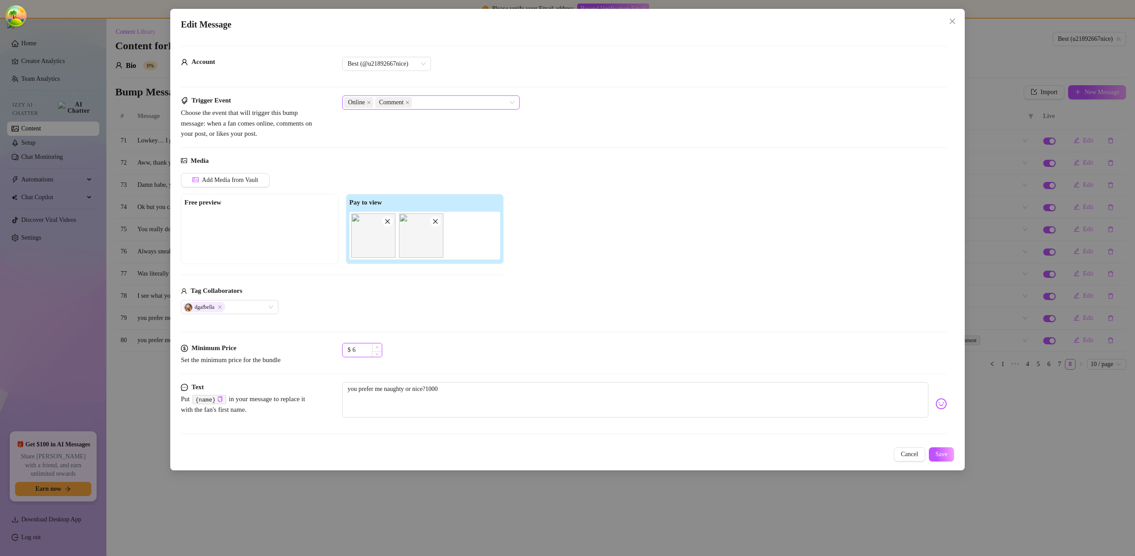
click at [375, 348] on span "Increase Value" at bounding box center [377, 347] width 10 height 8
click at [378, 347] on icon "up" at bounding box center [377, 347] width 3 height 2
type input "9"
click at [378, 347] on icon "up" at bounding box center [377, 347] width 3 height 2
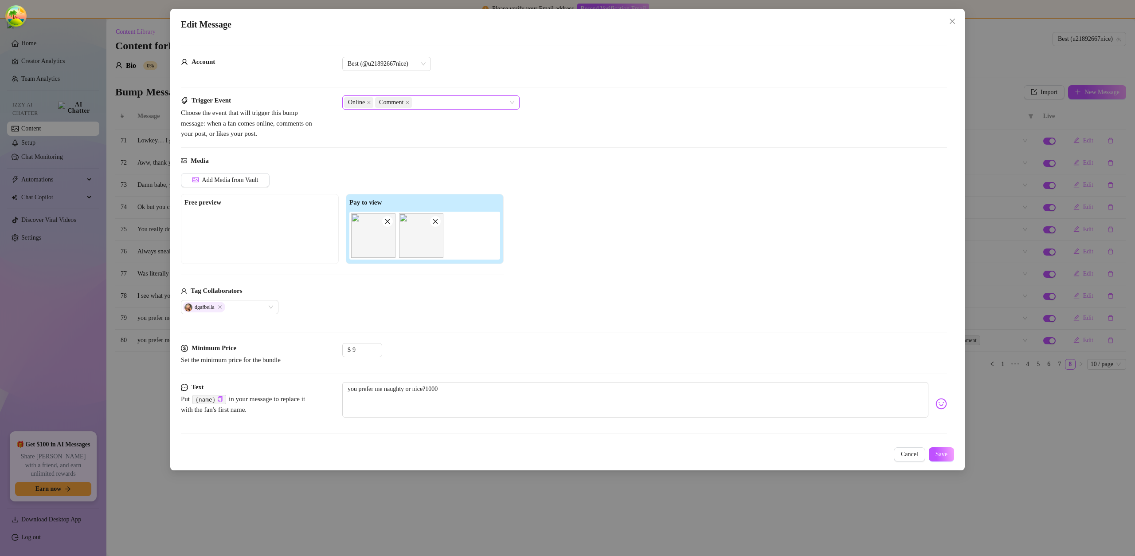
click at [928, 446] on div "Edit Message Account Best (@u21892667nice) Trigger Event Choose the event that …" at bounding box center [567, 239] width 795 height 461
click at [937, 453] on span "Save" at bounding box center [942, 453] width 12 height 7
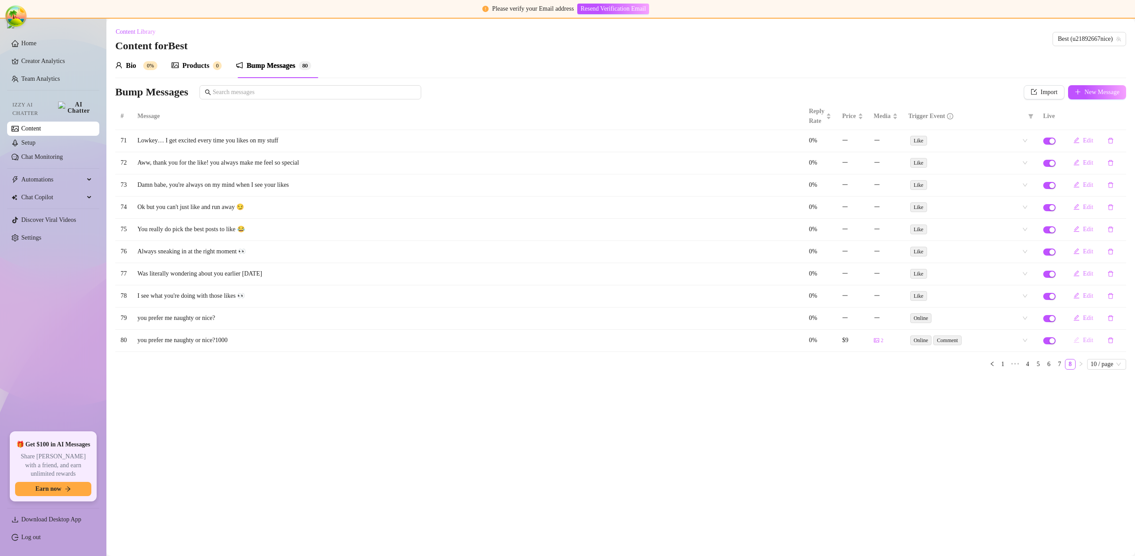
click at [1095, 341] on button "Edit" at bounding box center [1083, 340] width 34 height 14
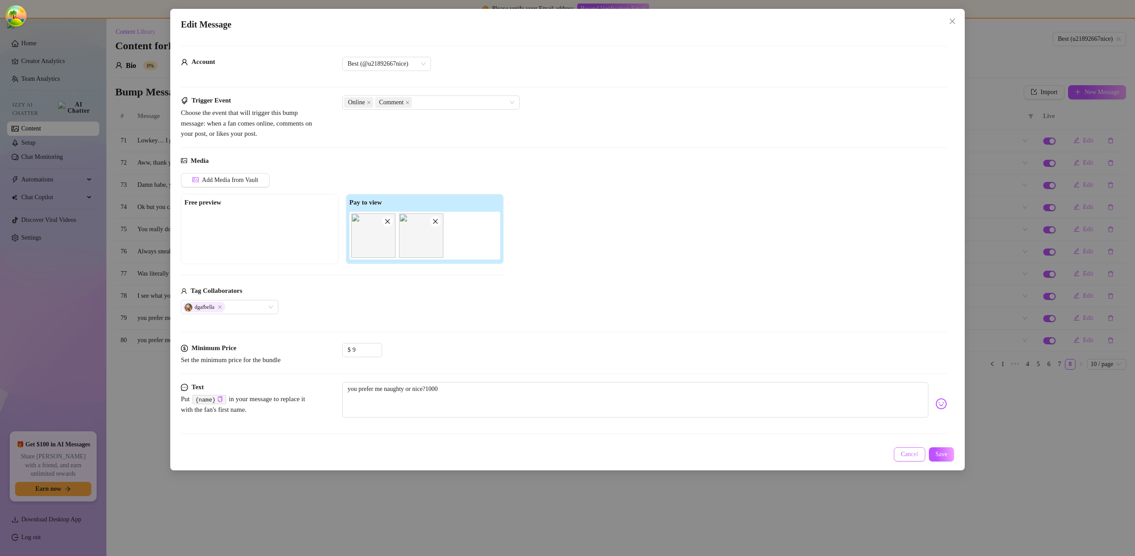
click at [903, 459] on button "Cancel" at bounding box center [909, 454] width 31 height 14
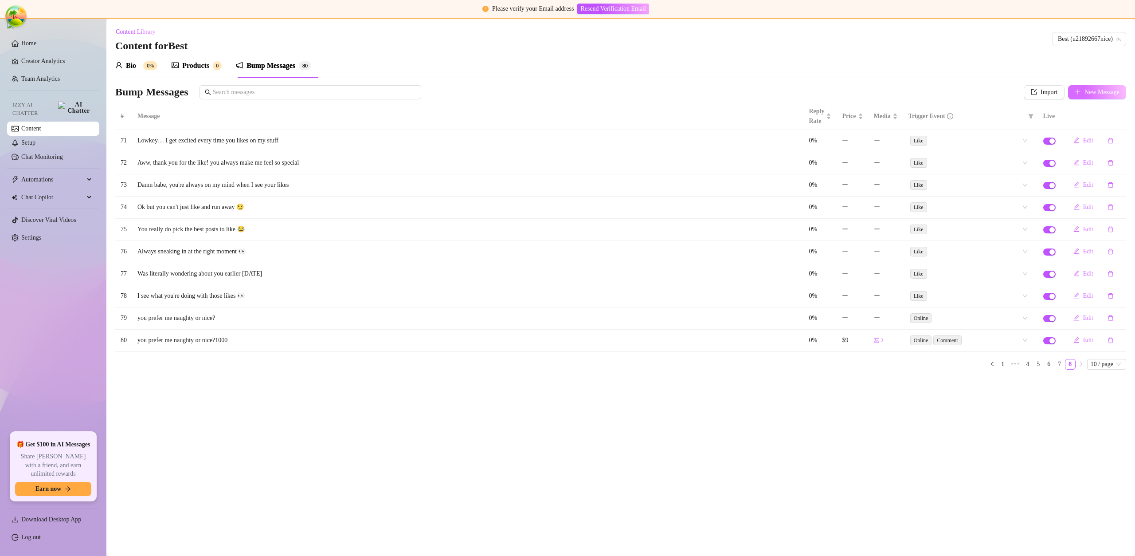
click at [1090, 94] on span "New Message" at bounding box center [1102, 92] width 35 height 7
type textarea "Type your message here..."
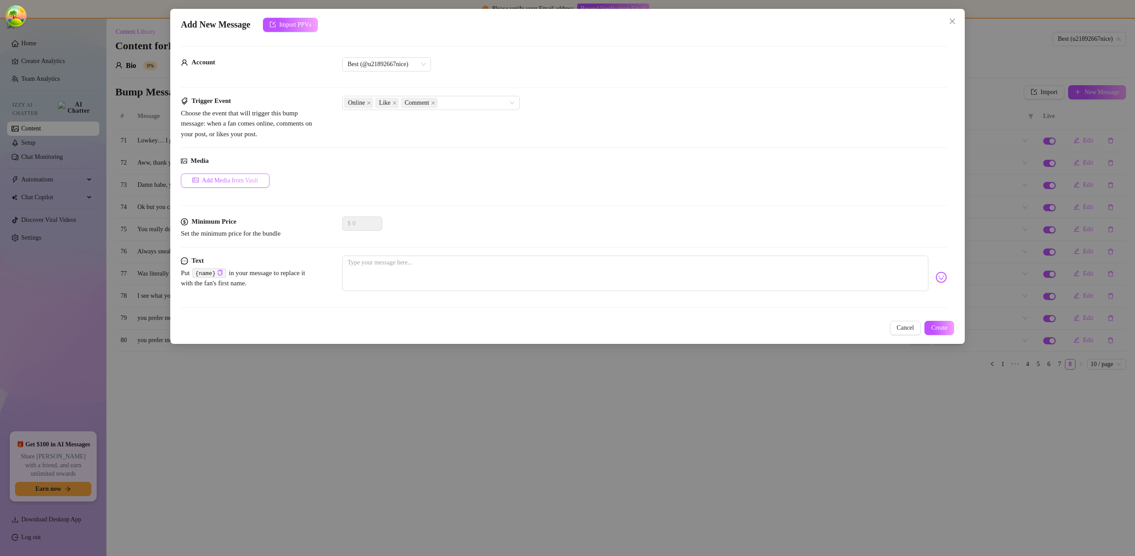
click at [240, 180] on span "Add Media from Vault" at bounding box center [230, 180] width 56 height 7
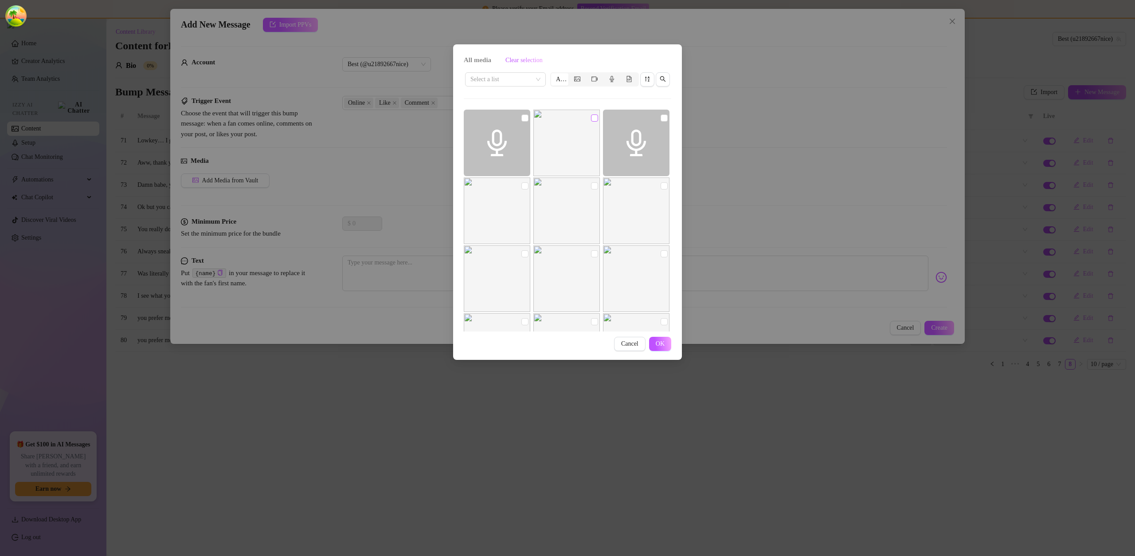
click at [591, 118] on input "checkbox" at bounding box center [594, 117] width 7 height 7
checkbox input "true"
click at [653, 345] on button "OK" at bounding box center [660, 344] width 22 height 14
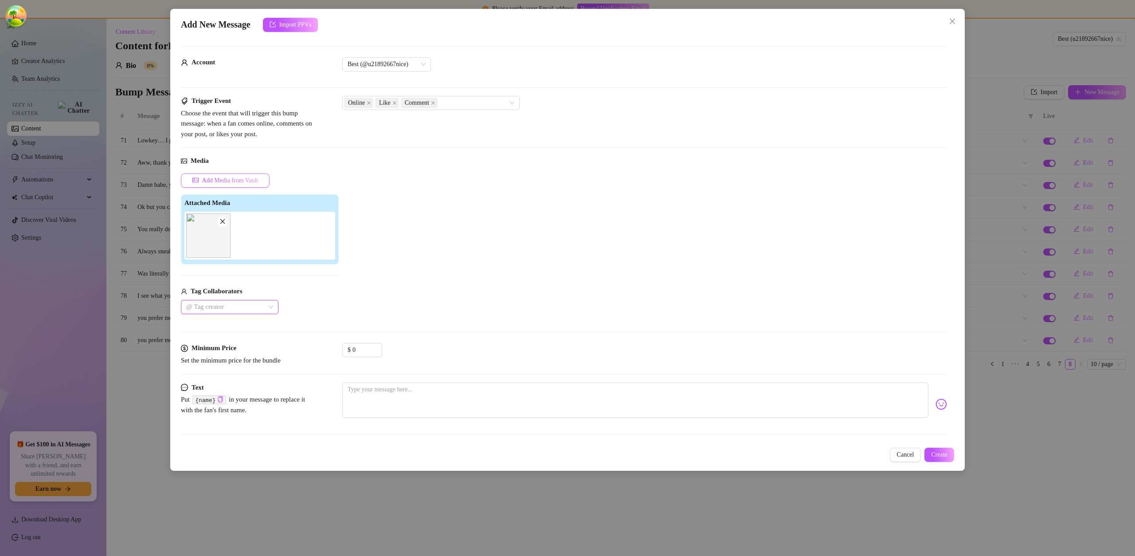
click at [246, 178] on span "Add Media from Vault" at bounding box center [230, 180] width 56 height 7
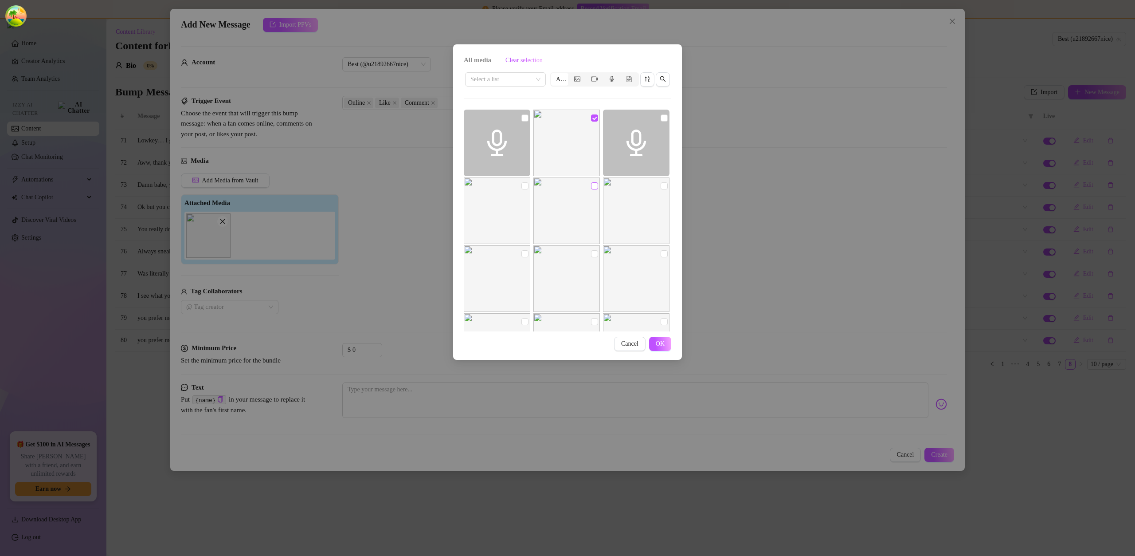
click at [592, 186] on input "checkbox" at bounding box center [594, 185] width 7 height 7
checkbox input "true"
click at [654, 344] on button "OK" at bounding box center [660, 344] width 22 height 14
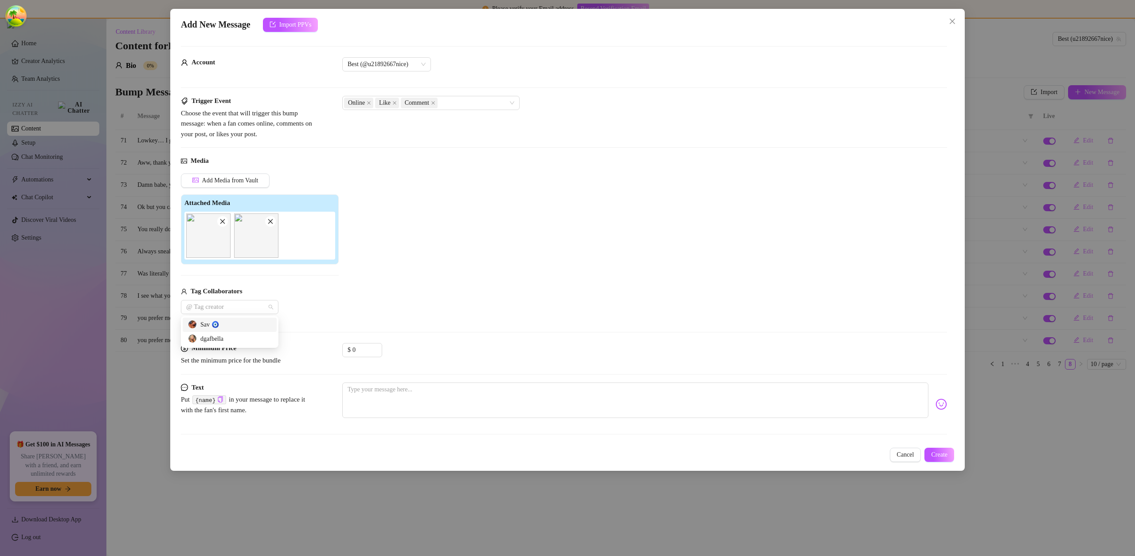
drag, startPoint x: 259, startPoint y: 306, endPoint x: 249, endPoint y: 321, distance: 17.8
click at [259, 306] on div at bounding box center [225, 307] width 85 height 12
click at [248, 332] on div "dgafbella" at bounding box center [230, 339] width 94 height 14
click at [250, 329] on div "Sav 🧿" at bounding box center [229, 325] width 83 height 10
click at [354, 349] on input "0" at bounding box center [367, 349] width 29 height 13
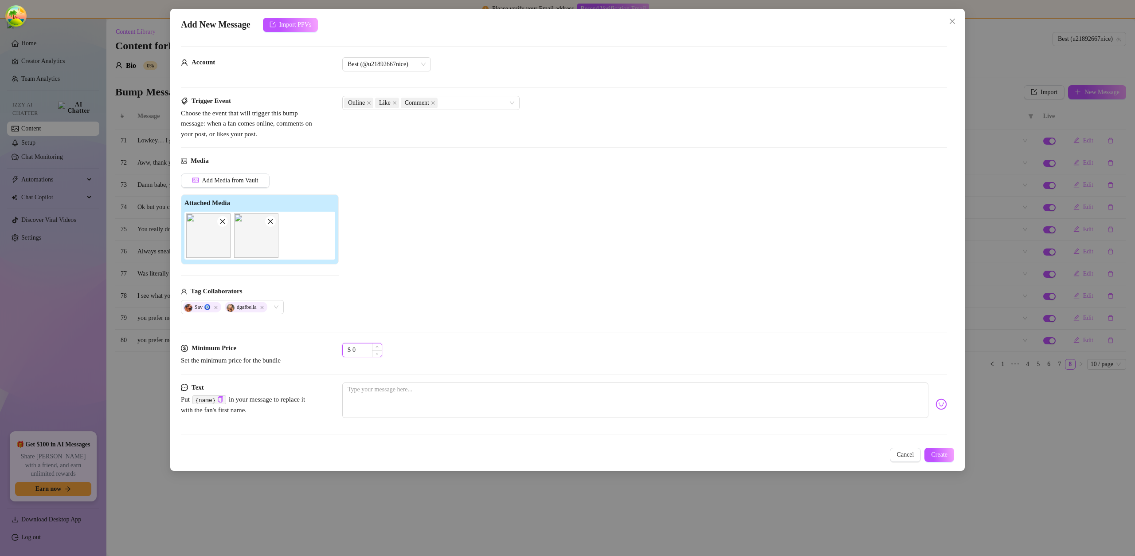
drag, startPoint x: 356, startPoint y: 349, endPoint x: 346, endPoint y: 351, distance: 10.4
click at [346, 351] on div "$ 0" at bounding box center [362, 350] width 40 height 14
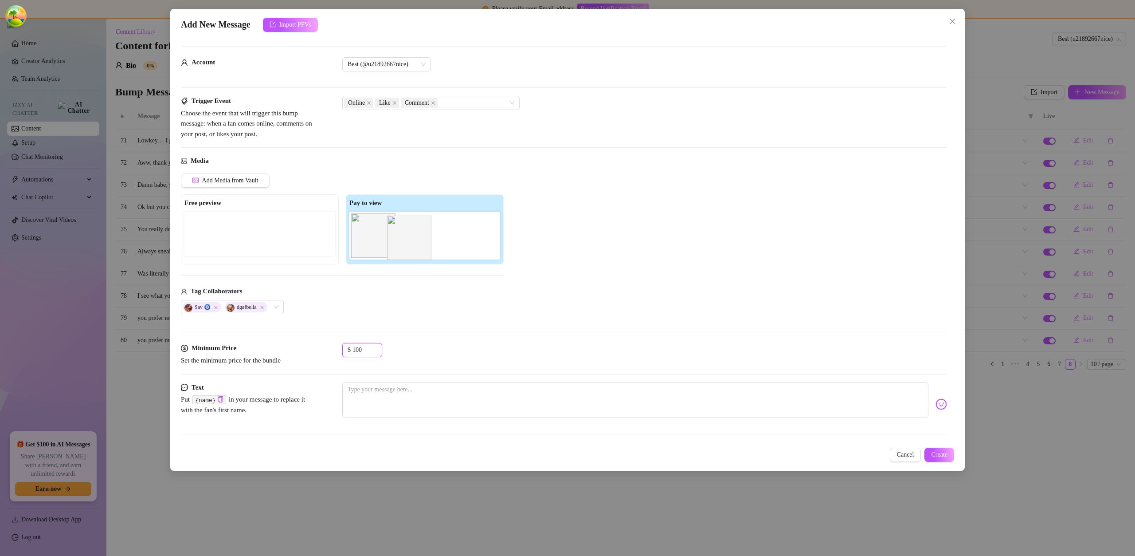
drag, startPoint x: 428, startPoint y: 233, endPoint x: 398, endPoint y: 238, distance: 30.1
click at [398, 238] on div at bounding box center [426, 236] width 154 height 48
click at [401, 238] on img at bounding box center [418, 235] width 44 height 44
click at [375, 239] on img at bounding box center [373, 235] width 44 height 44
drag, startPoint x: 387, startPoint y: 240, endPoint x: 212, endPoint y: 238, distance: 174.3
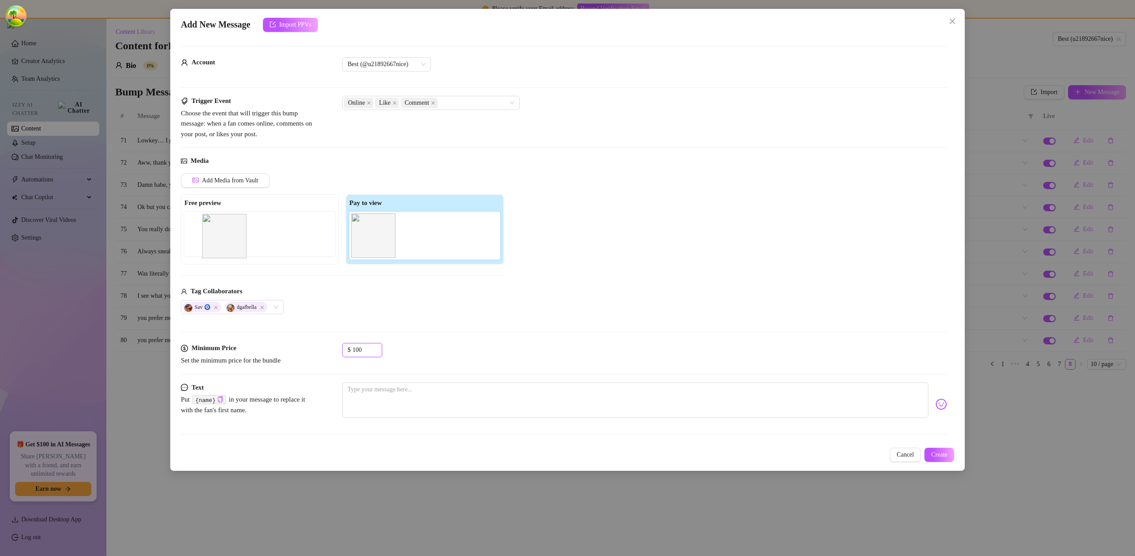
click at [212, 238] on div "Free preview Pay to view" at bounding box center [342, 229] width 323 height 70
type input "100"
click at [811, 388] on textarea at bounding box center [635, 399] width 586 height 35
type textarea "1"
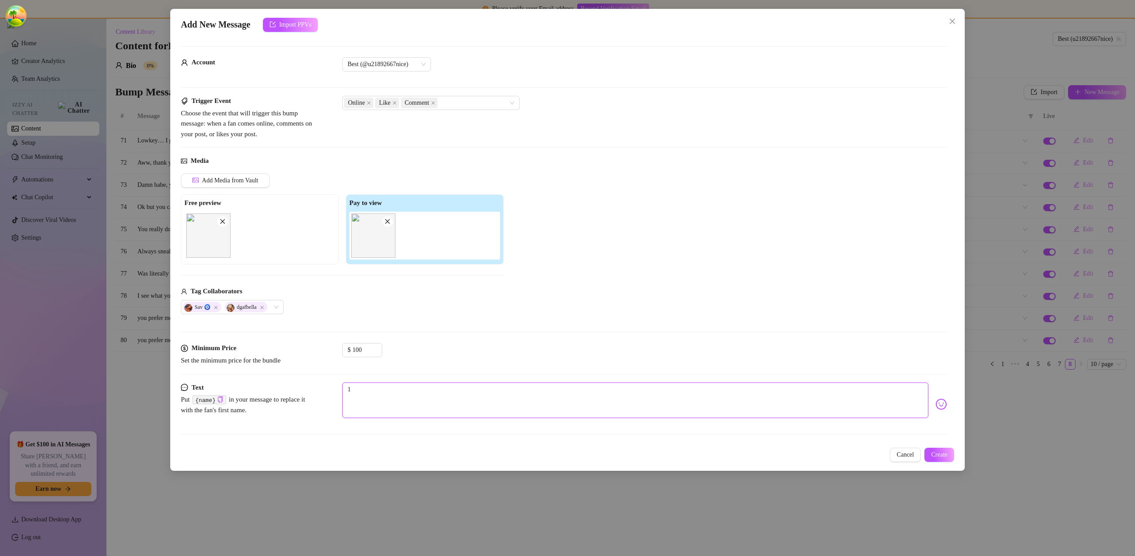
type textarea "10"
type textarea "101"
type textarea "1010"
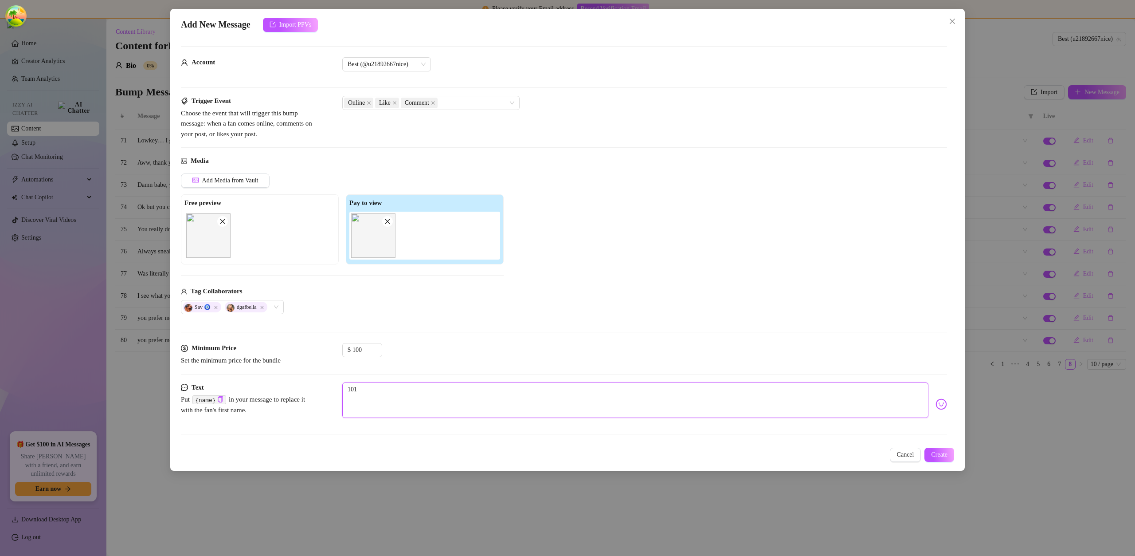
type textarea "1010"
type textarea "10101"
type textarea "101010"
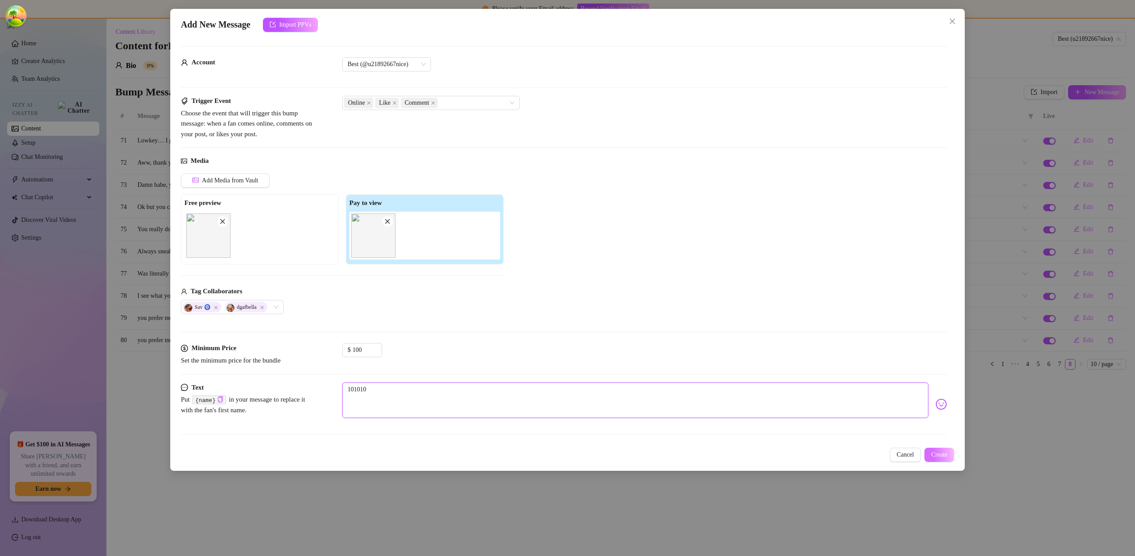
type textarea "1010101"
type textarea "10101010"
type textarea "101010101"
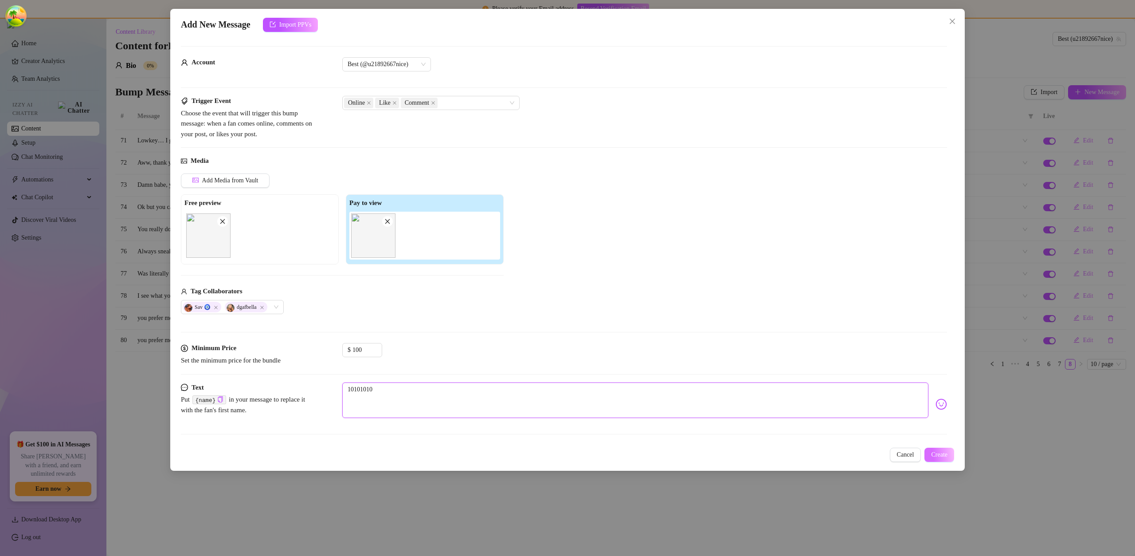
type textarea "101010101"
type textarea "1010101010"
click at [940, 455] on span "Create" at bounding box center [939, 454] width 16 height 7
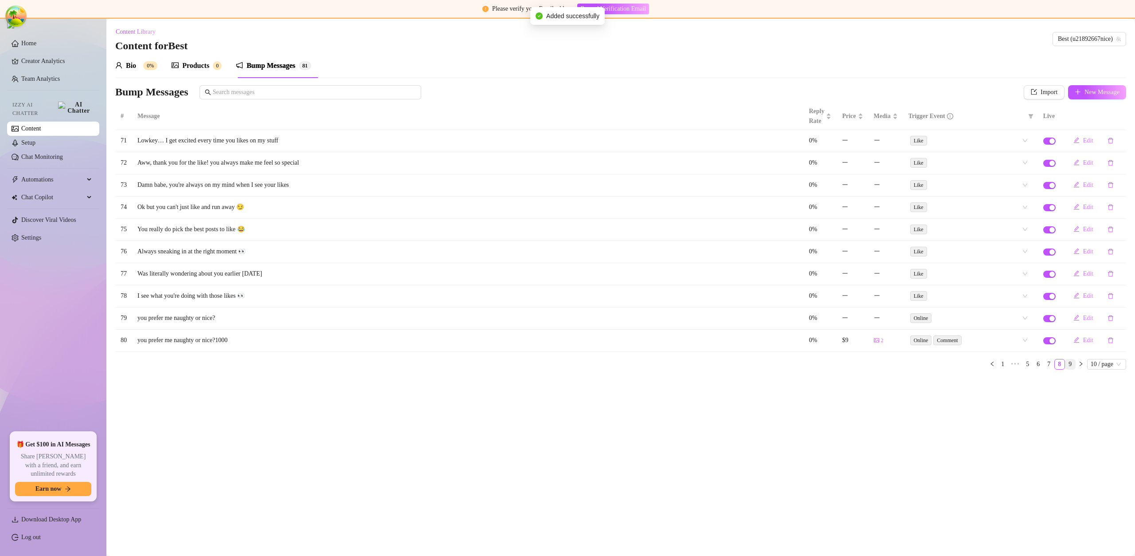
click at [1068, 363] on link "9" at bounding box center [1071, 364] width 10 height 10
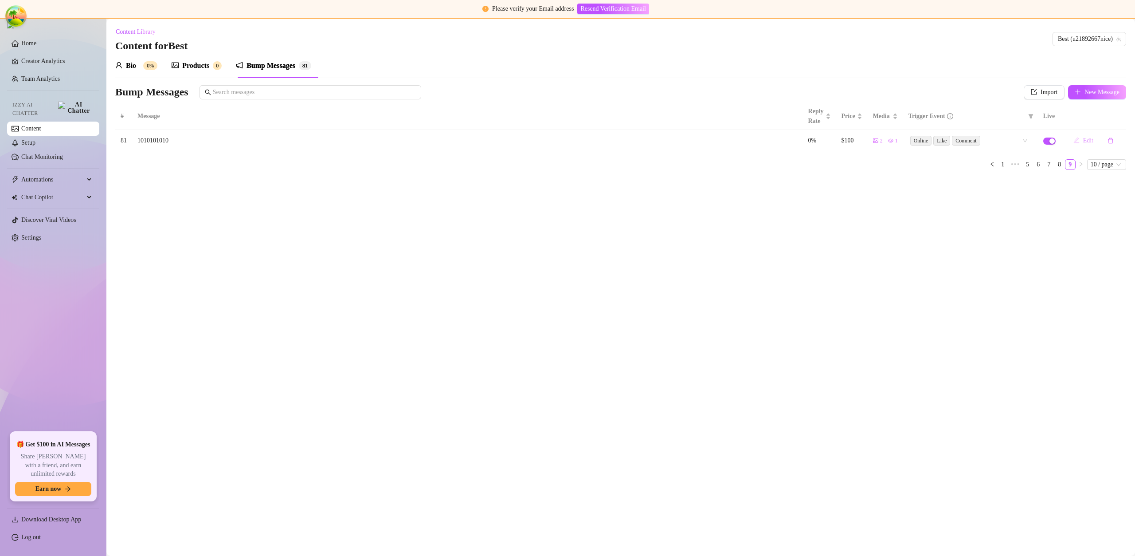
click at [1086, 141] on span "Edit" at bounding box center [1088, 140] width 10 height 7
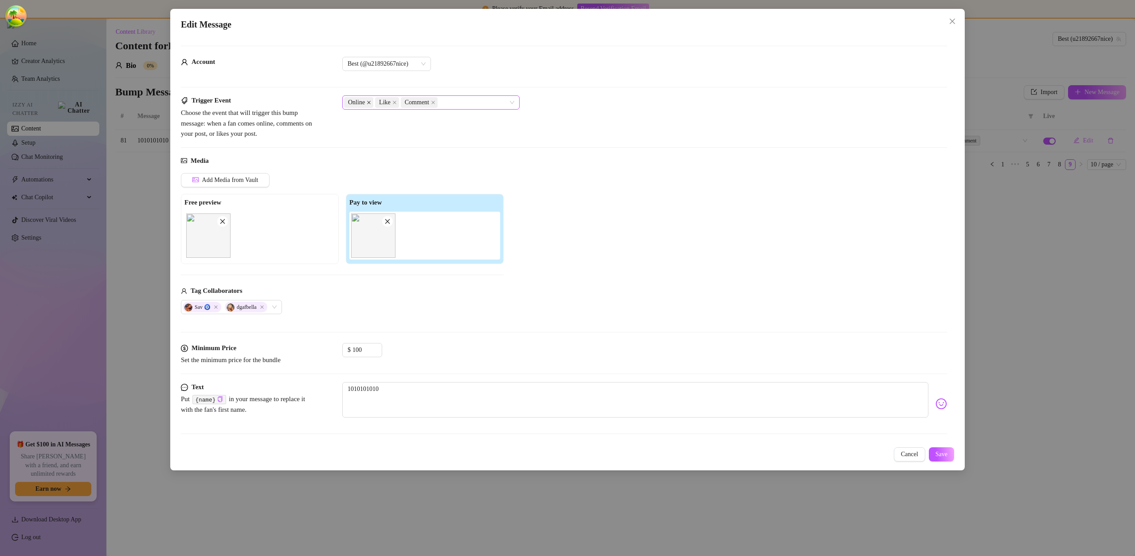
click at [371, 101] on icon "close" at bounding box center [369, 102] width 4 height 4
click at [404, 102] on icon "close" at bounding box center [402, 102] width 4 height 4
click at [940, 454] on span "Save" at bounding box center [942, 453] width 12 height 7
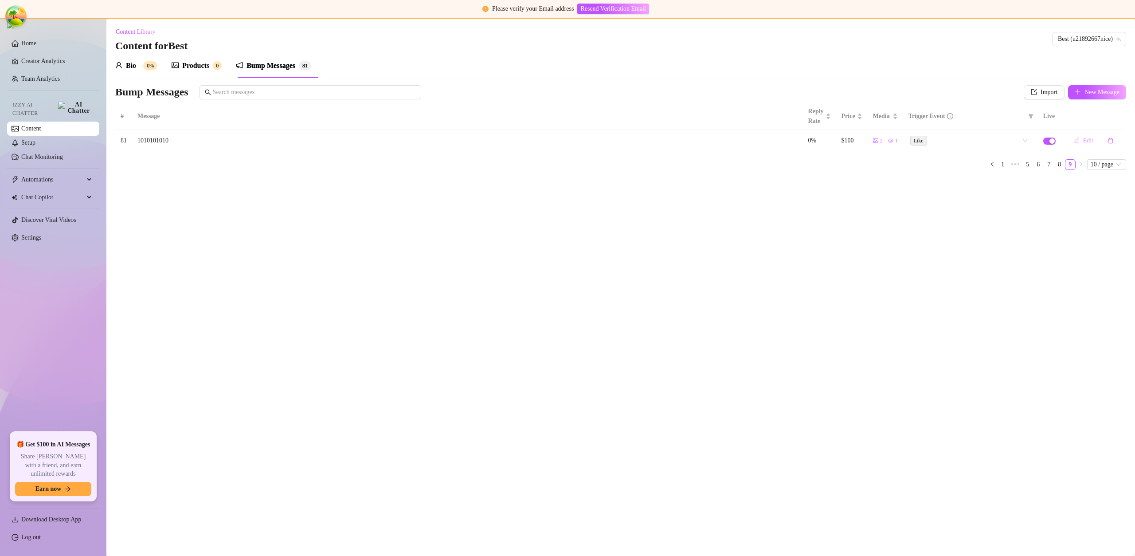
click at [1083, 142] on span "Edit" at bounding box center [1088, 140] width 10 height 7
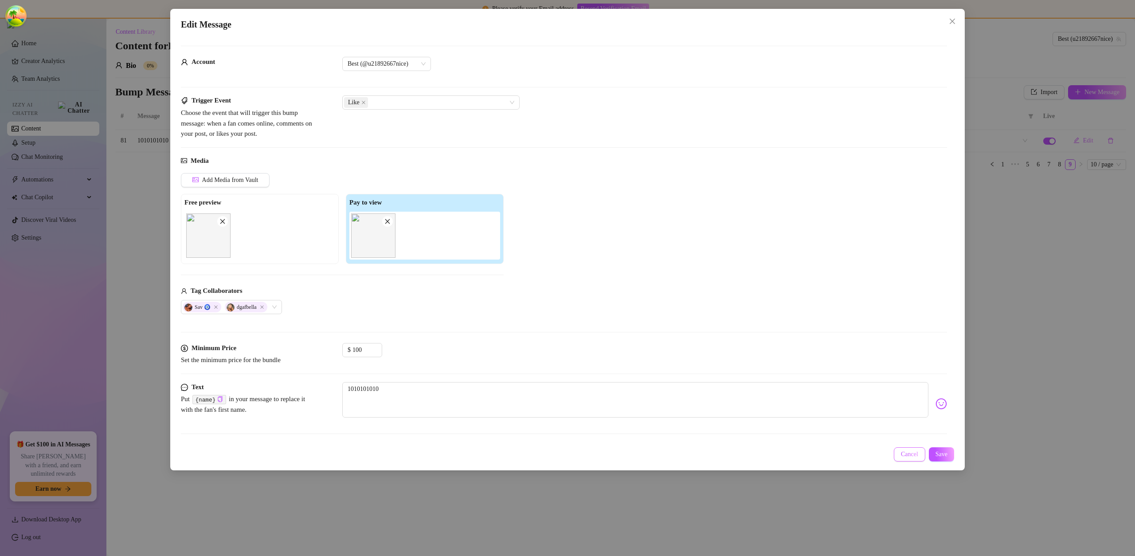
click at [909, 452] on span "Cancel" at bounding box center [909, 453] width 17 height 7
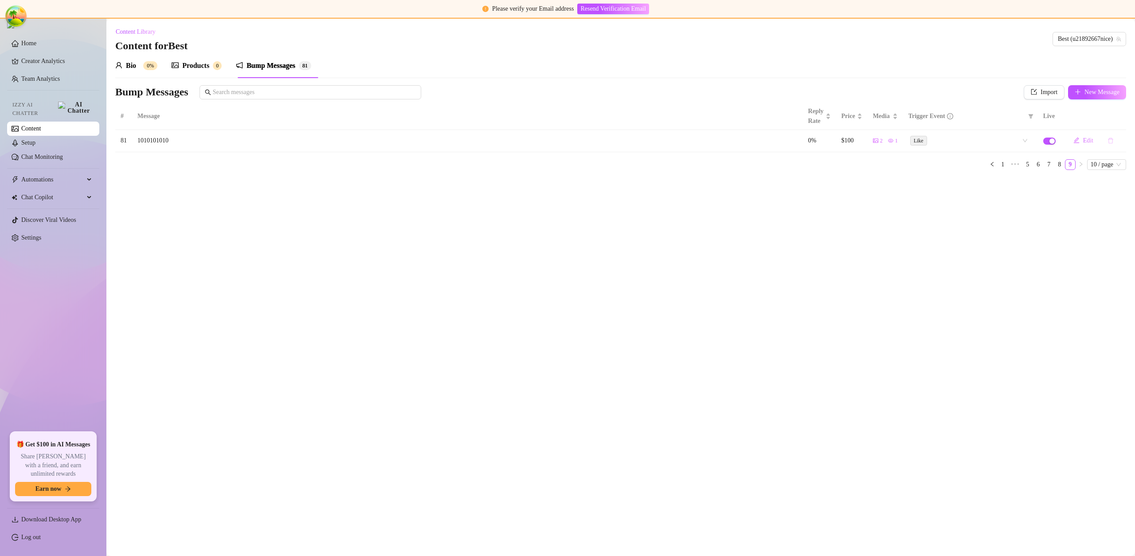
click at [1115, 141] on button "button" at bounding box center [1111, 140] width 20 height 14
click at [1120, 120] on span "Yes" at bounding box center [1115, 117] width 9 height 7
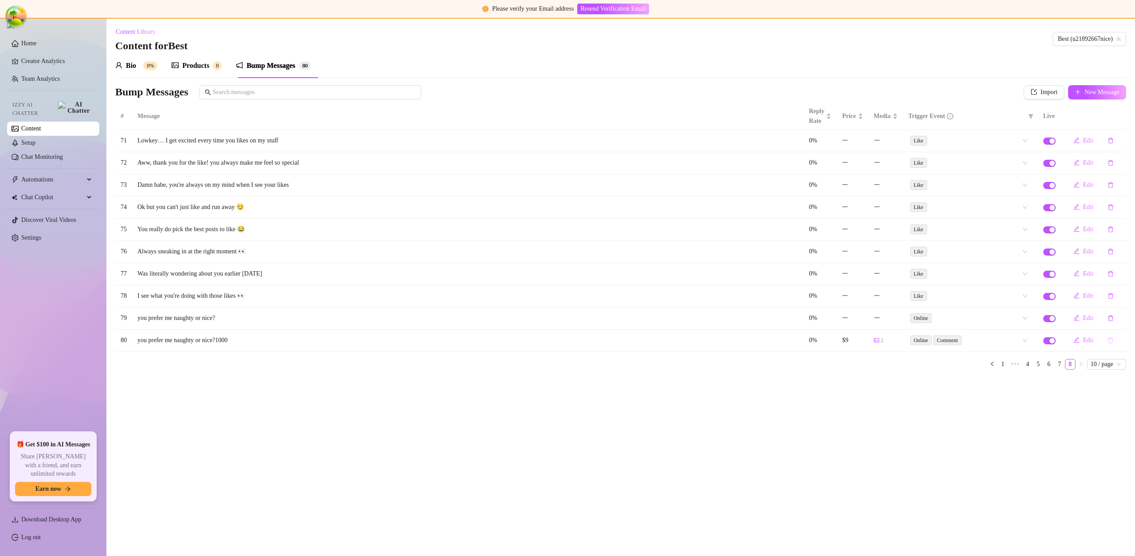
click at [1108, 344] on button "button" at bounding box center [1111, 340] width 20 height 14
click at [1120, 317] on span "Yes" at bounding box center [1115, 316] width 9 height 7
click at [1045, 91] on span "Import" at bounding box center [1049, 92] width 17 height 7
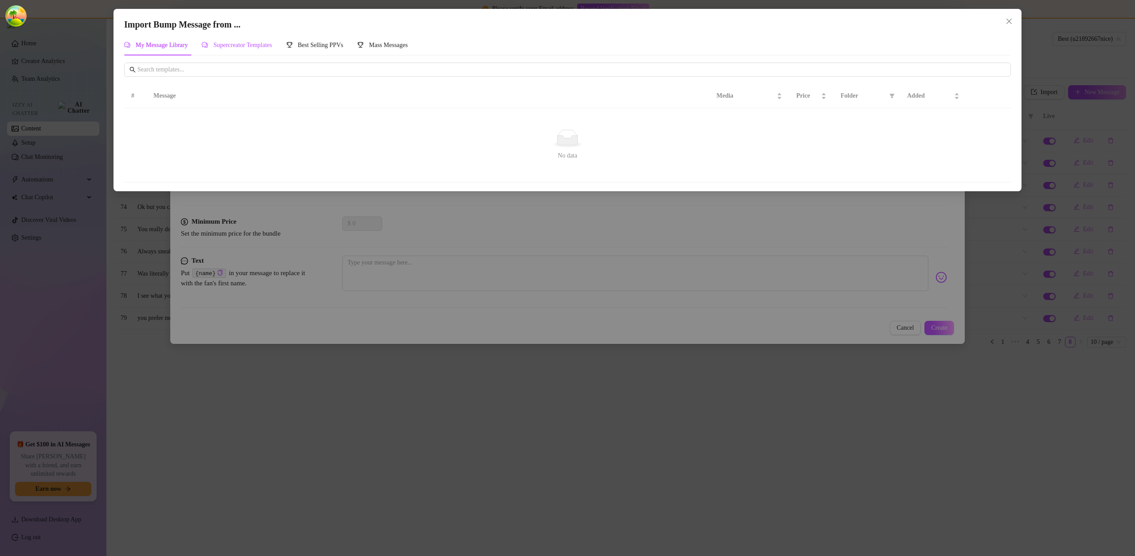
click at [268, 47] on span "Supercreator Templates" at bounding box center [242, 45] width 59 height 7
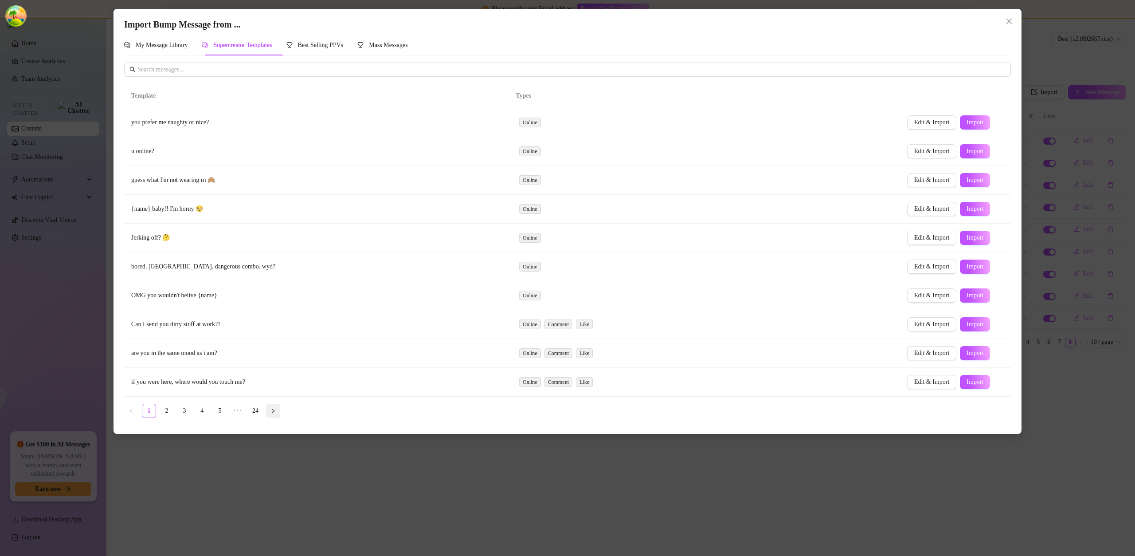
click at [274, 410] on icon "right" at bounding box center [272, 410] width 5 height 5
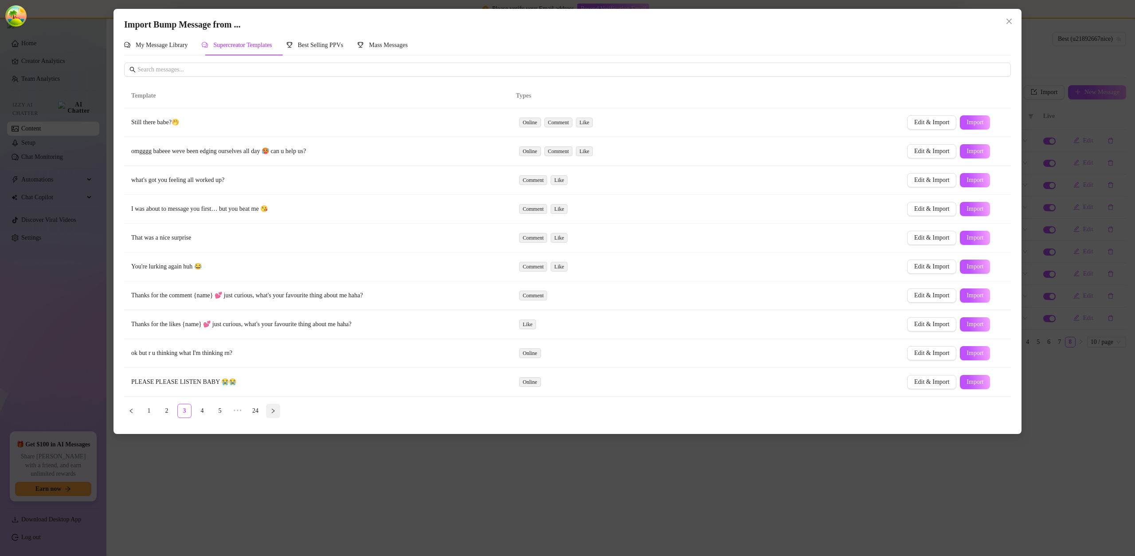
click at [274, 410] on icon "right" at bounding box center [272, 410] width 5 height 5
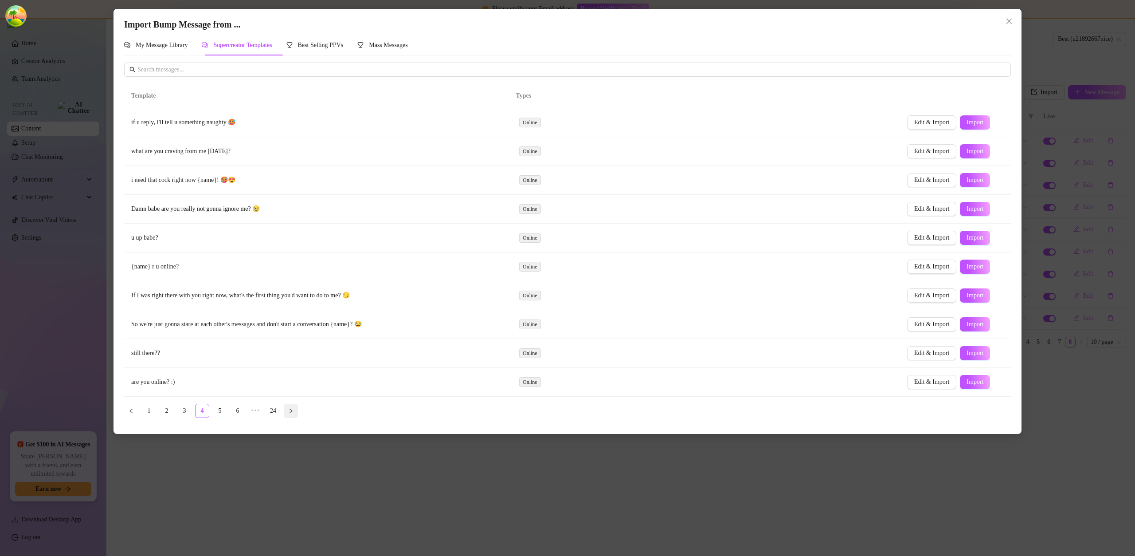
click at [274, 410] on link "24" at bounding box center [272, 410] width 13 height 13
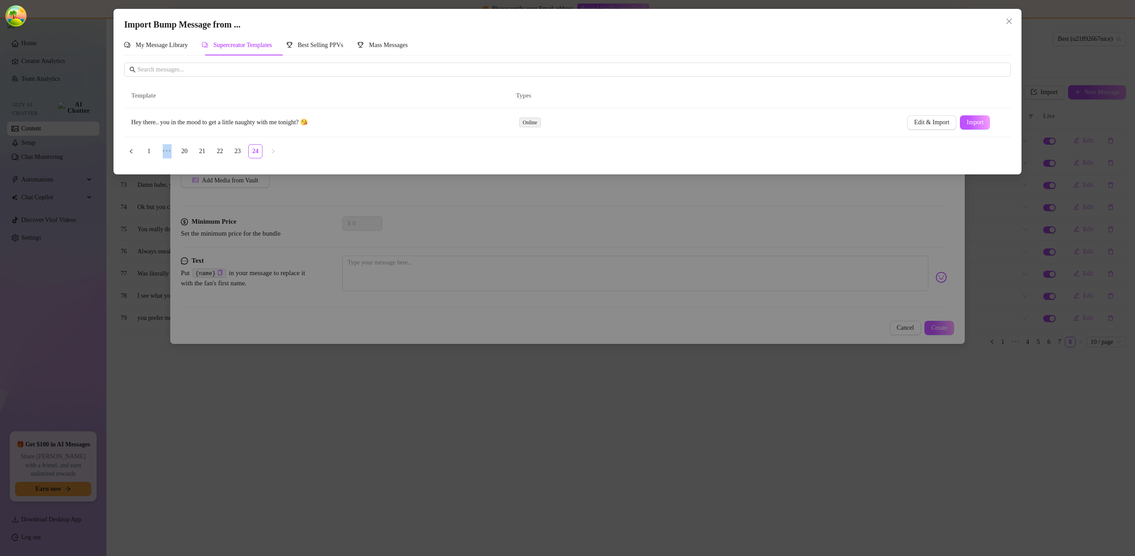
click at [274, 410] on div "Import Bump Message from ... My Message Library Supercreator Templates Best Sel…" at bounding box center [567, 278] width 1135 height 556
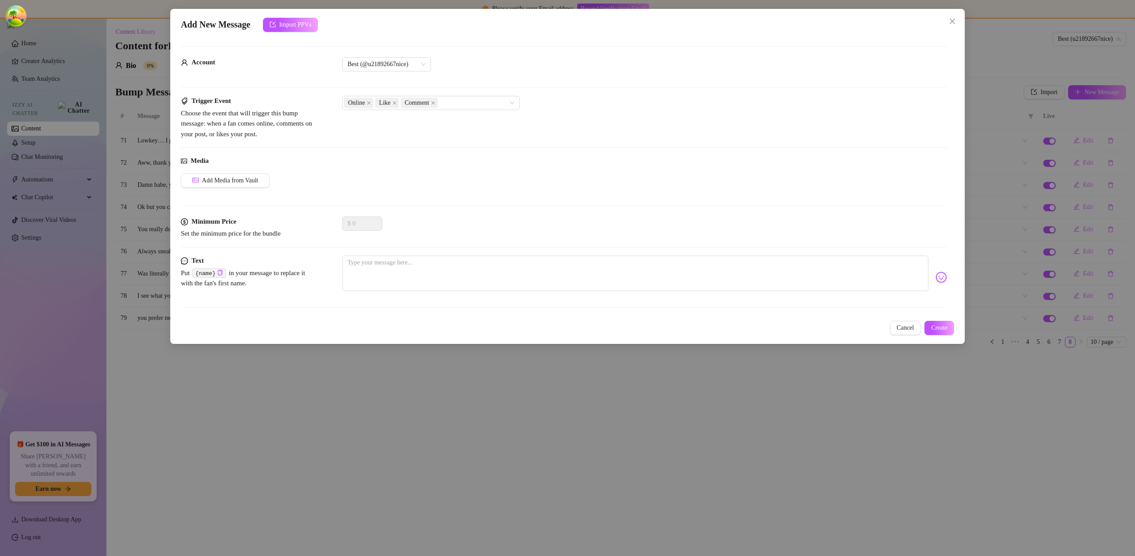
click at [885, 333] on div "Cancel Create" at bounding box center [567, 328] width 773 height 14
click at [911, 329] on button "Cancel" at bounding box center [905, 328] width 31 height 14
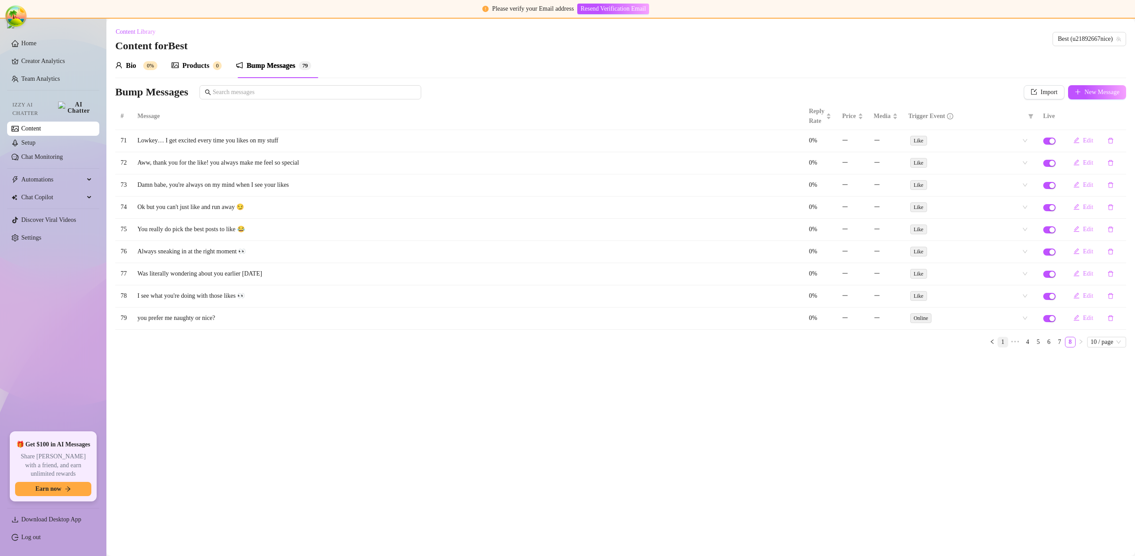
click at [998, 341] on link "1" at bounding box center [1003, 342] width 10 height 10
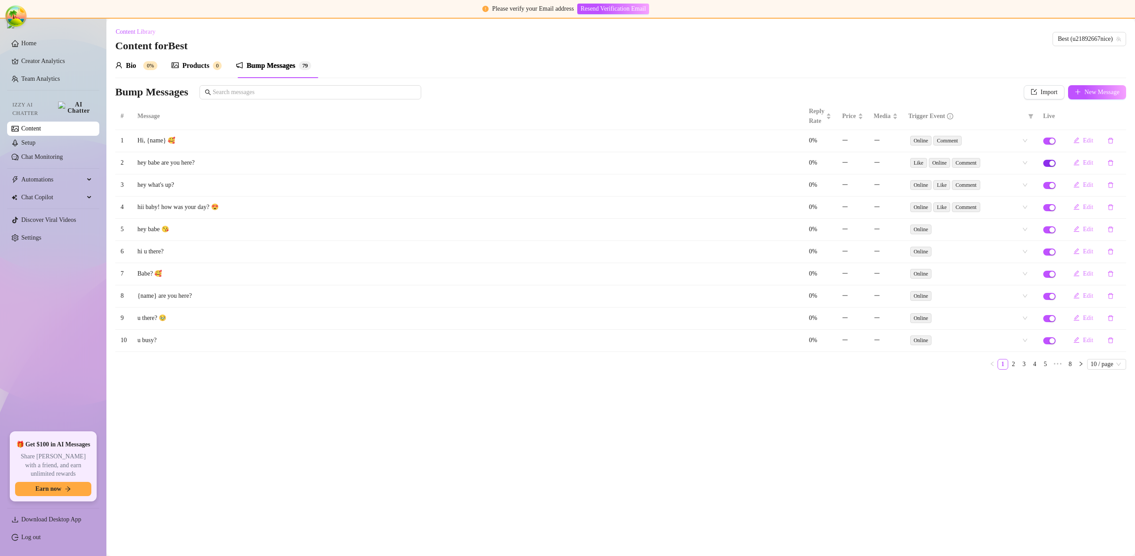
click at [1050, 164] on div "button" at bounding box center [1052, 163] width 5 height 5
click at [1051, 185] on div "button" at bounding box center [1052, 185] width 5 height 5
click at [1051, 249] on div "button" at bounding box center [1052, 251] width 5 height 5
click at [1050, 236] on td at bounding box center [1049, 230] width 23 height 22
click at [1050, 233] on span "button" at bounding box center [1049, 229] width 12 height 7
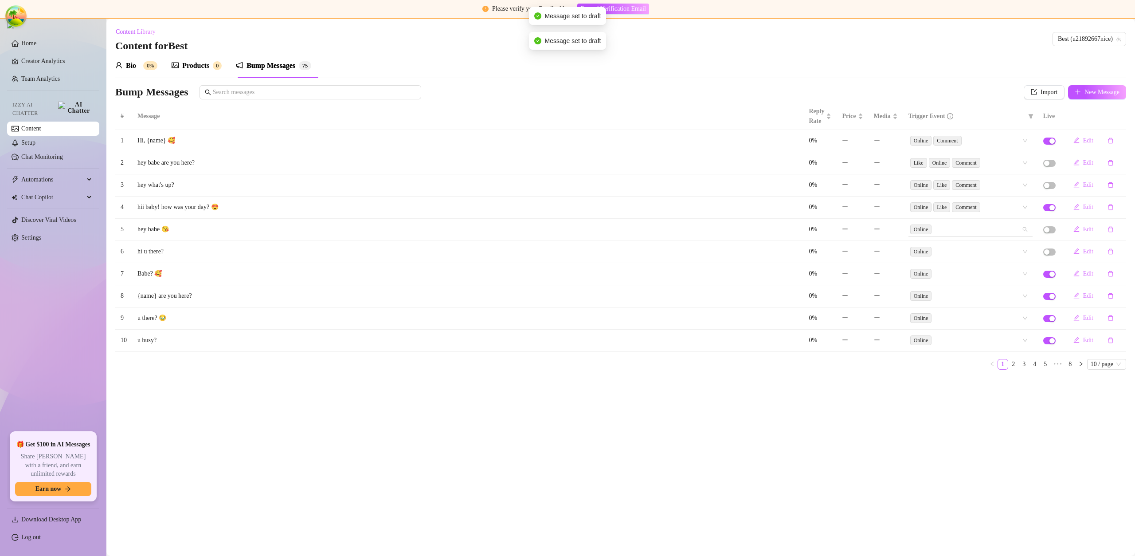
click at [1030, 230] on div "Online" at bounding box center [971, 229] width 124 height 14
click at [960, 261] on div "Like" at bounding box center [970, 261] width 110 height 10
click at [961, 271] on div "Comment" at bounding box center [970, 275] width 110 height 10
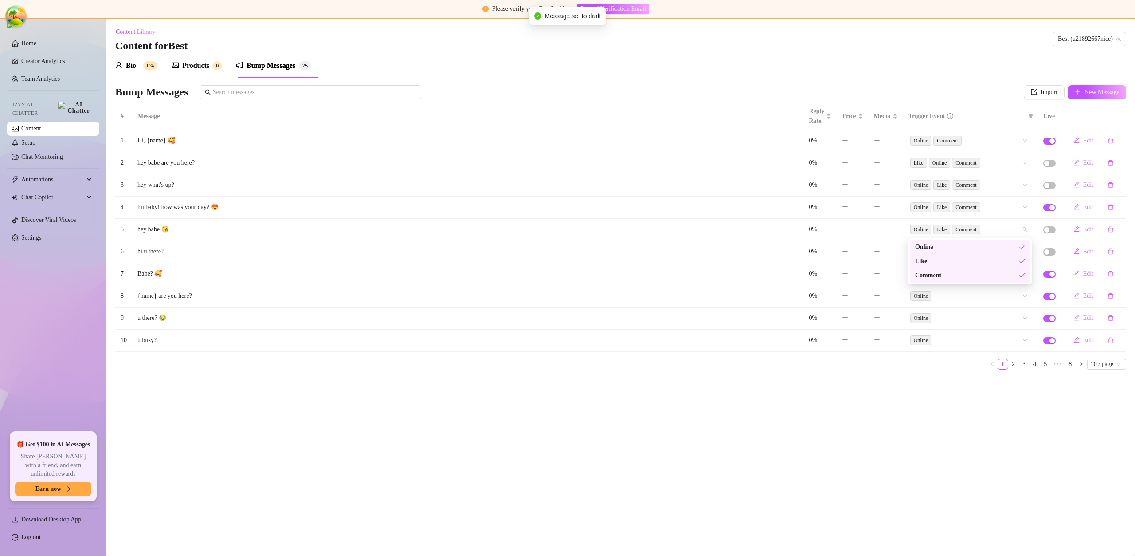
click at [924, 386] on main "Content Library Content for Best Best (u21892667nice) Bio 0% Products 0 Bump Me…" at bounding box center [620, 287] width 1029 height 537
click at [1049, 231] on span "button" at bounding box center [1049, 229] width 12 height 7
click at [1075, 229] on icon "edit" at bounding box center [1076, 229] width 6 height 6
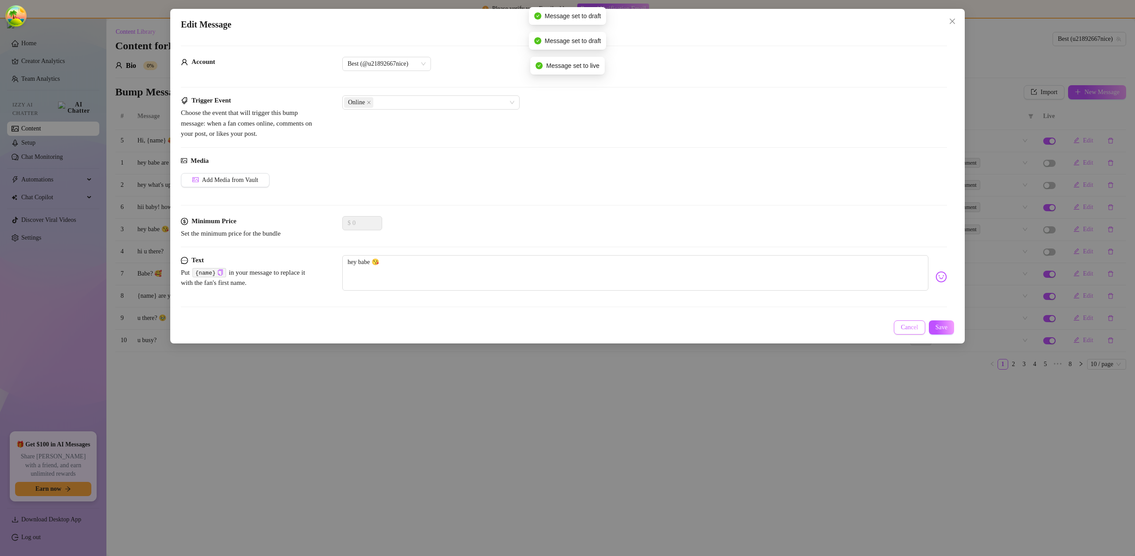
click at [909, 325] on span "Cancel" at bounding box center [909, 327] width 17 height 7
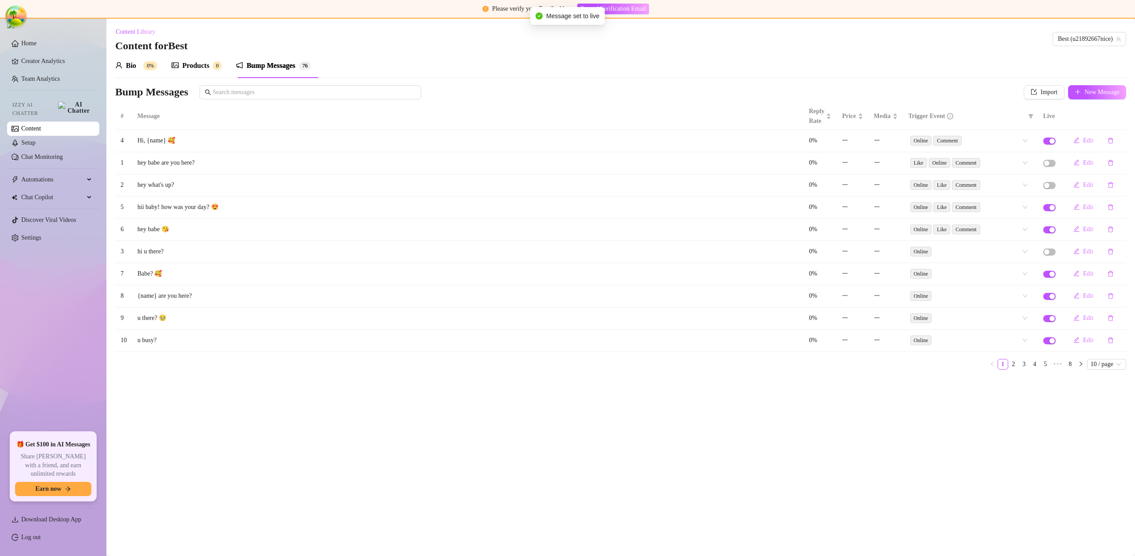
click at [920, 414] on main "Content Library Content for Best Best (u21892667nice) Bio 0% Products 0 Bump Me…" at bounding box center [620, 287] width 1029 height 537
click at [1076, 232] on span "button" at bounding box center [1076, 229] width 6 height 7
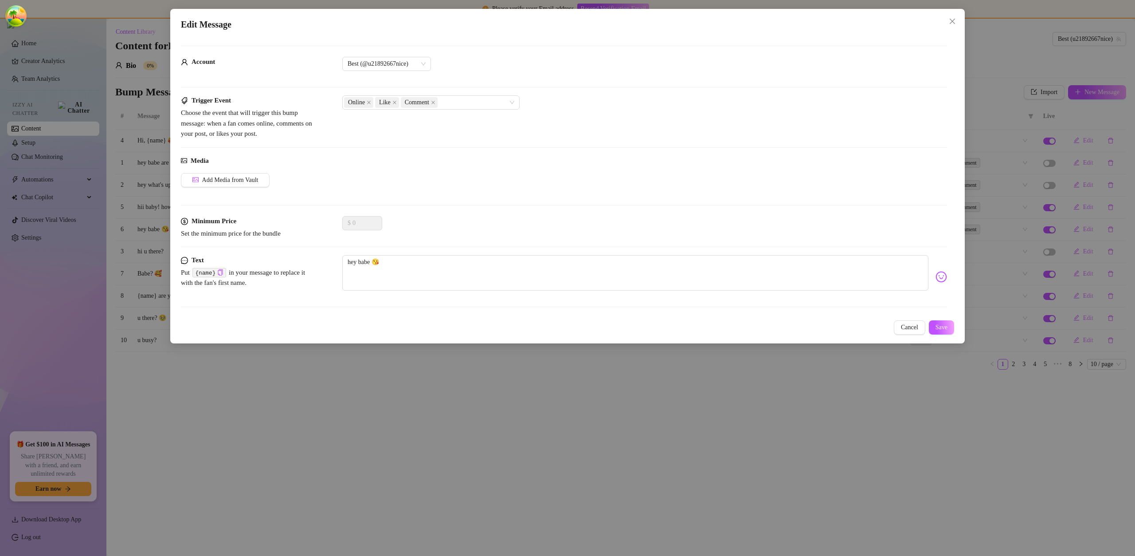
click at [911, 329] on span "Cancel" at bounding box center [909, 327] width 17 height 7
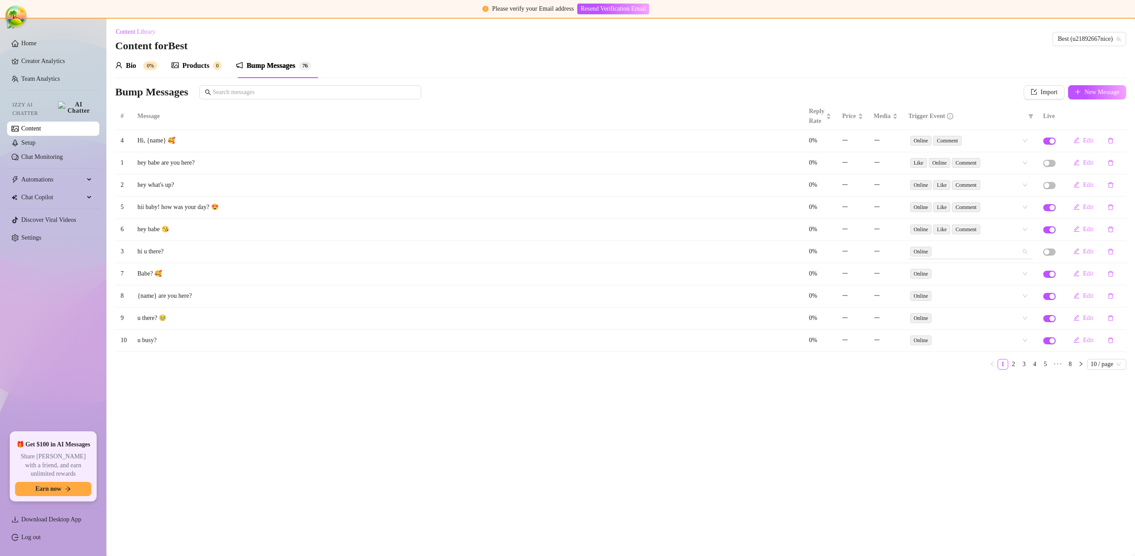
click at [941, 254] on div "Online" at bounding box center [965, 251] width 111 height 12
click at [934, 296] on div "Comment" at bounding box center [970, 298] width 110 height 10
click at [936, 282] on div "Like" at bounding box center [970, 283] width 110 height 10
click at [919, 381] on main "Content Library Content for Best Best (u21892667nice) Bio 0% Products 0 Bump Me…" at bounding box center [620, 287] width 1029 height 537
click at [1052, 253] on span "button" at bounding box center [1049, 251] width 12 height 7
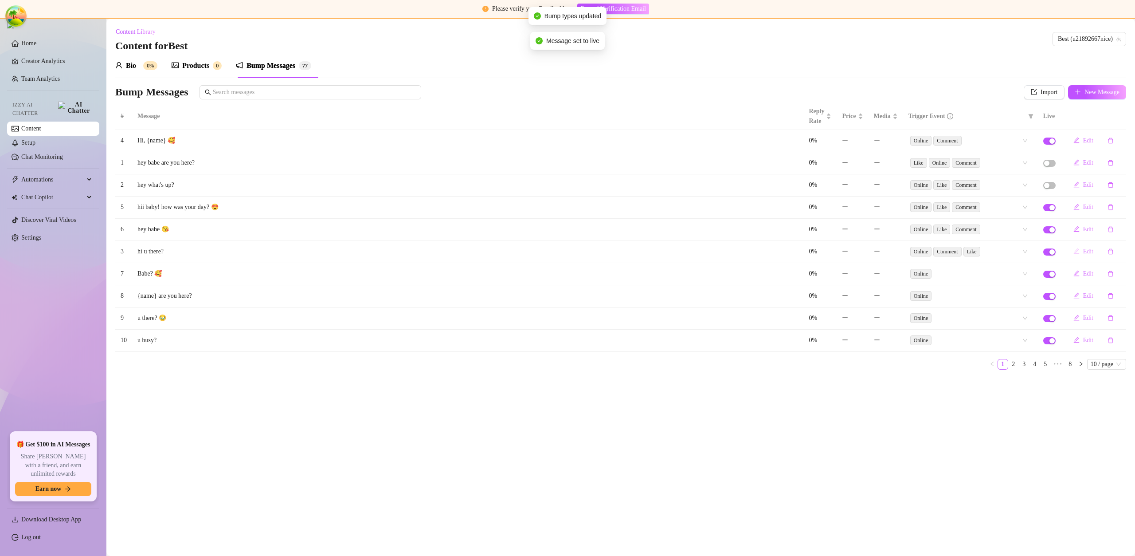
click at [1080, 253] on button "Edit" at bounding box center [1083, 251] width 34 height 14
type textarea "hi u there?"
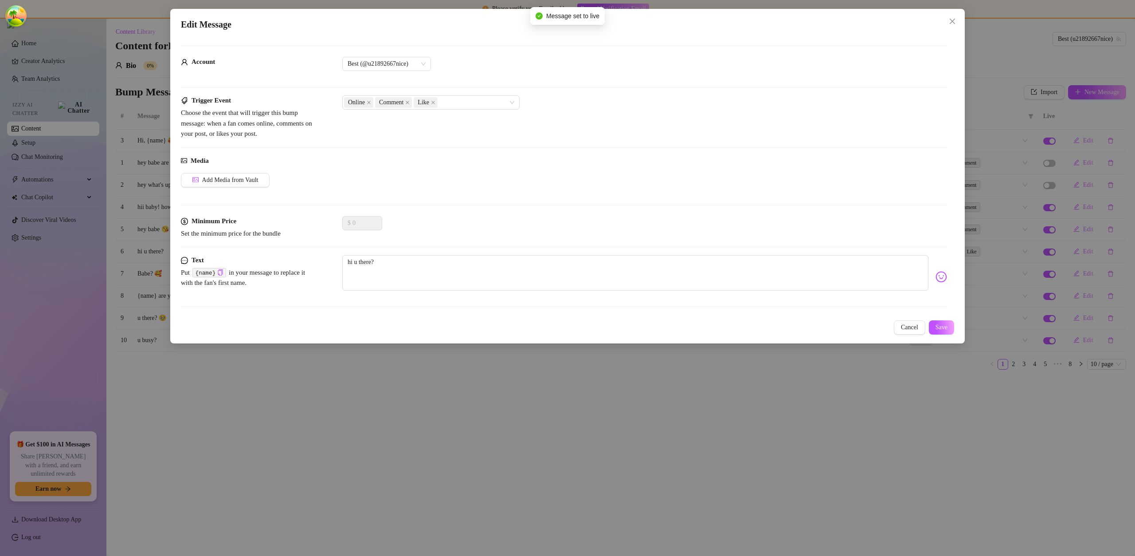
click at [905, 319] on div "Edit Message Account Best (@u21892667nice) Trigger Event Choose the event that …" at bounding box center [567, 176] width 795 height 334
click at [910, 325] on span "Cancel" at bounding box center [909, 327] width 17 height 7
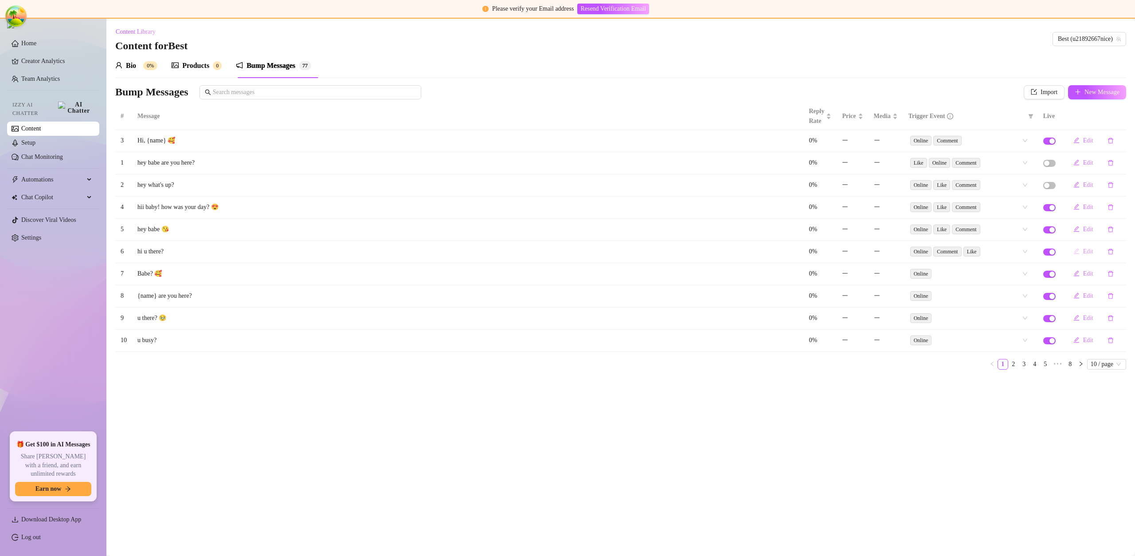
click at [1080, 251] on button "Edit" at bounding box center [1083, 251] width 34 height 14
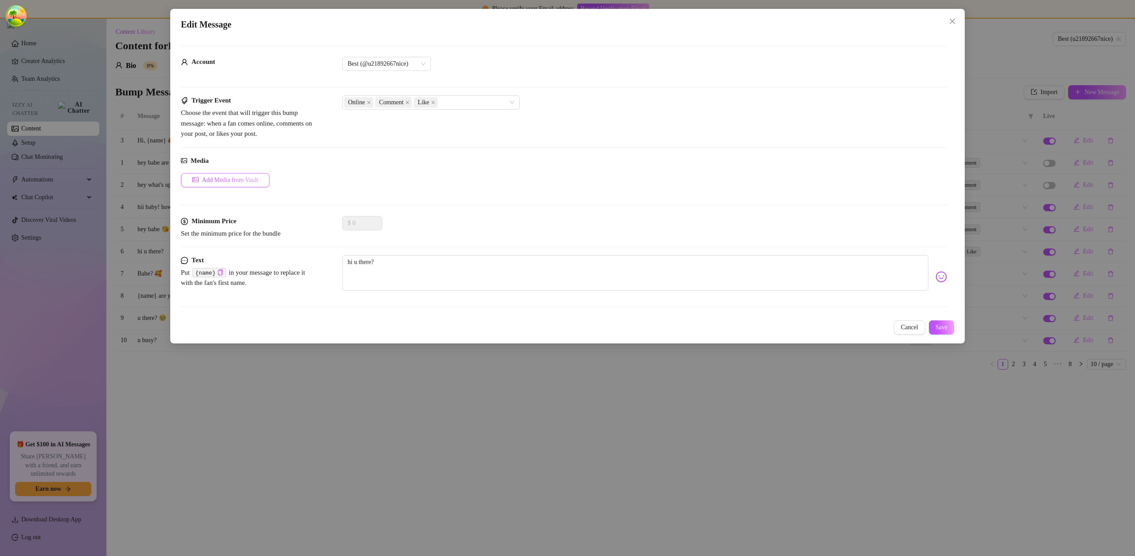
click at [238, 183] on span "Add Media from Vault" at bounding box center [230, 179] width 56 height 7
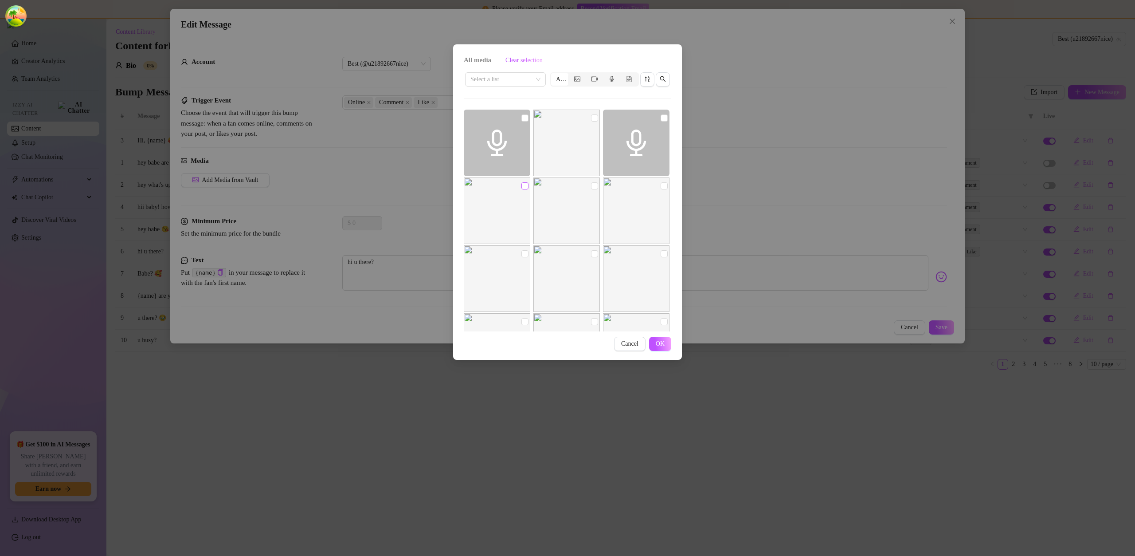
click at [525, 188] on input "checkbox" at bounding box center [524, 185] width 7 height 7
checkbox input "true"
click at [591, 186] on input "checkbox" at bounding box center [594, 185] width 7 height 7
checkbox input "true"
click at [654, 185] on img at bounding box center [636, 210] width 67 height 67
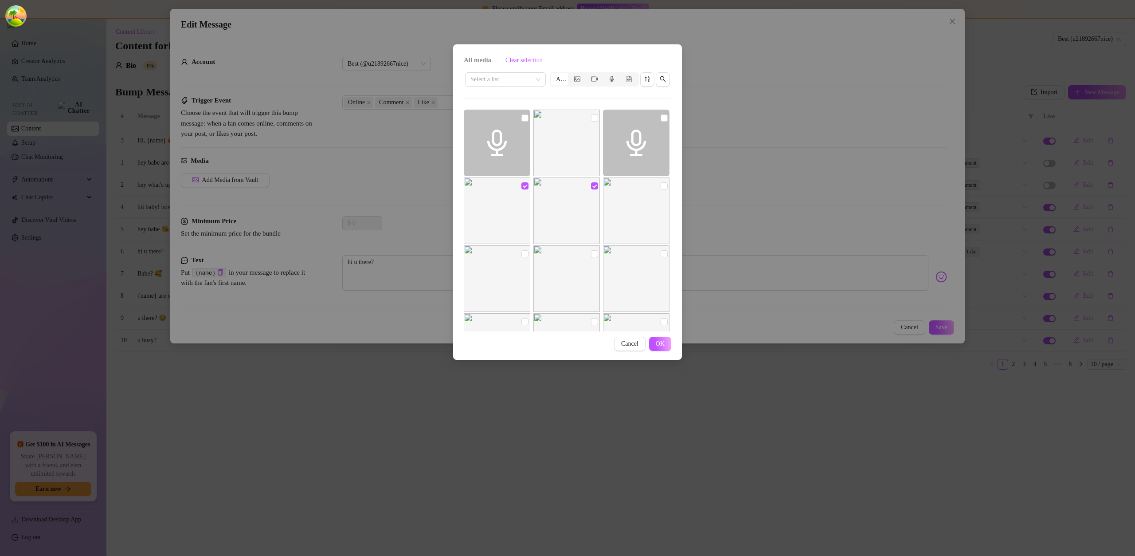
checkbox input "true"
click at [591, 118] on input "checkbox" at bounding box center [594, 117] width 7 height 7
checkbox input "true"
click at [657, 342] on span "OK" at bounding box center [660, 343] width 9 height 7
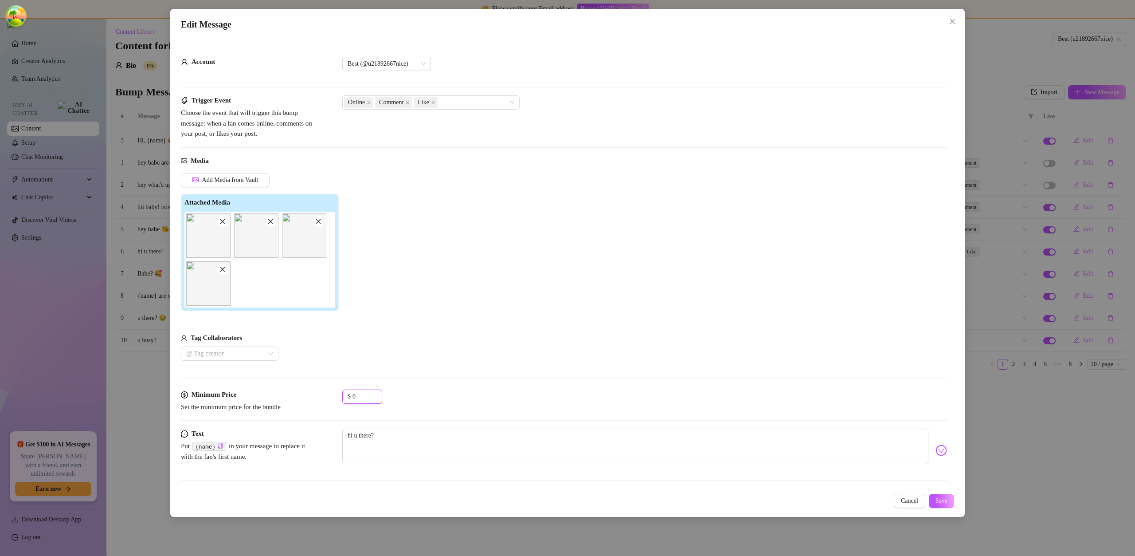
drag, startPoint x: 367, startPoint y: 396, endPoint x: 311, endPoint y: 401, distance: 56.6
click at [311, 401] on div "Minimum Price Set the minimum price for the bundle $ 0" at bounding box center [564, 400] width 766 height 23
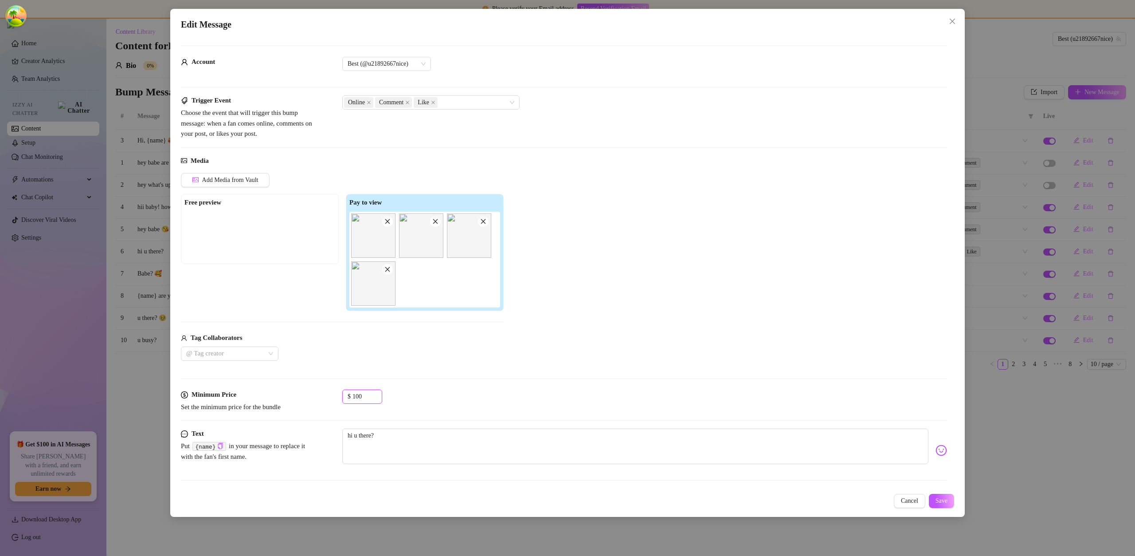
type input "100"
click at [963, 496] on div "Edit Message Account Best (@u21892667nice) Trigger Event Choose the event that …" at bounding box center [567, 263] width 795 height 508
click at [944, 494] on button "Save" at bounding box center [941, 501] width 25 height 14
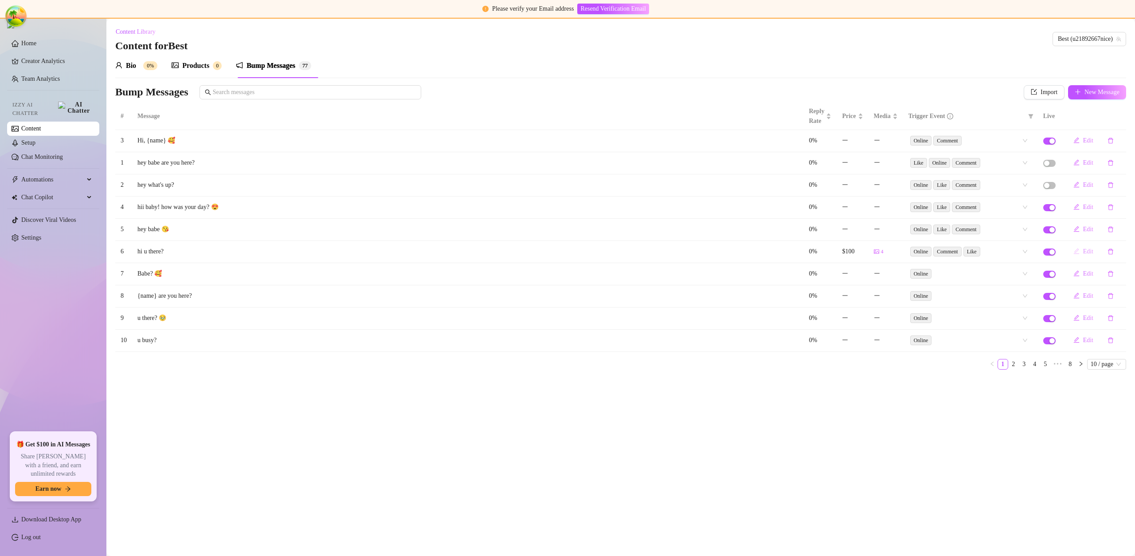
click at [1082, 252] on button "Edit" at bounding box center [1083, 251] width 34 height 14
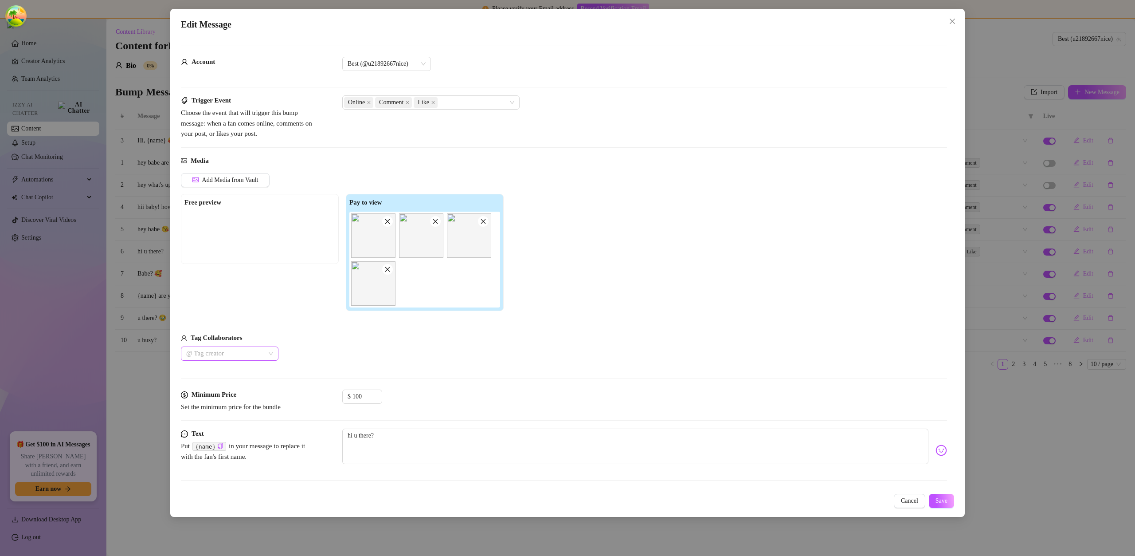
click at [257, 348] on div at bounding box center [225, 353] width 85 height 12
click at [237, 384] on div "dgafbella" at bounding box center [229, 385] width 83 height 10
click at [248, 374] on div "Sav 🧿" at bounding box center [229, 371] width 83 height 10
click at [938, 503] on span "Save" at bounding box center [942, 500] width 12 height 7
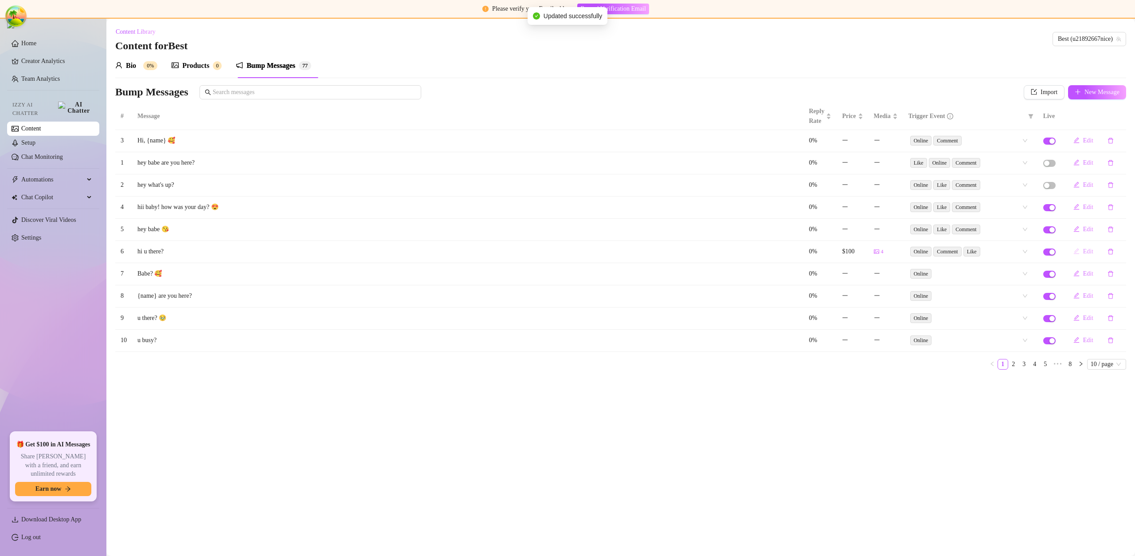
click at [1085, 255] on span "Edit" at bounding box center [1088, 251] width 10 height 7
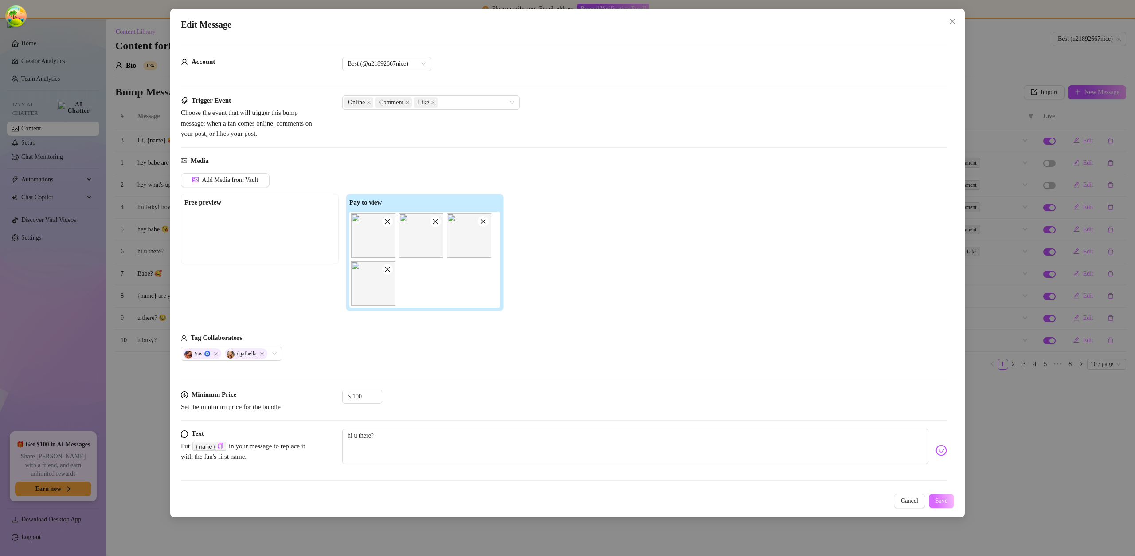
click at [936, 497] on span "Save" at bounding box center [942, 500] width 12 height 7
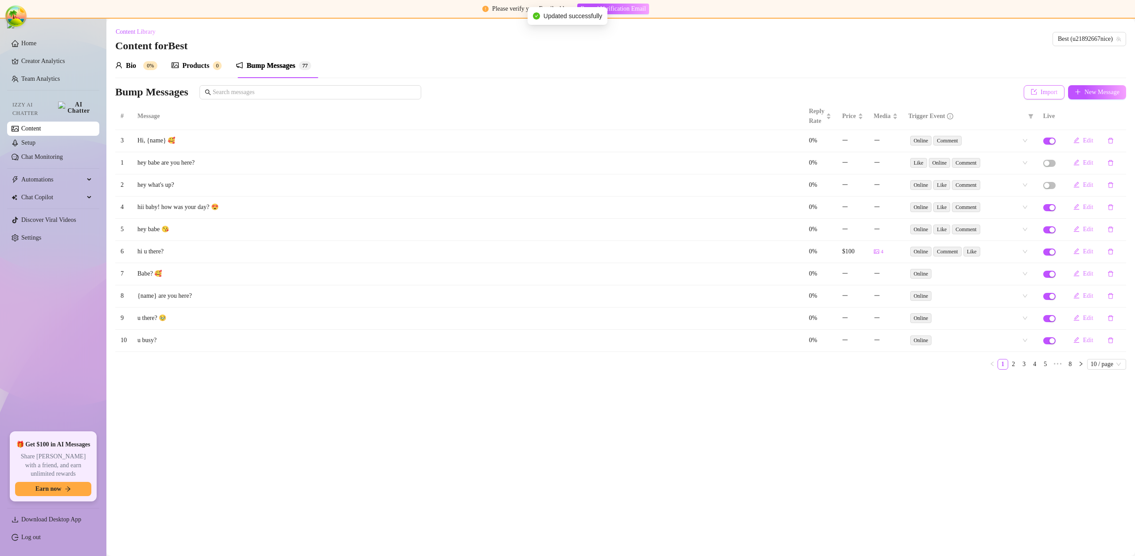
click at [1045, 90] on span "Import" at bounding box center [1049, 92] width 17 height 7
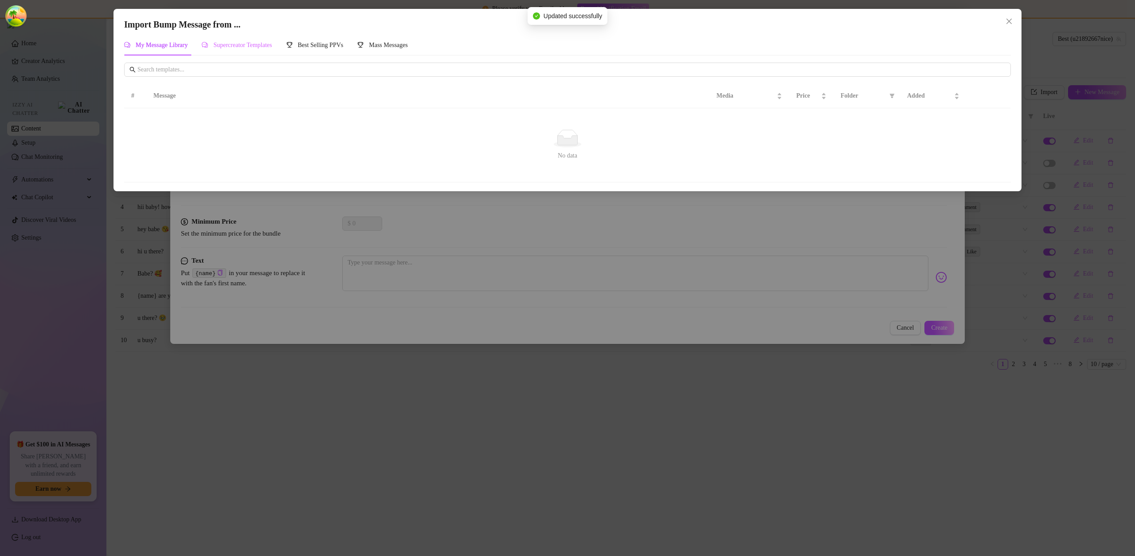
click at [272, 54] on div "Supercreator Templates" at bounding box center [237, 45] width 70 height 20
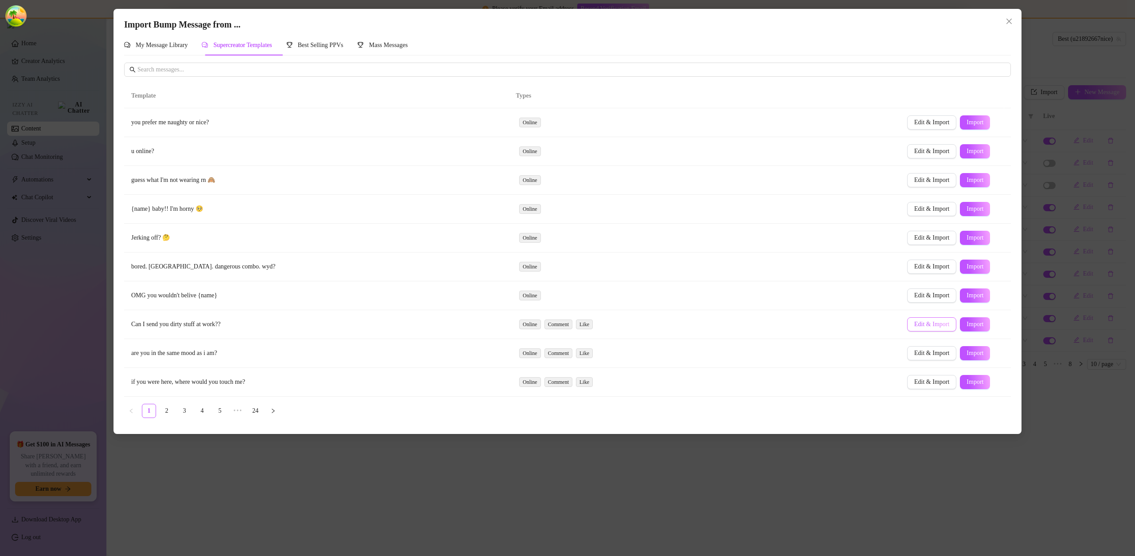
click at [932, 324] on span "Edit & Import" at bounding box center [931, 324] width 35 height 7
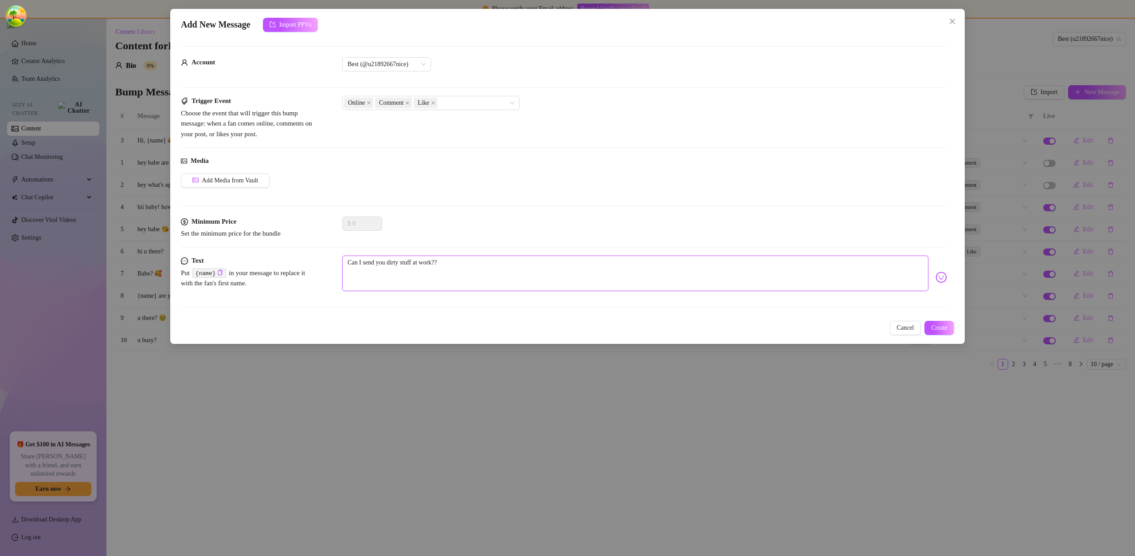
click at [528, 267] on textarea "Can I send you dirty stuff at work??" at bounding box center [635, 272] width 586 height 35
type textarea "Can I send you dirty stuff at work??1"
type textarea "Can I send you dirty stuff at work??10"
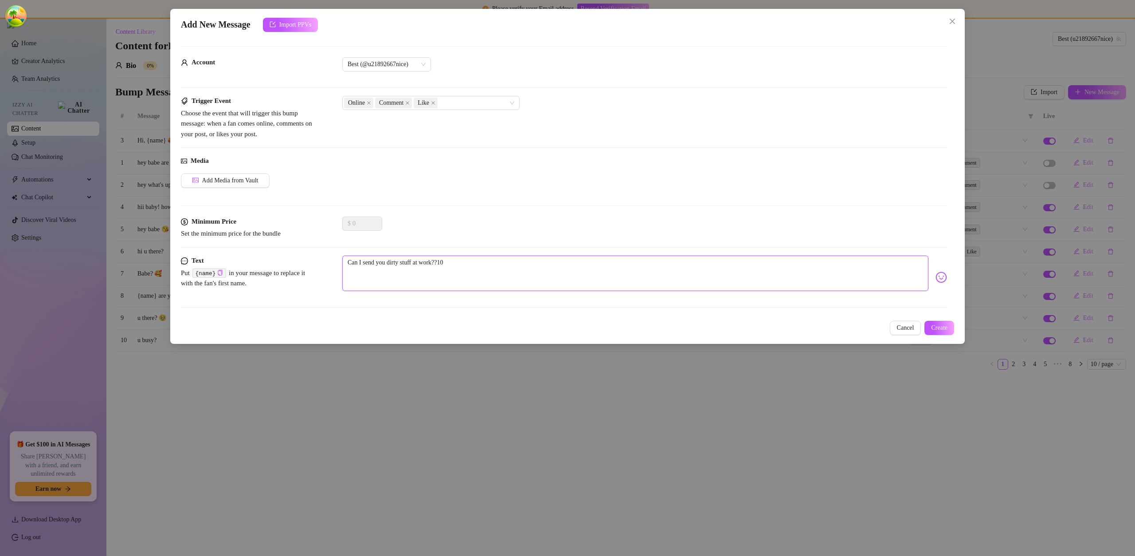
type textarea "Can I send you dirty stuff at work??100"
type textarea "Can I send you dirty stuff at work??1000"
type textarea "Can I send you dirty stuff at work??10001"
click at [228, 177] on span "Add Media from Vault" at bounding box center [230, 180] width 56 height 7
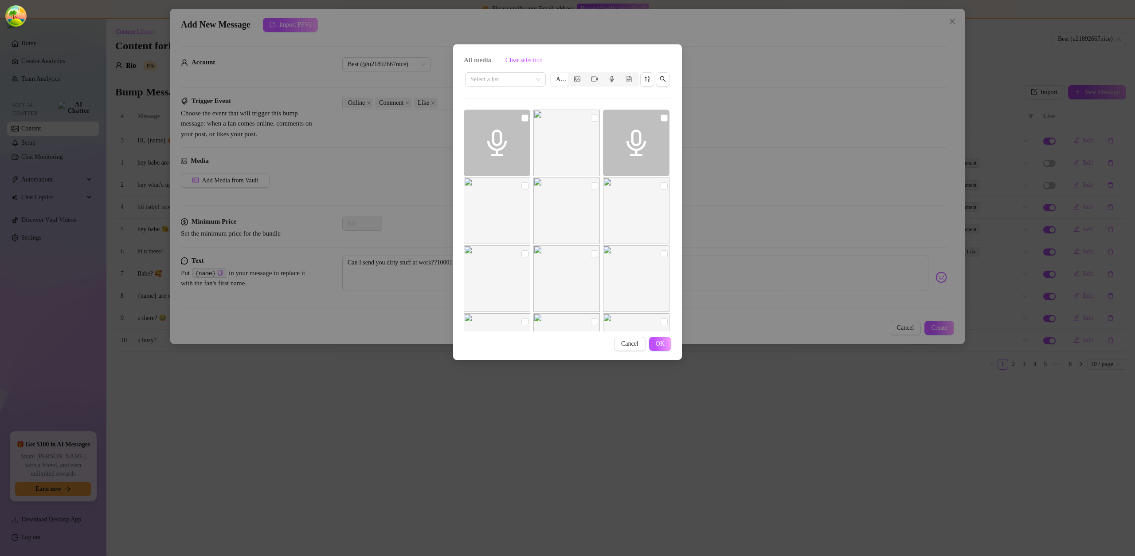
click at [585, 120] on img at bounding box center [566, 143] width 67 height 67
checkbox input "true"
click at [571, 197] on img at bounding box center [566, 210] width 67 height 67
checkbox input "true"
click at [630, 208] on img at bounding box center [636, 210] width 67 height 67
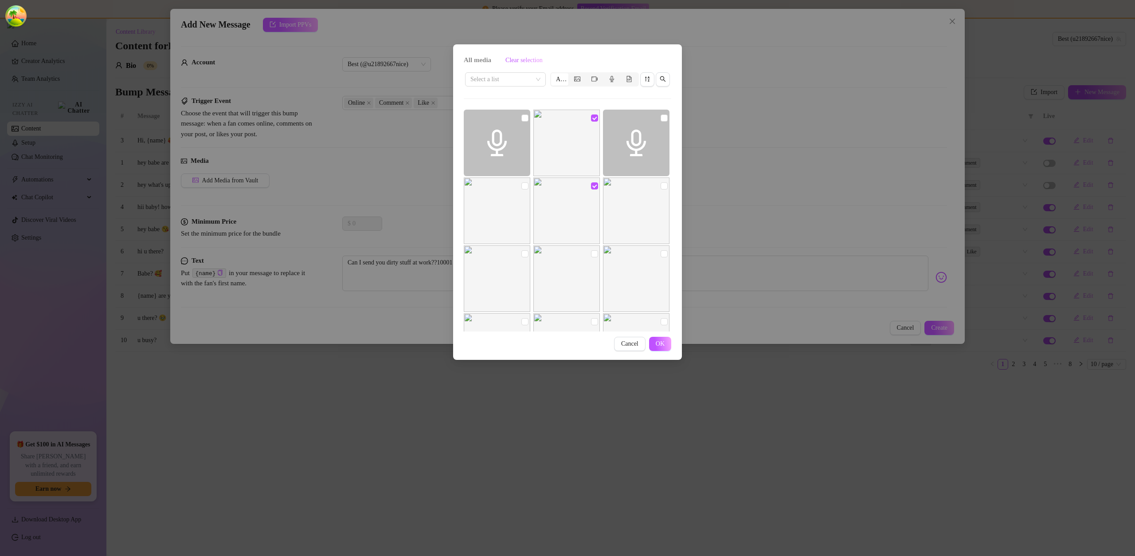
checkbox input "true"
click at [632, 254] on img at bounding box center [636, 278] width 67 height 67
checkbox input "true"
click at [627, 201] on img at bounding box center [636, 210] width 67 height 67
click at [630, 197] on img at bounding box center [636, 210] width 67 height 67
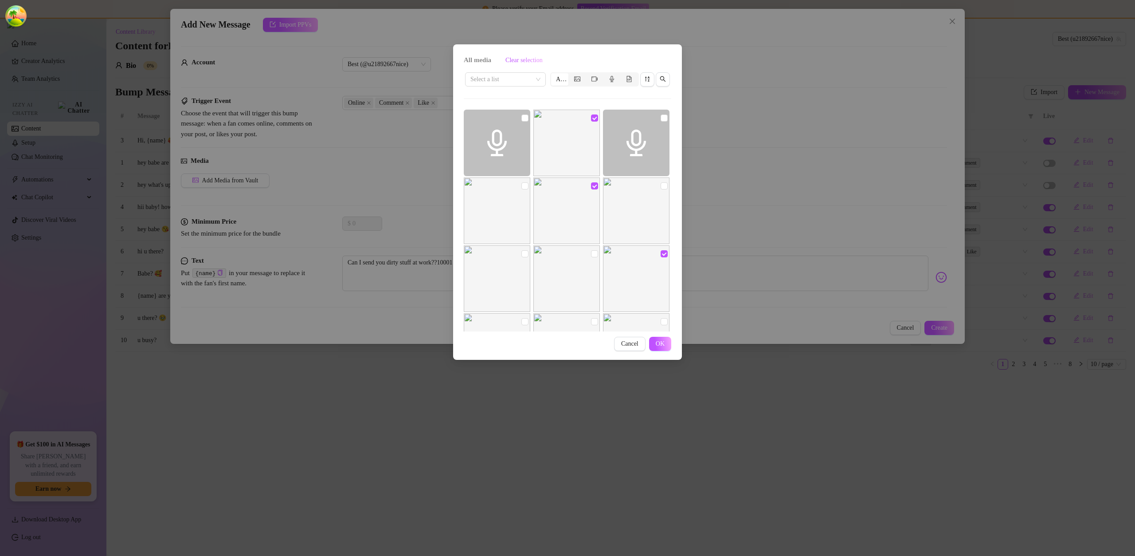
checkbox input "true"
click at [665, 344] on button "OK" at bounding box center [660, 344] width 22 height 14
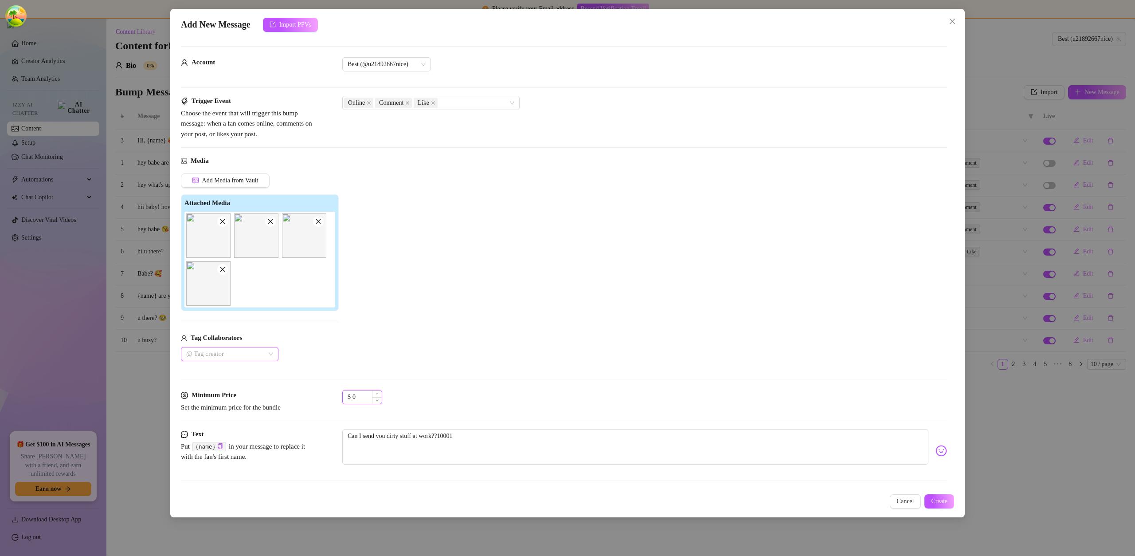
click at [361, 394] on input "0" at bounding box center [367, 396] width 29 height 13
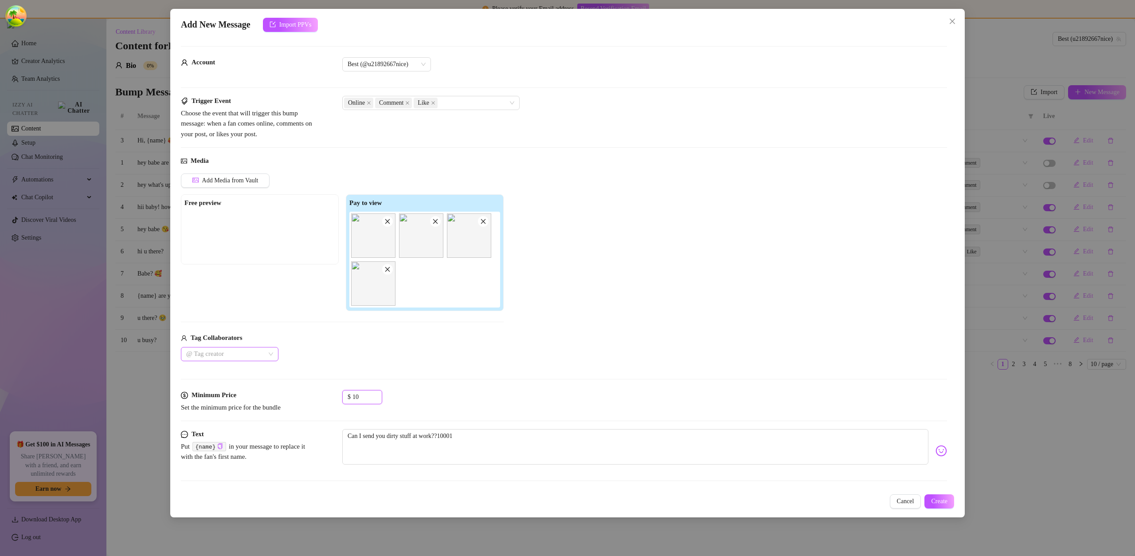
click at [234, 349] on div at bounding box center [225, 354] width 85 height 12
type input "10"
click at [236, 375] on div "Sav 🧿" at bounding box center [229, 372] width 83 height 10
drag, startPoint x: 577, startPoint y: 372, endPoint x: 620, endPoint y: 383, distance: 44.3
click at [577, 372] on div "Media Add Media from Vault Free preview Pay to view Tag Collaborators Sav 🧿" at bounding box center [564, 273] width 766 height 234
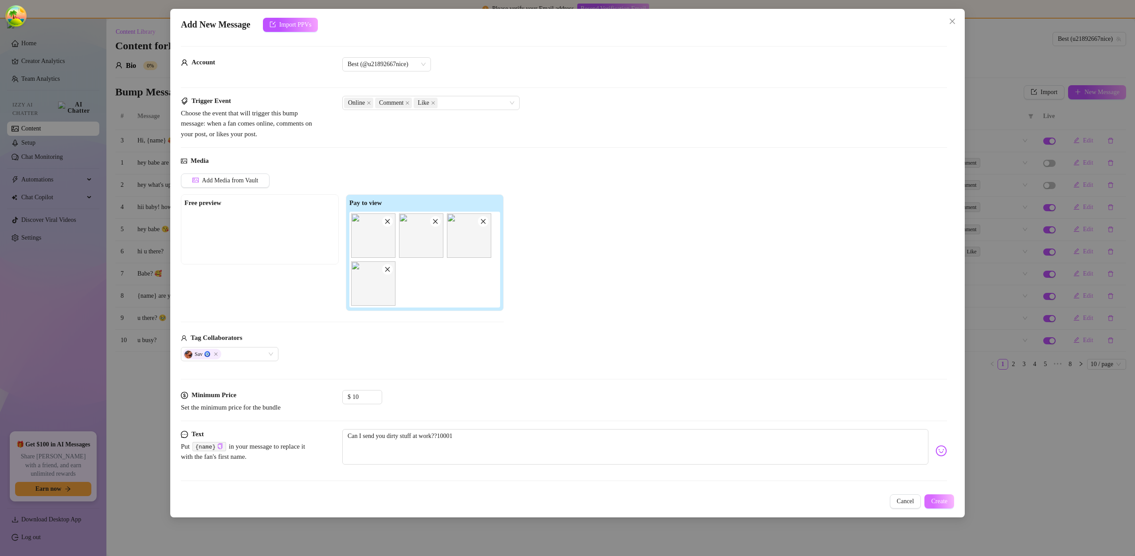
click at [945, 507] on button "Create" at bounding box center [939, 501] width 30 height 14
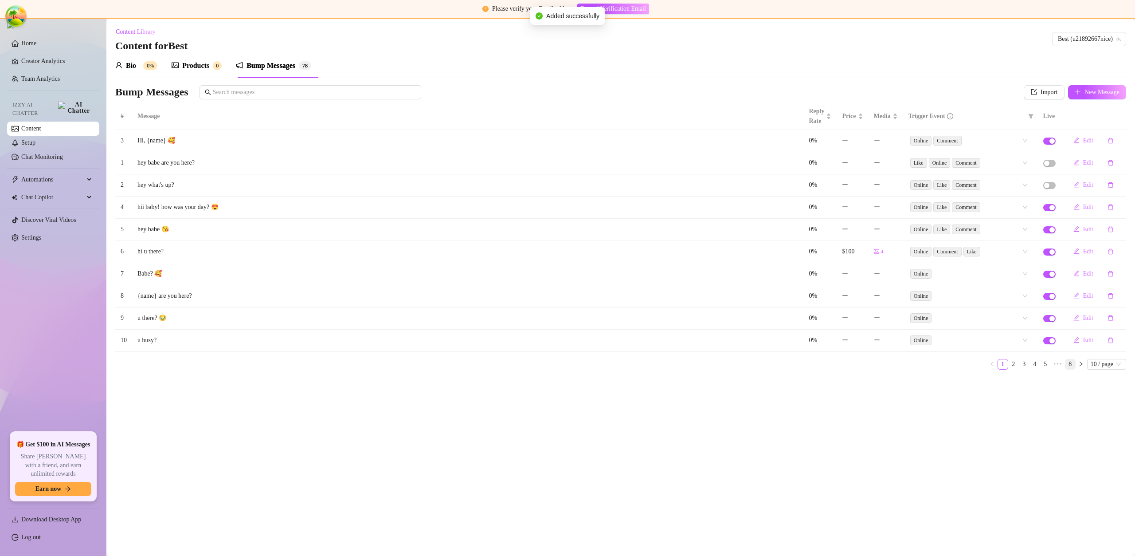
click at [1066, 365] on link "8" at bounding box center [1071, 364] width 10 height 10
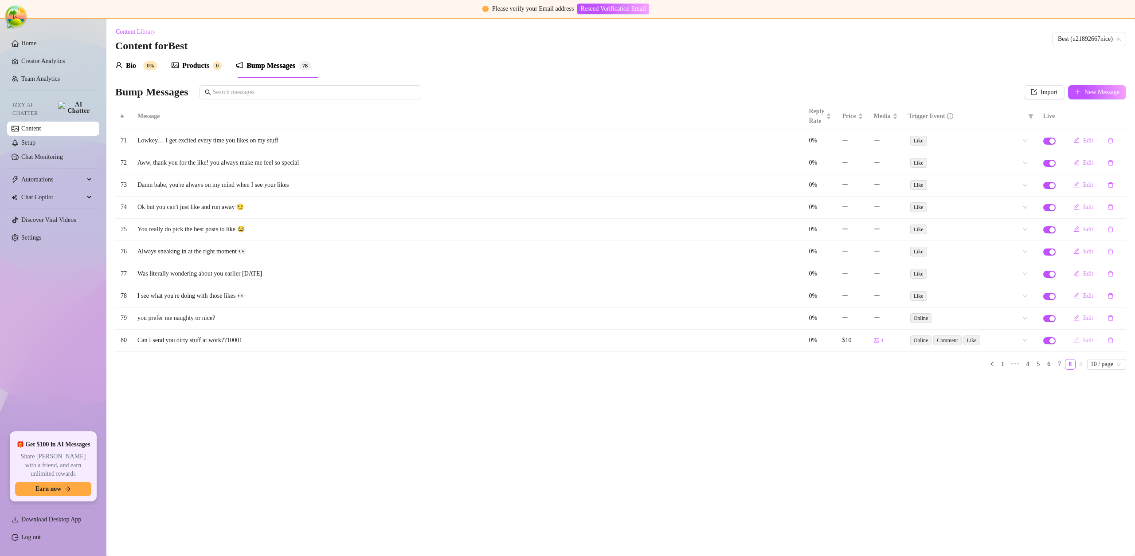
click at [1085, 341] on span "Edit" at bounding box center [1088, 340] width 10 height 7
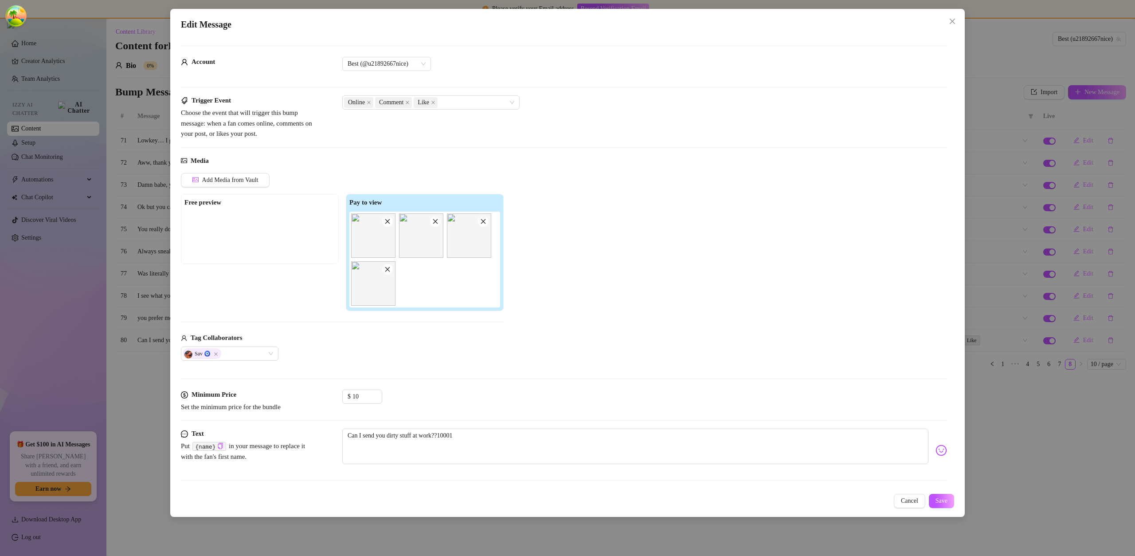
click at [909, 501] on span "Cancel" at bounding box center [909, 500] width 17 height 7
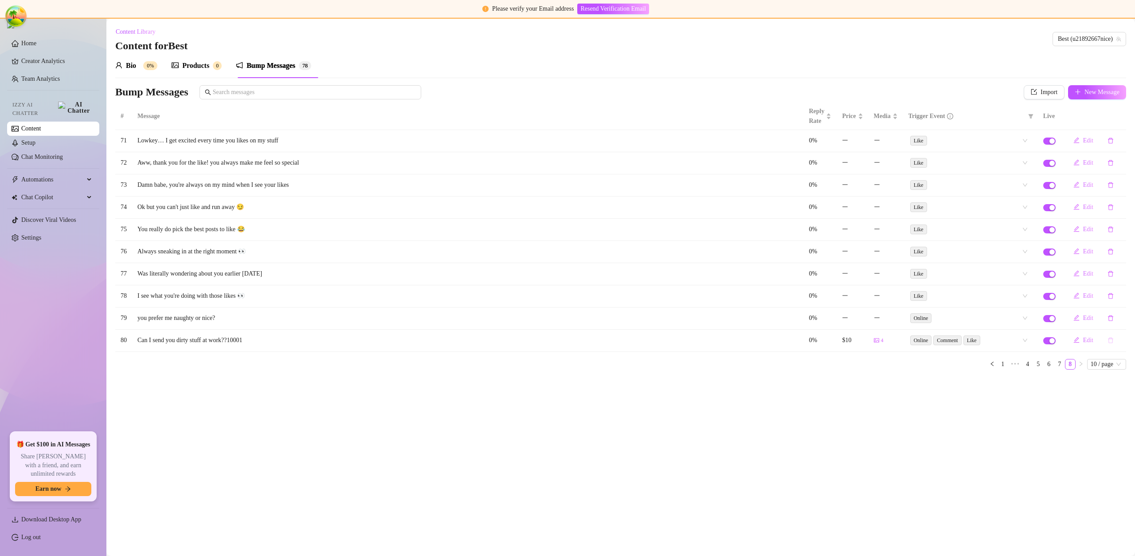
click at [1113, 344] on button "button" at bounding box center [1111, 340] width 20 height 14
click at [1123, 317] on button "Yes" at bounding box center [1115, 317] width 15 height 11
click at [997, 368] on main "Content Library Content for Best Best (u21892667nice) Bio 0% Products 0 Bump Me…" at bounding box center [620, 287] width 1029 height 537
click at [1001, 339] on link "1" at bounding box center [1003, 342] width 10 height 10
